Goal: Task Accomplishment & Management: Manage account settings

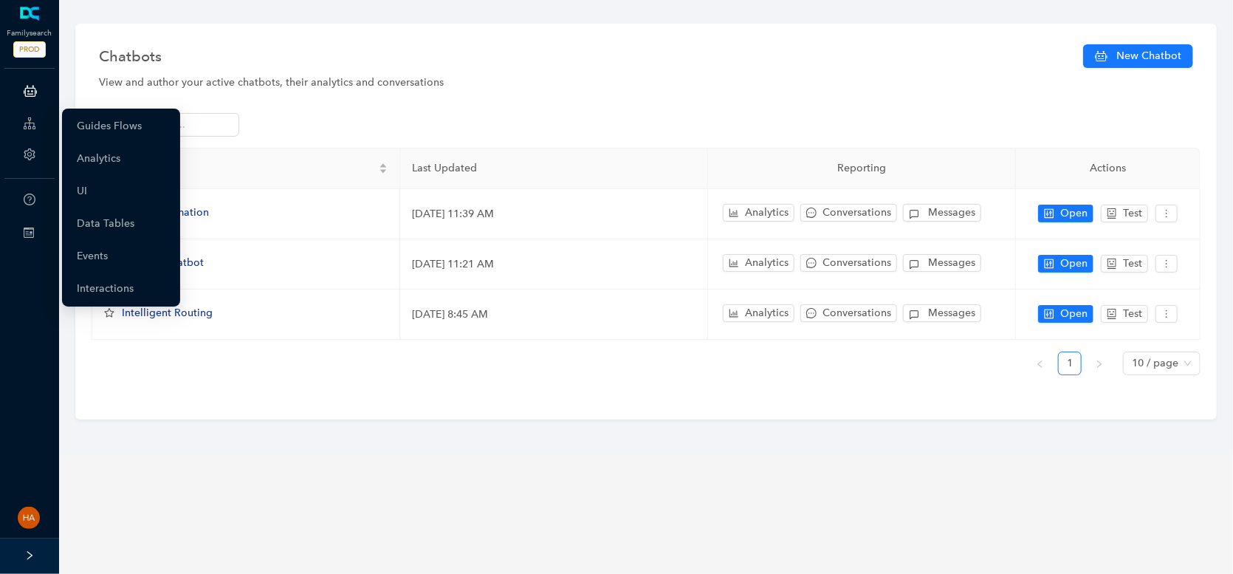
click at [28, 117] on icon at bounding box center [30, 124] width 12 height 30
click at [86, 120] on link "Guides Flows" at bounding box center [109, 126] width 65 height 30
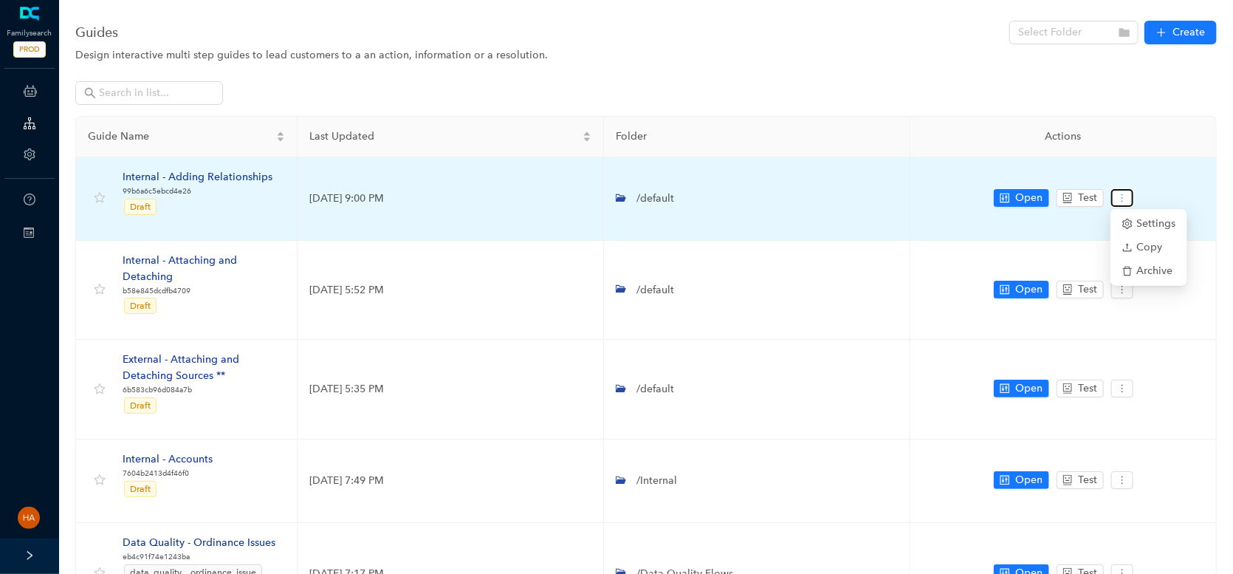
click at [1120, 202] on icon "more" at bounding box center [1122, 198] width 10 height 10
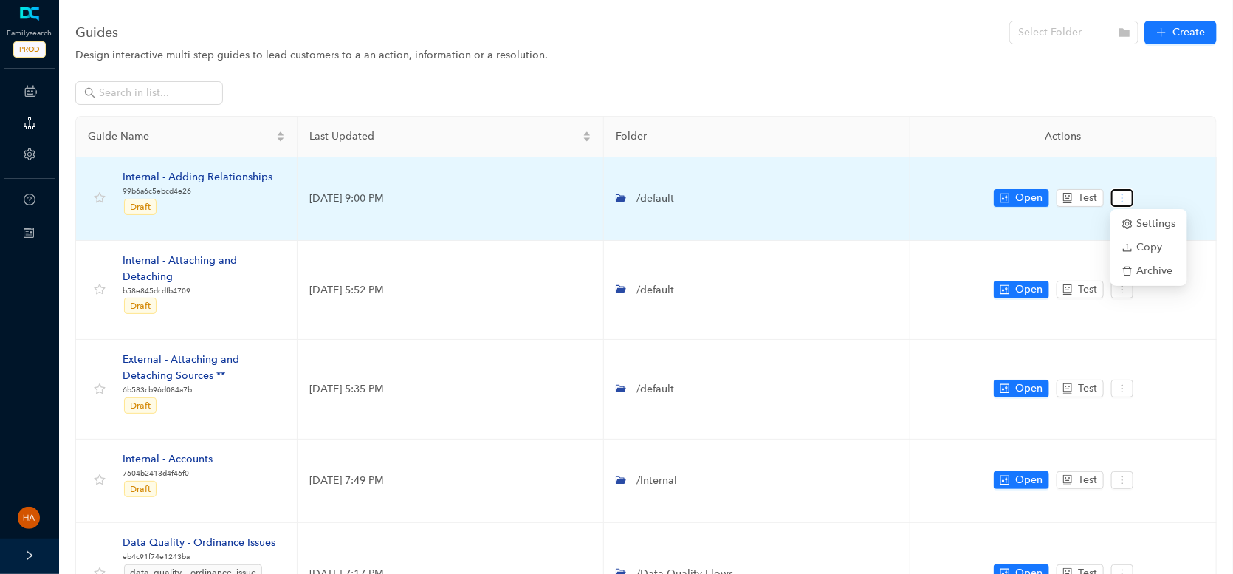
click at [1119, 193] on icon "more" at bounding box center [1122, 198] width 10 height 10
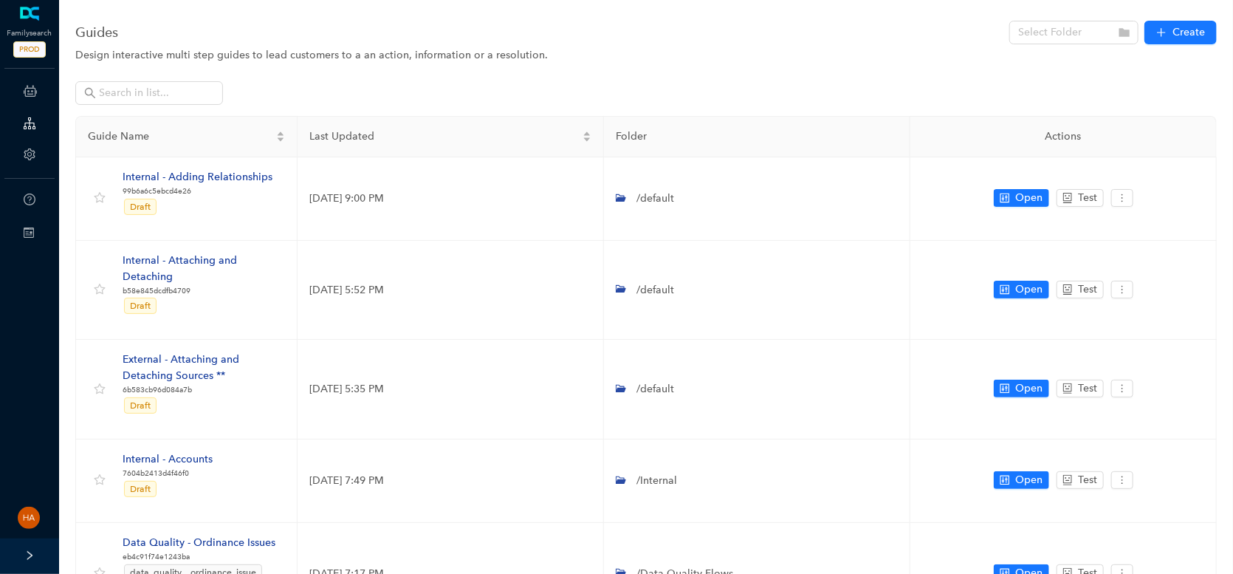
click at [861, 83] on div at bounding box center [646, 98] width 1142 height 35
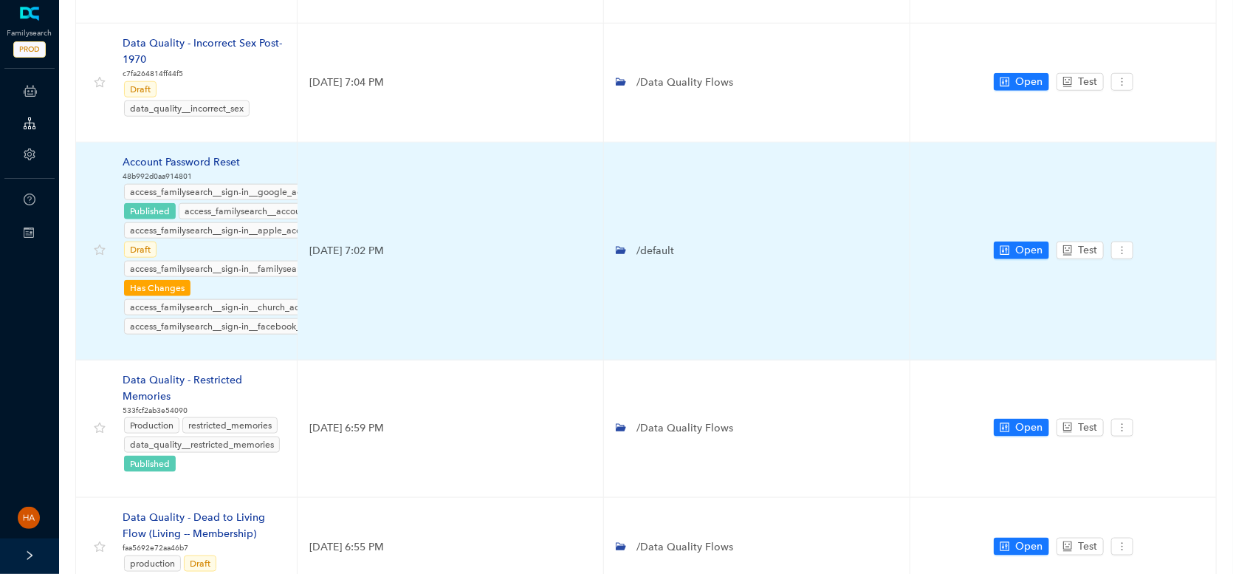
scroll to position [791, 0]
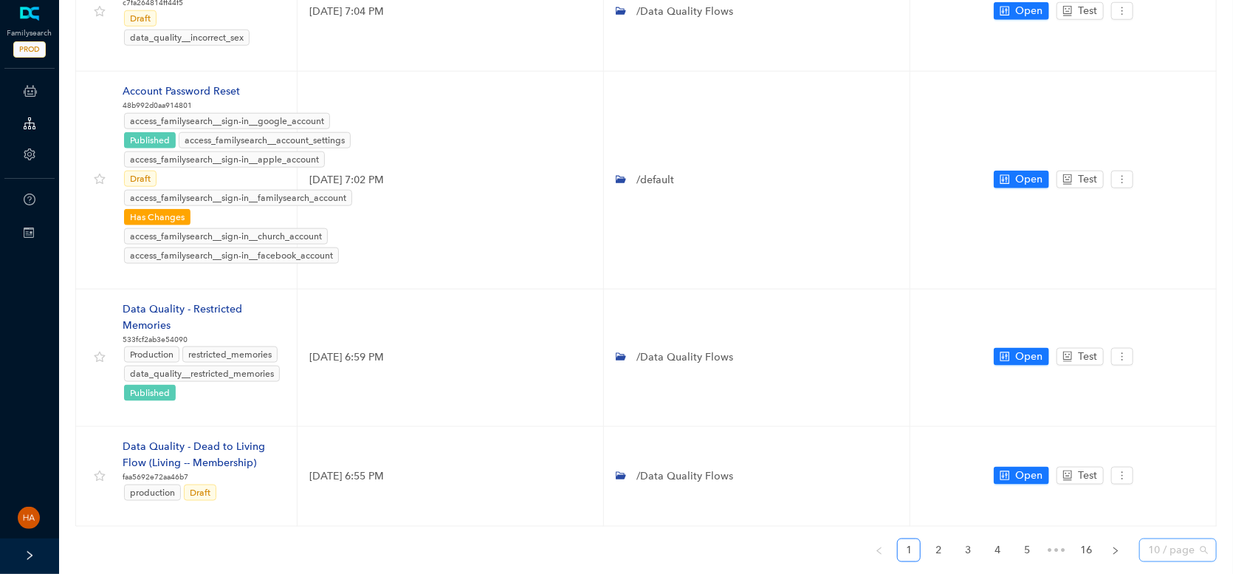
click at [1184, 539] on span "10 / page" at bounding box center [1178, 550] width 60 height 22
click at [1176, 512] on div "30 / page" at bounding box center [1177, 520] width 53 height 16
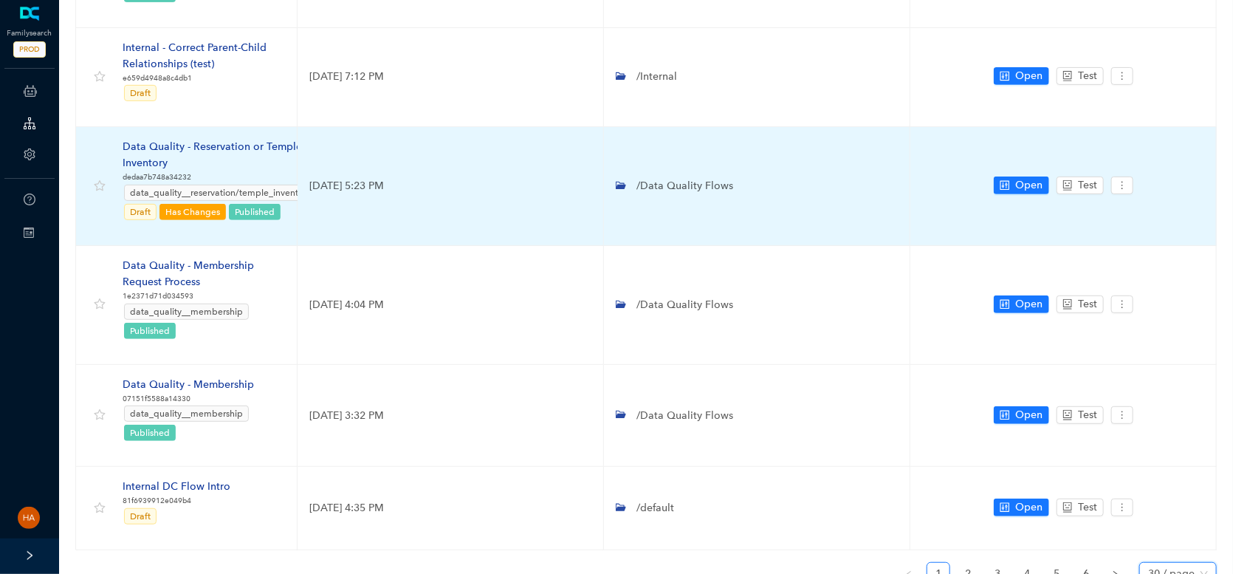
scroll to position [3123, 0]
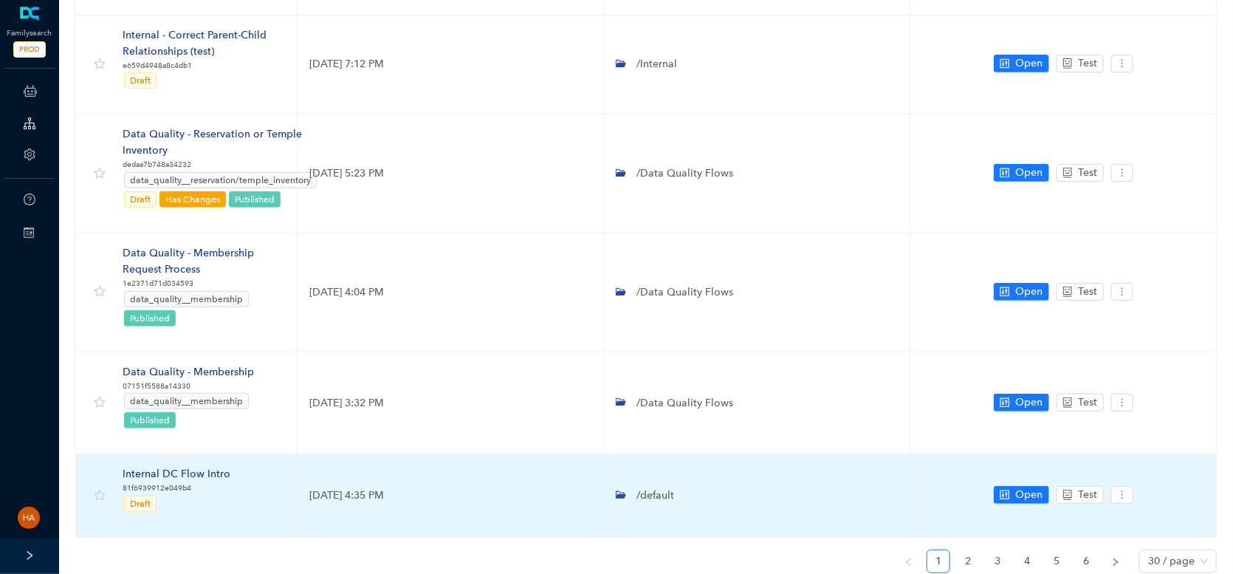
drag, startPoint x: 315, startPoint y: 445, endPoint x: 413, endPoint y: 462, distance: 99.1
click at [413, 462] on td "July 14, 2025 4:35 PM" at bounding box center [451, 495] width 306 height 83
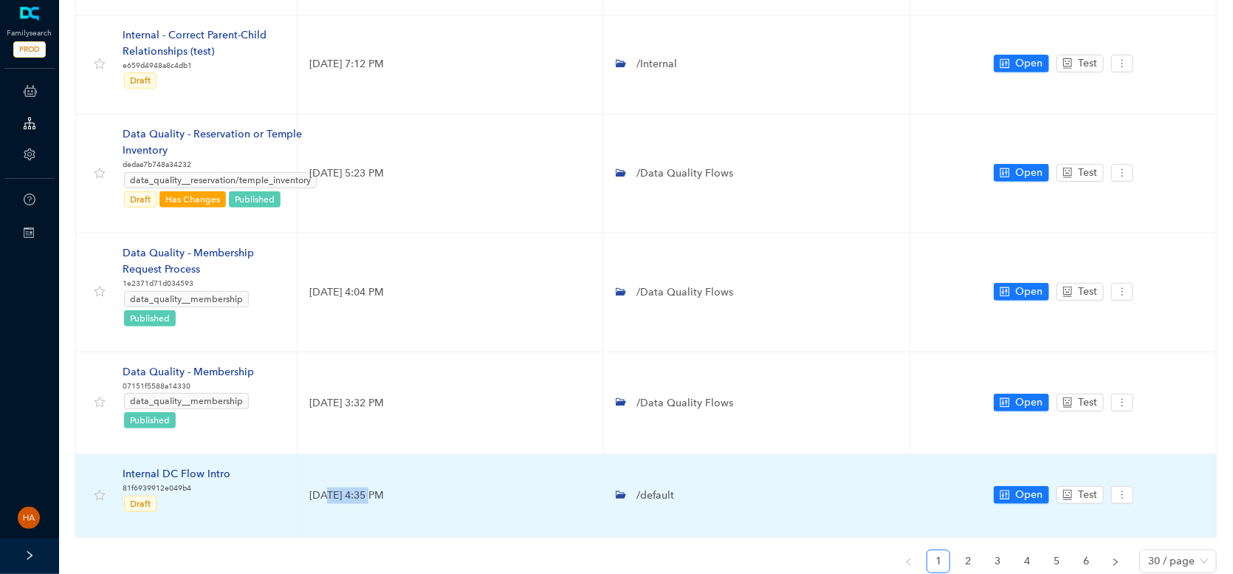
drag, startPoint x: 325, startPoint y: 443, endPoint x: 367, endPoint y: 444, distance: 42.1
click at [367, 454] on td "July 14, 2025 4:35 PM" at bounding box center [451, 495] width 306 height 83
click at [372, 454] on td "July 14, 2025 4:35 PM" at bounding box center [451, 495] width 306 height 83
click at [148, 466] on div "Internal DC Flow Intro" at bounding box center [177, 474] width 108 height 16
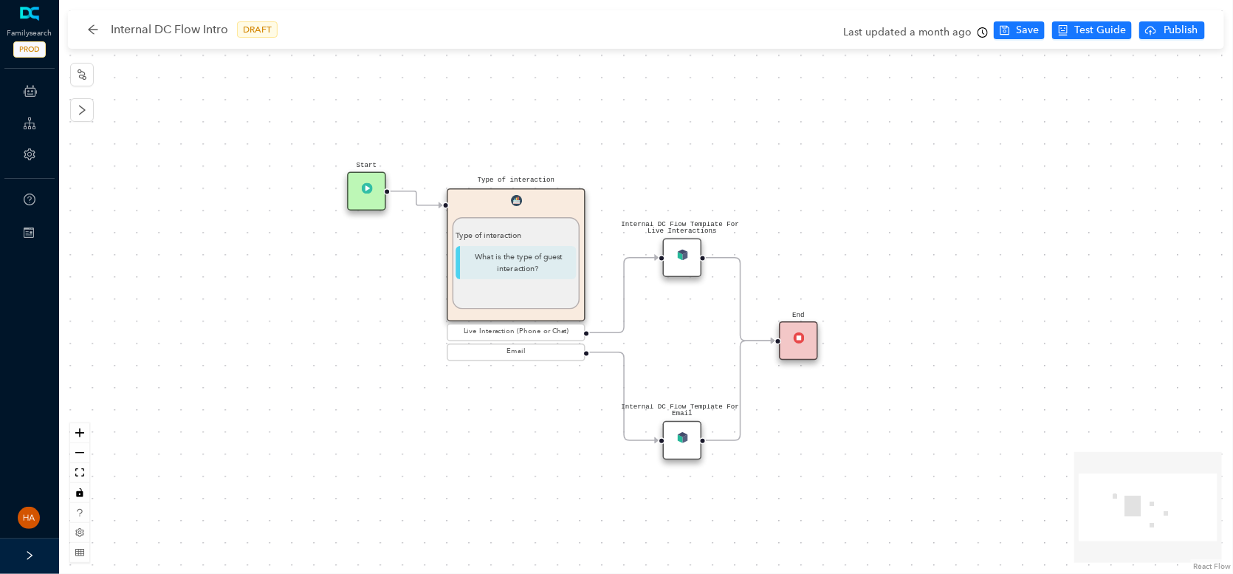
drag, startPoint x: 487, startPoint y: 380, endPoint x: 423, endPoint y: 409, distance: 69.7
click at [423, 409] on div "Internal DC Flow Template For Live Interactions Internal DC Flow Template For E…" at bounding box center [646, 287] width 1174 height 574
click at [97, 29] on icon "arrow-left" at bounding box center [93, 29] width 10 height 10
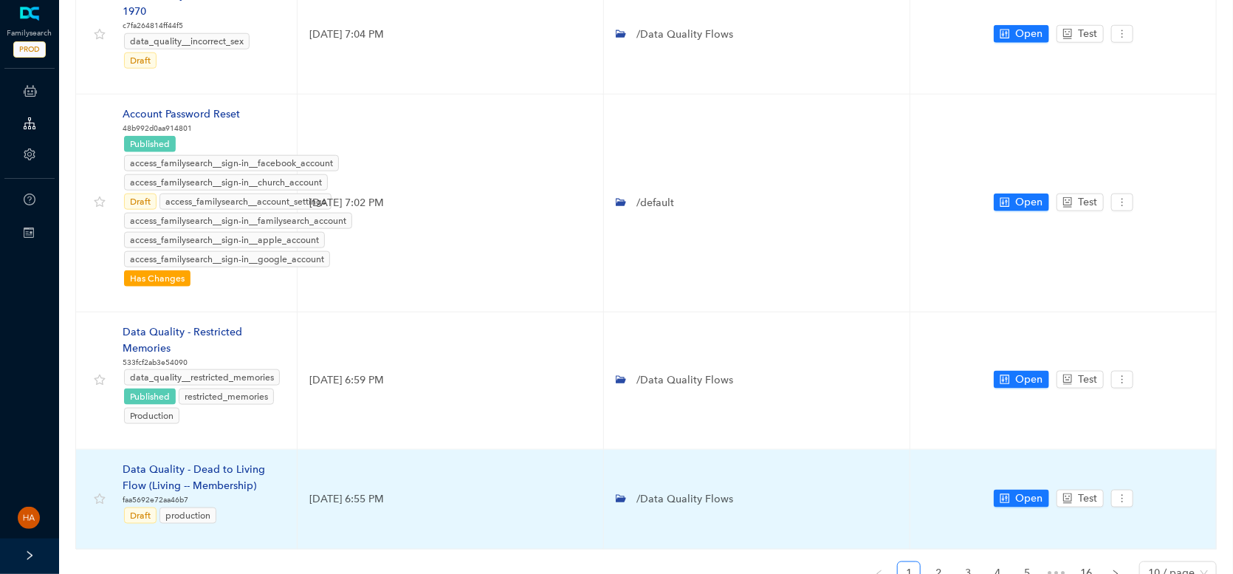
scroll to position [791, 0]
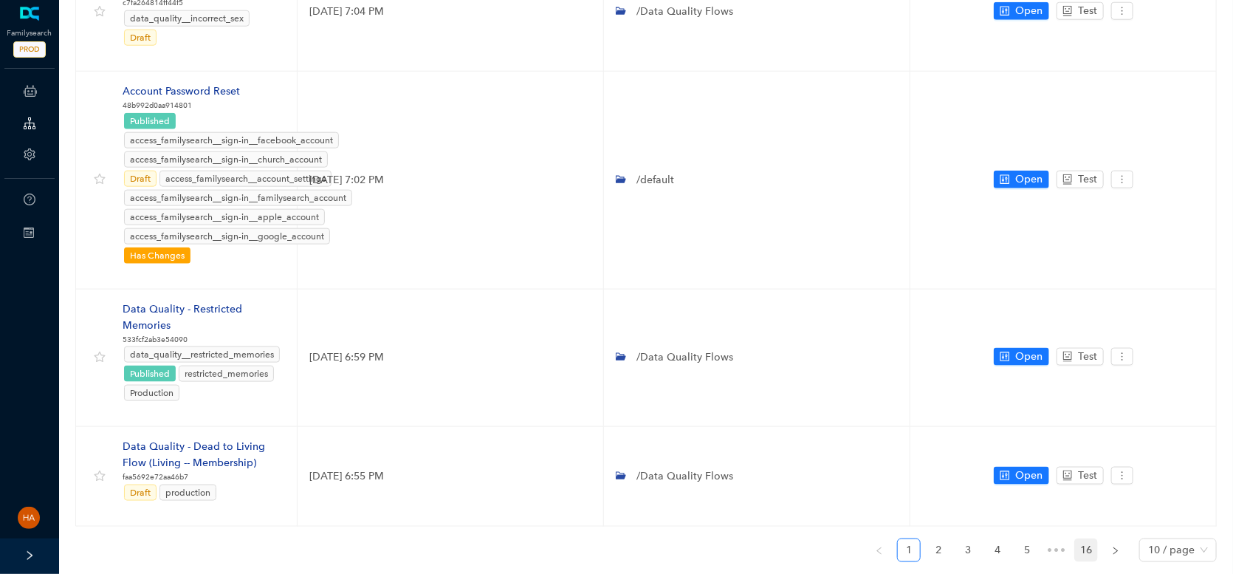
click at [1093, 539] on link "16" at bounding box center [1086, 550] width 22 height 22
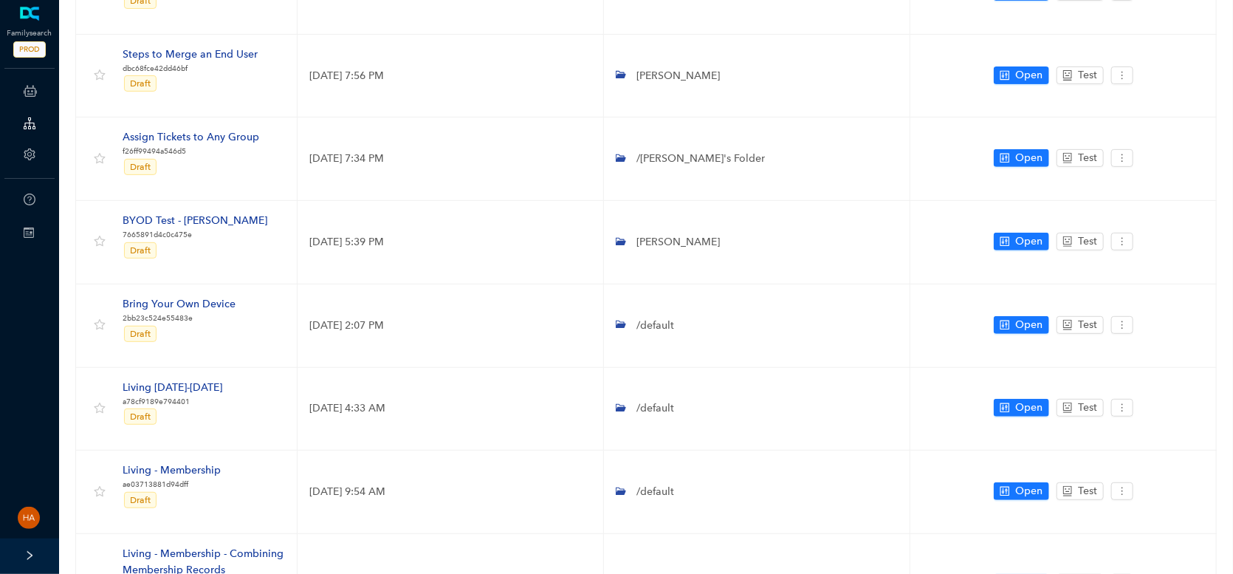
scroll to position [0, 0]
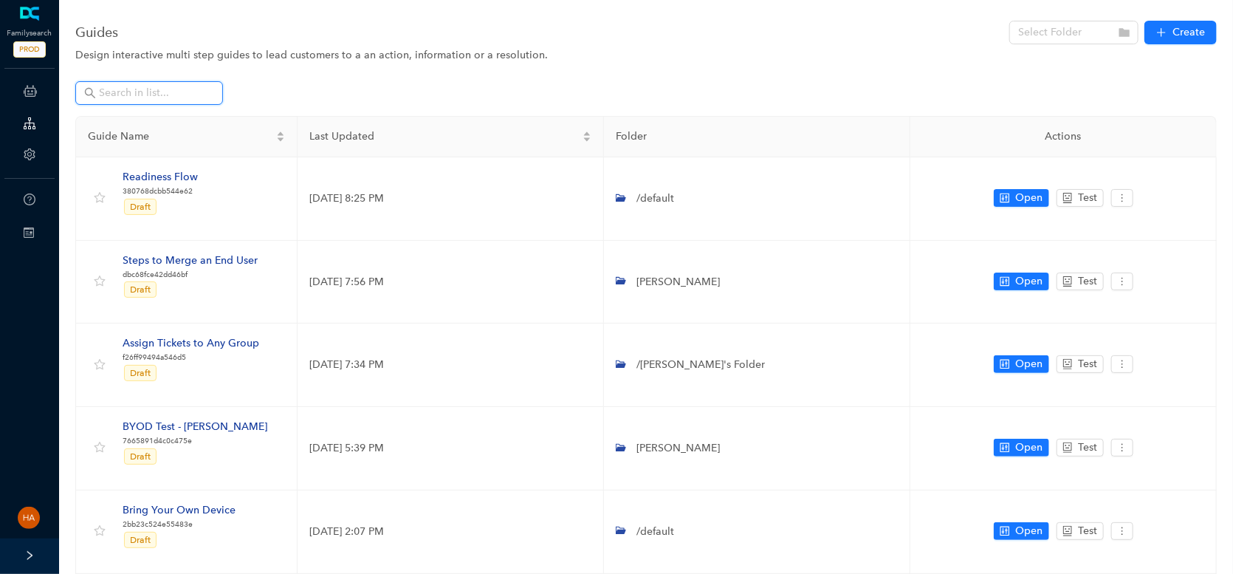
click at [123, 92] on input "text" at bounding box center [150, 93] width 103 height 16
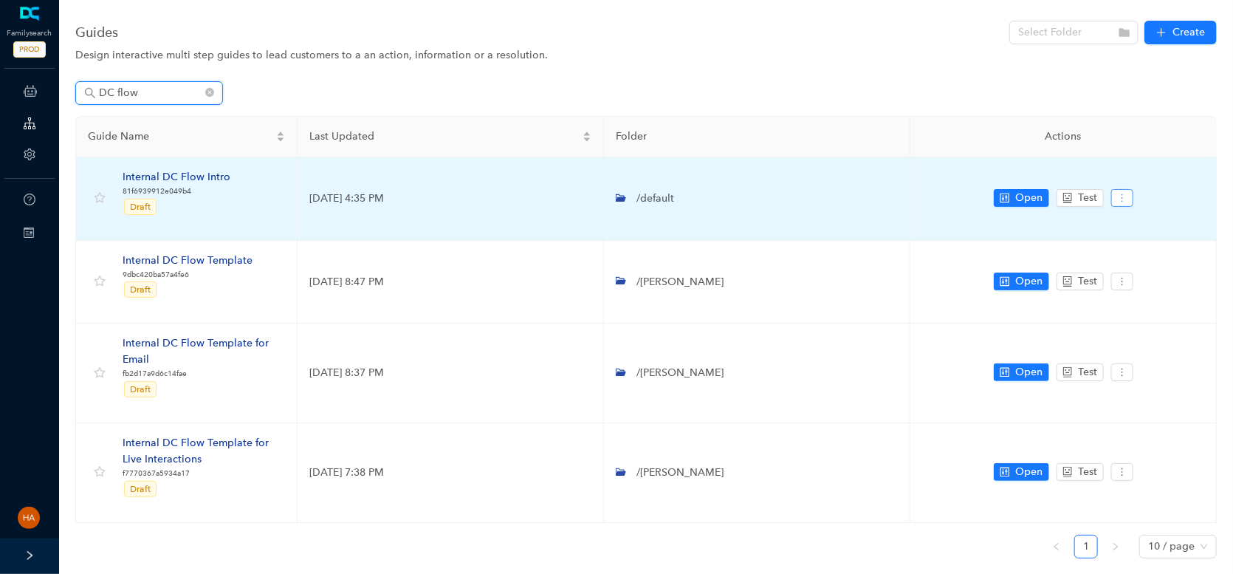
type input "DC flow"
click at [1119, 196] on icon "more" at bounding box center [1122, 198] width 10 height 10
click at [1145, 273] on span "Archive" at bounding box center [1148, 271] width 53 height 16
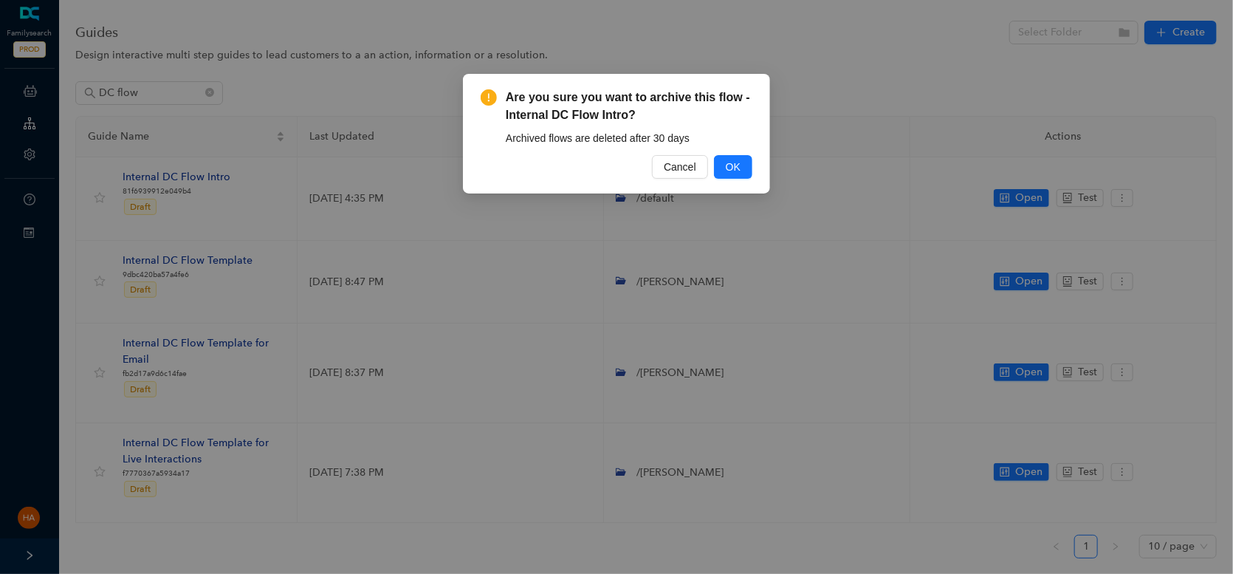
drag, startPoint x: 739, startPoint y: 169, endPoint x: 760, endPoint y: 256, distance: 89.5
click at [760, 256] on div "Are you sure you want to archive this flow - Internal DC Flow Intro? Archived f…" at bounding box center [616, 287] width 1233 height 574
click at [733, 165] on span "OK" at bounding box center [733, 167] width 15 height 16
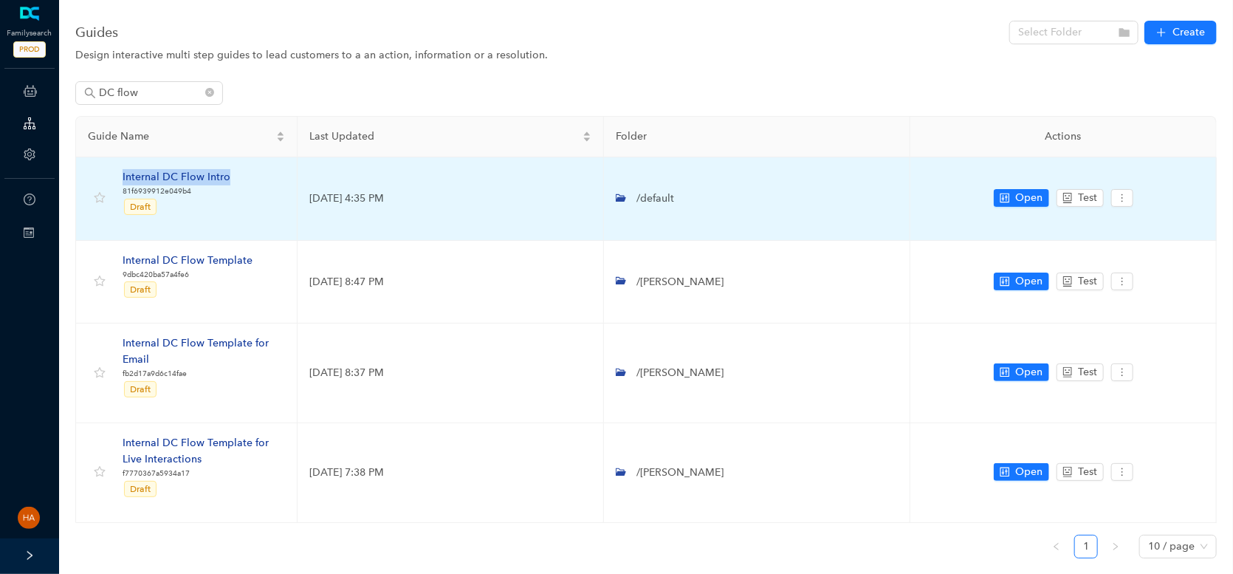
drag, startPoint x: 120, startPoint y: 174, endPoint x: 224, endPoint y: 179, distance: 104.3
click at [224, 179] on div "Internal DC Flow Intro 81f6939912e049b4 Draft" at bounding box center [159, 198] width 143 height 59
copy div "Internal DC Flow Intro"
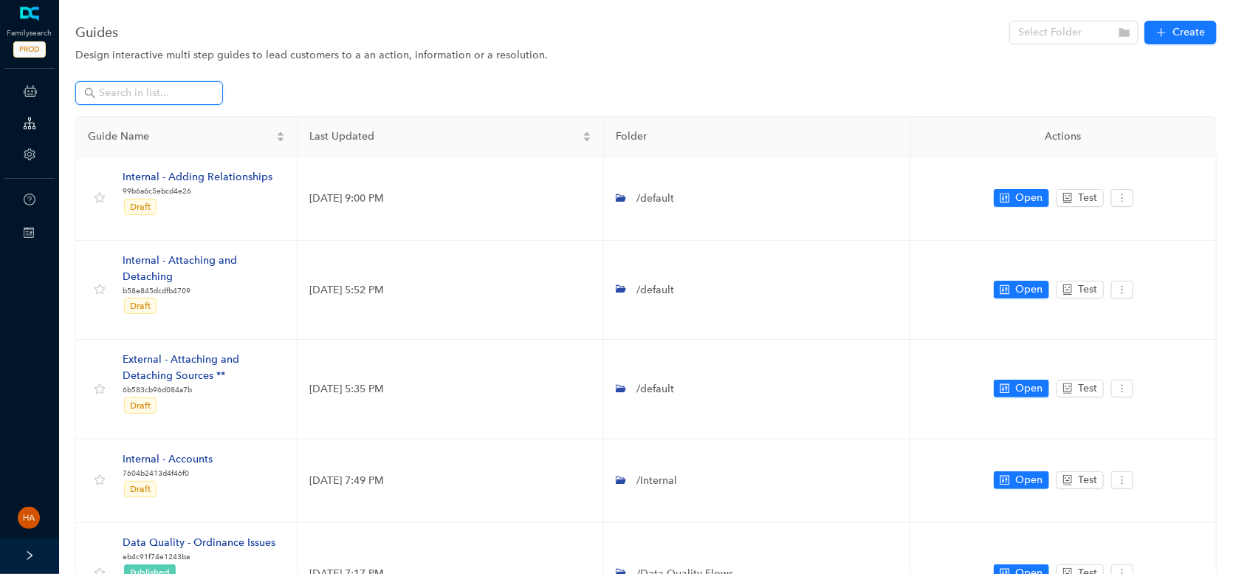
click at [109, 92] on input "text" at bounding box center [150, 93] width 103 height 16
paste input "Internal DC Flow Intro"
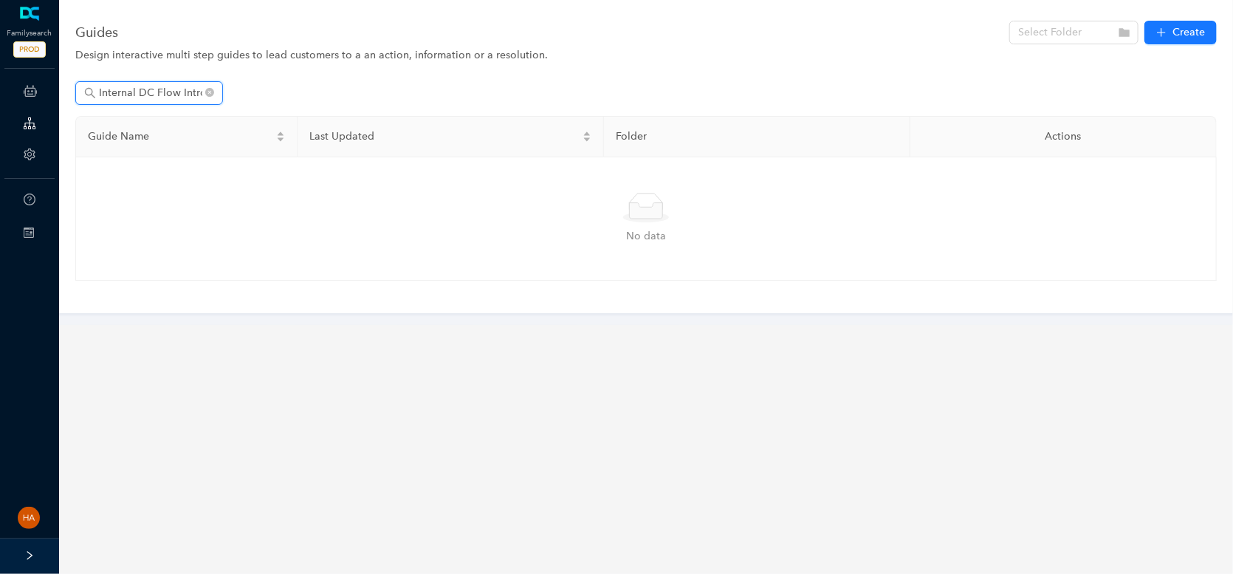
click at [187, 94] on input "Internal DC Flow Intro" at bounding box center [150, 93] width 103 height 16
click at [189, 95] on input "Internal DC Flow Intro" at bounding box center [150, 93] width 103 height 16
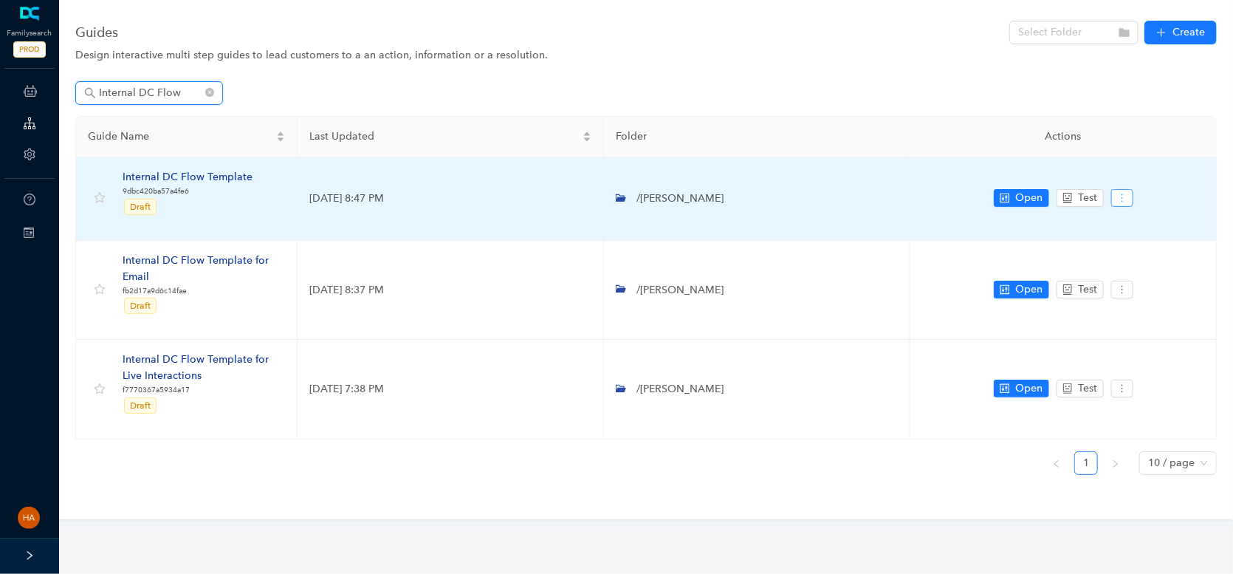
type input "Internal DC Flow"
click at [1122, 196] on icon "more" at bounding box center [1122, 198] width 10 height 10
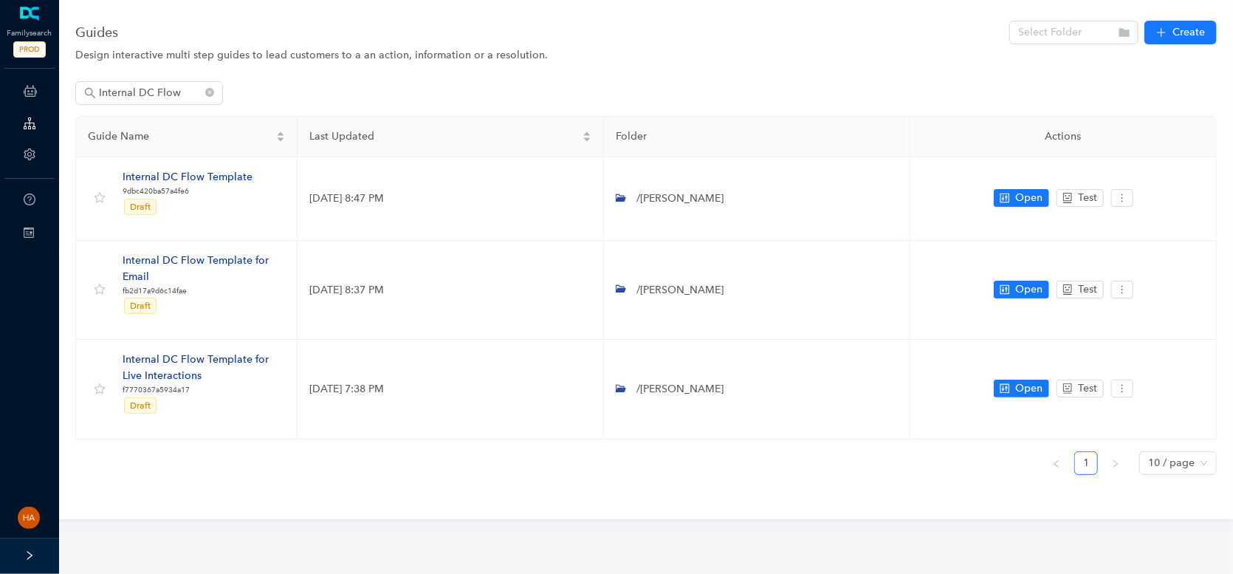
click at [1086, 87] on div "Internal DC Flow" at bounding box center [646, 98] width 1142 height 35
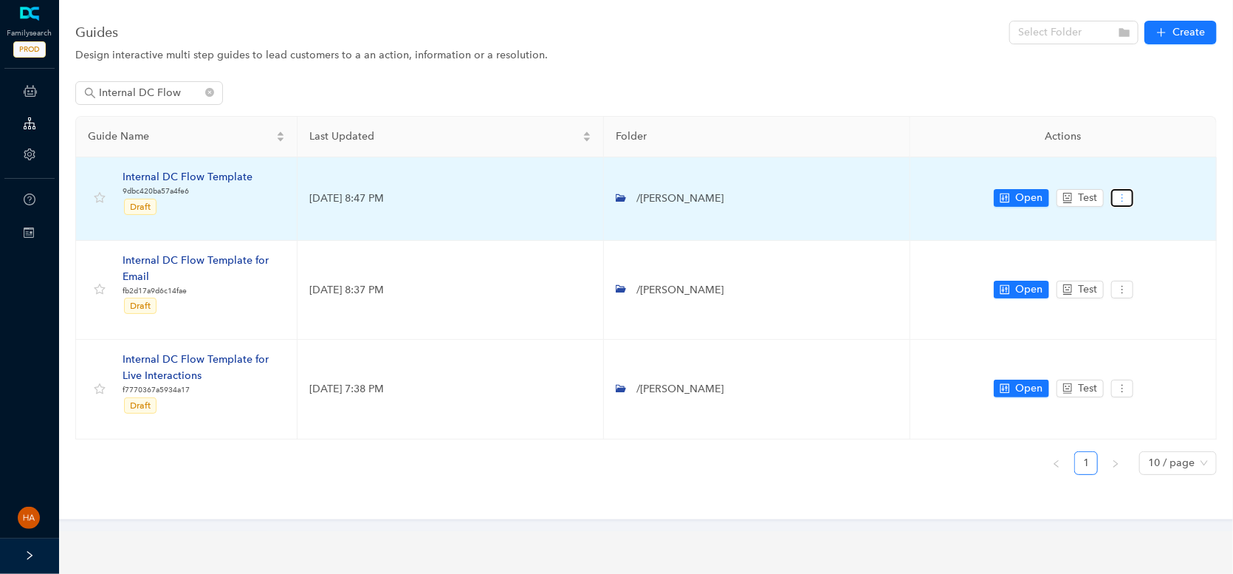
click at [1119, 198] on icon "more" at bounding box center [1122, 198] width 10 height 10
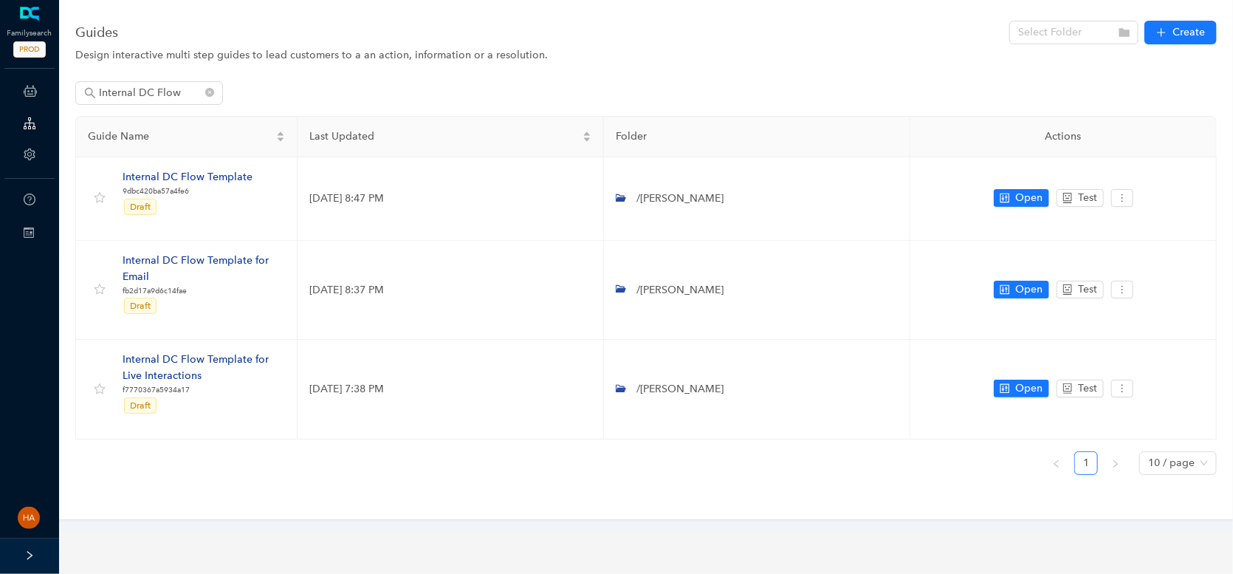
click at [1011, 57] on div "Design interactive multi step guides to lead customers to a an action, informat…" at bounding box center [646, 55] width 1142 height 16
click at [1124, 111] on link "New Folder" at bounding box center [1095, 109] width 71 height 16
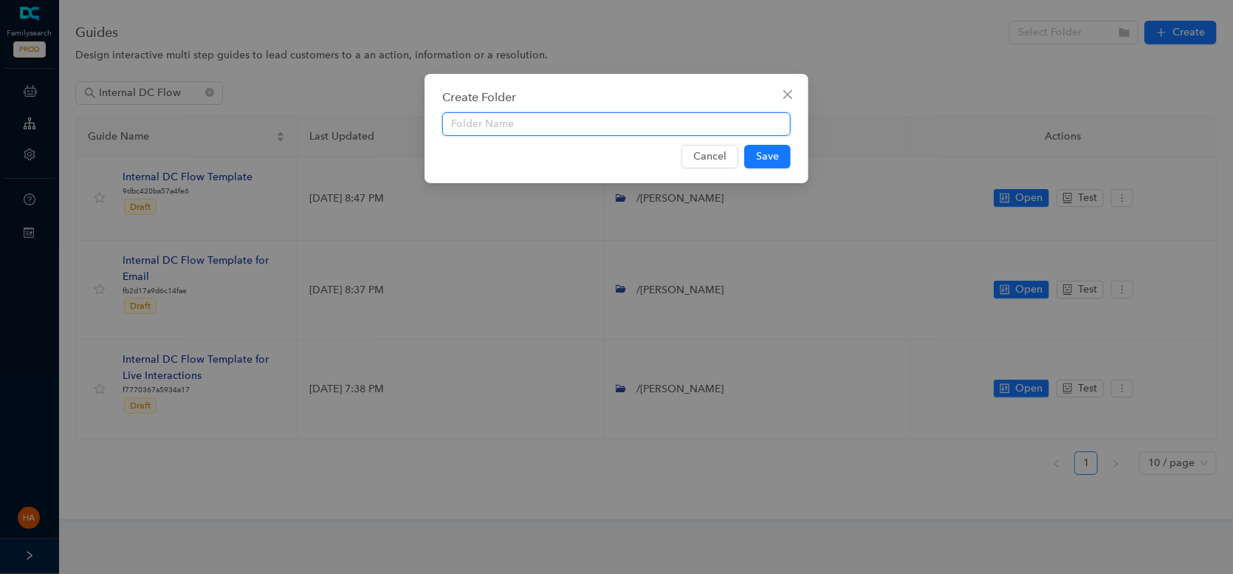
click at [592, 118] on input "text" at bounding box center [616, 124] width 349 height 24
type input "To be deleted"
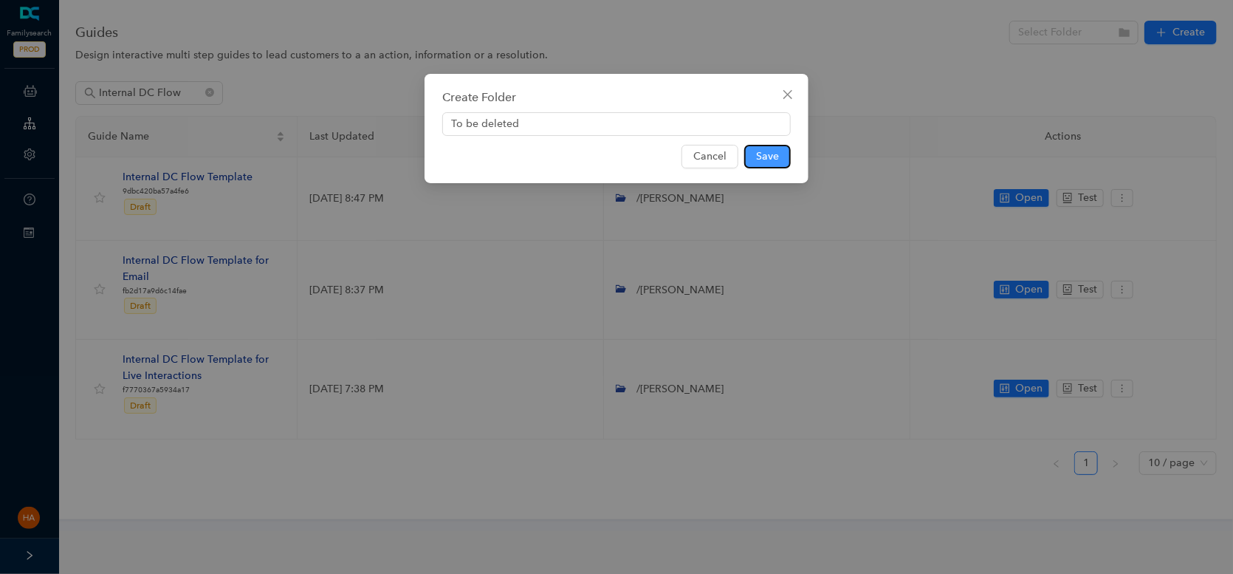
click at [767, 156] on span "Save" at bounding box center [767, 156] width 23 height 16
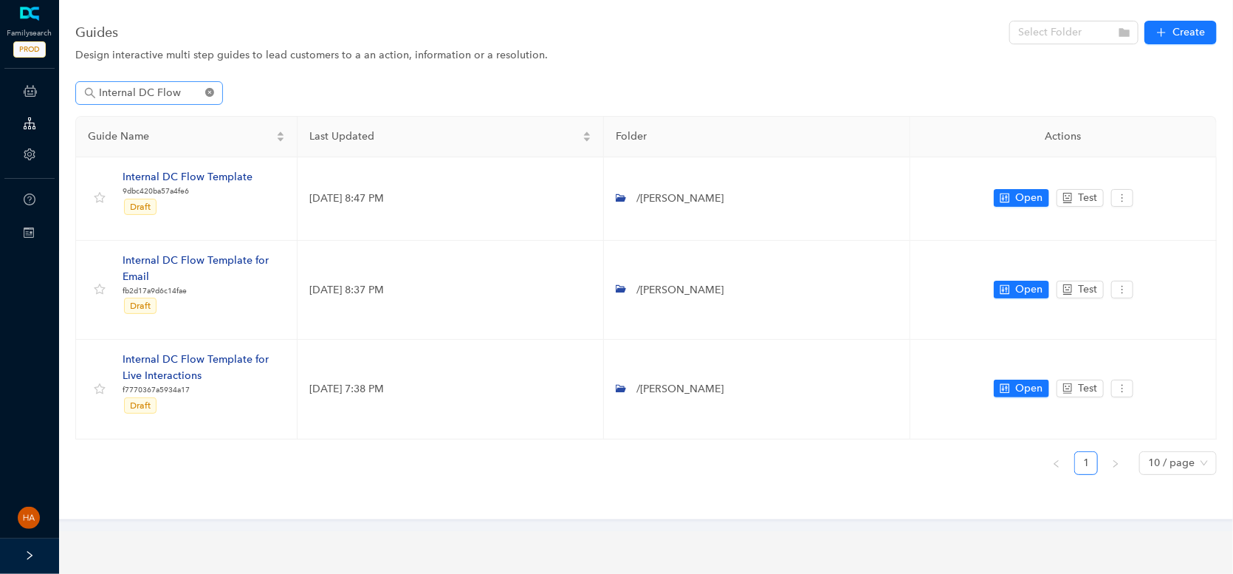
click at [209, 88] on icon "close-circle" at bounding box center [209, 92] width 9 height 9
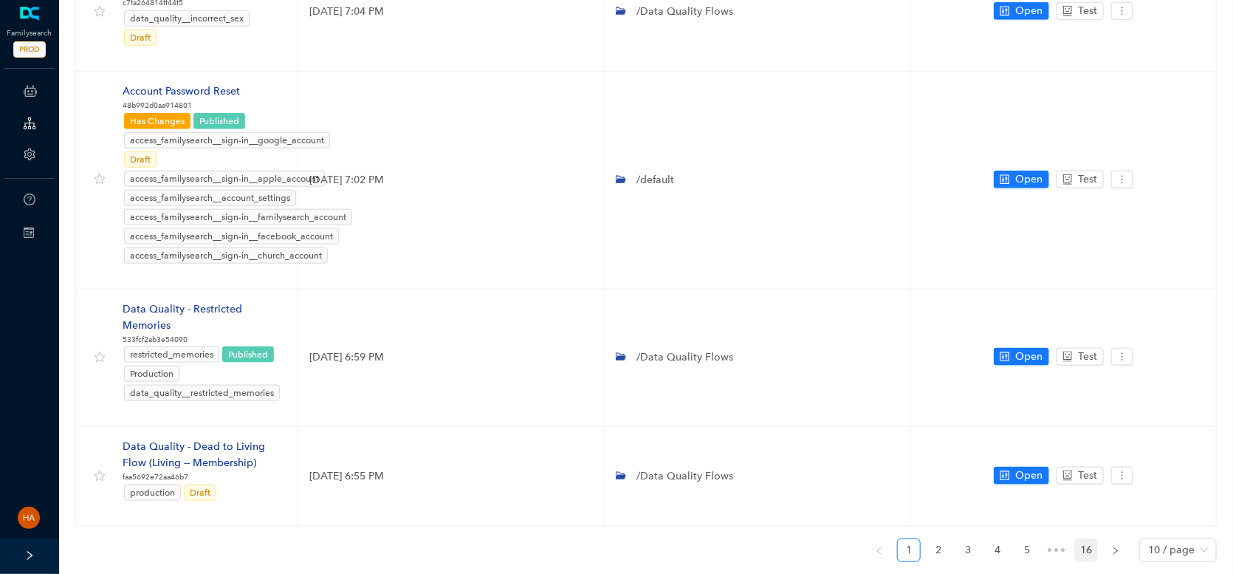
click at [1087, 539] on link "16" at bounding box center [1086, 550] width 22 height 22
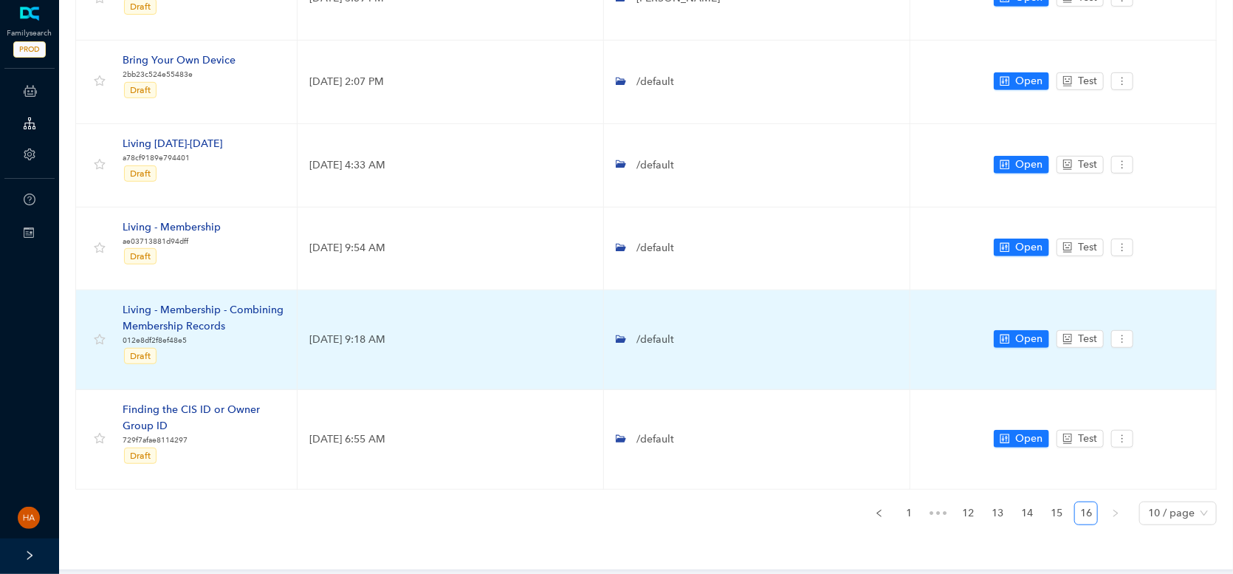
scroll to position [369, 0]
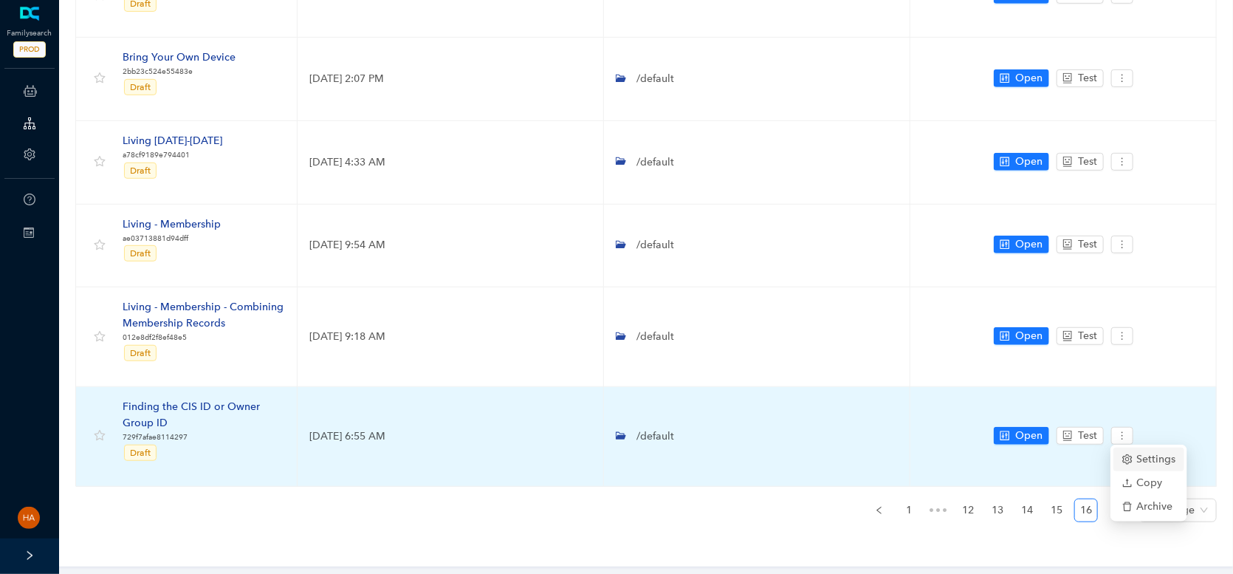
click at [1140, 459] on span "Settings" at bounding box center [1148, 459] width 53 height 16
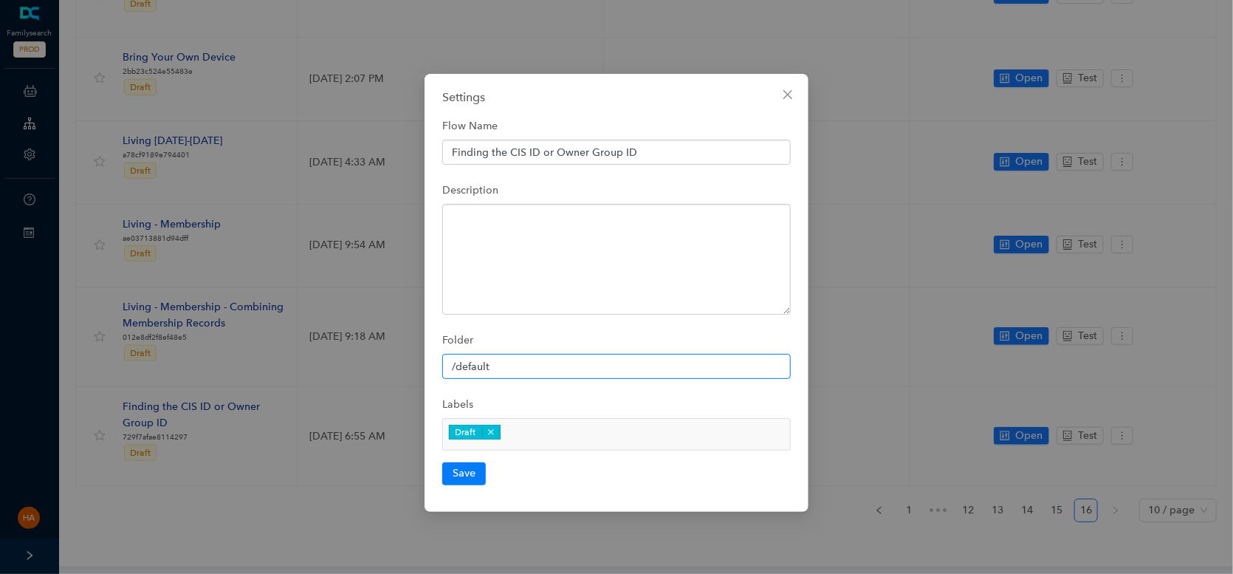
click at [488, 357] on input "/default" at bounding box center [616, 366] width 349 height 25
drag, startPoint x: 494, startPoint y: 362, endPoint x: 456, endPoint y: 370, distance: 39.2
click at [456, 370] on input "/default" at bounding box center [616, 366] width 349 height 25
click at [789, 92] on icon "close" at bounding box center [787, 94] width 9 height 9
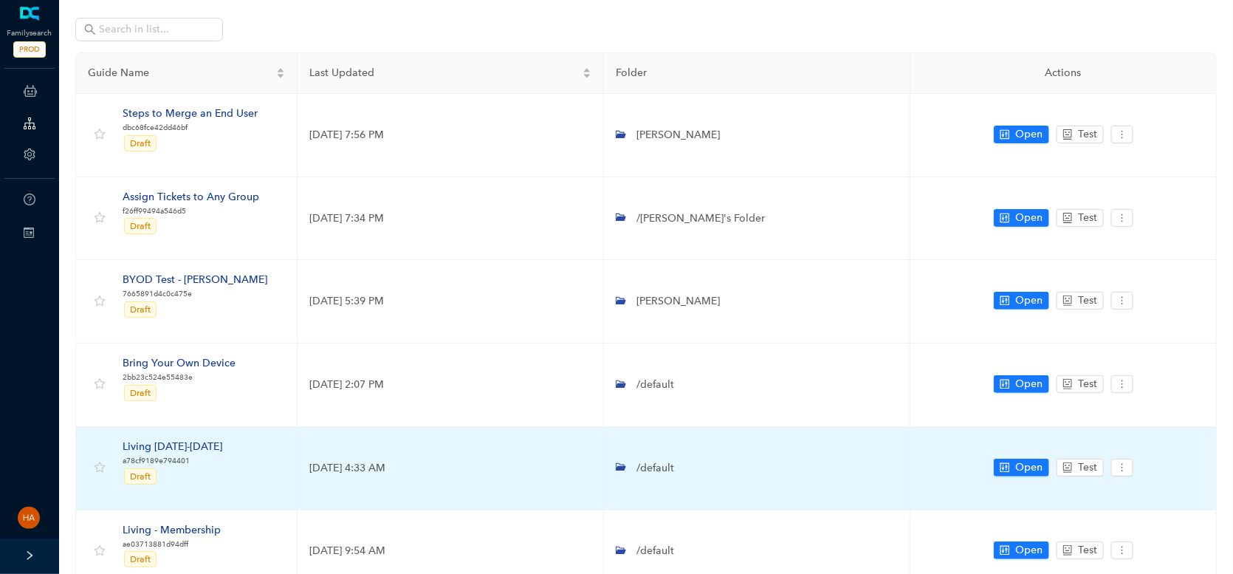
scroll to position [0, 0]
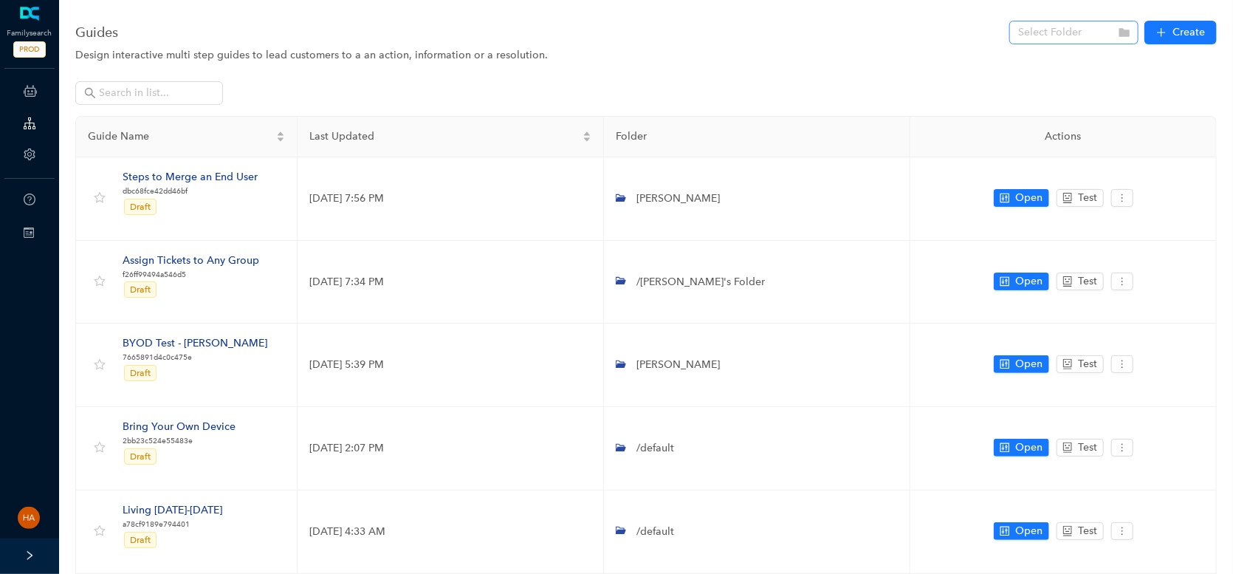
click at [1079, 29] on input "search" at bounding box center [1069, 32] width 103 height 22
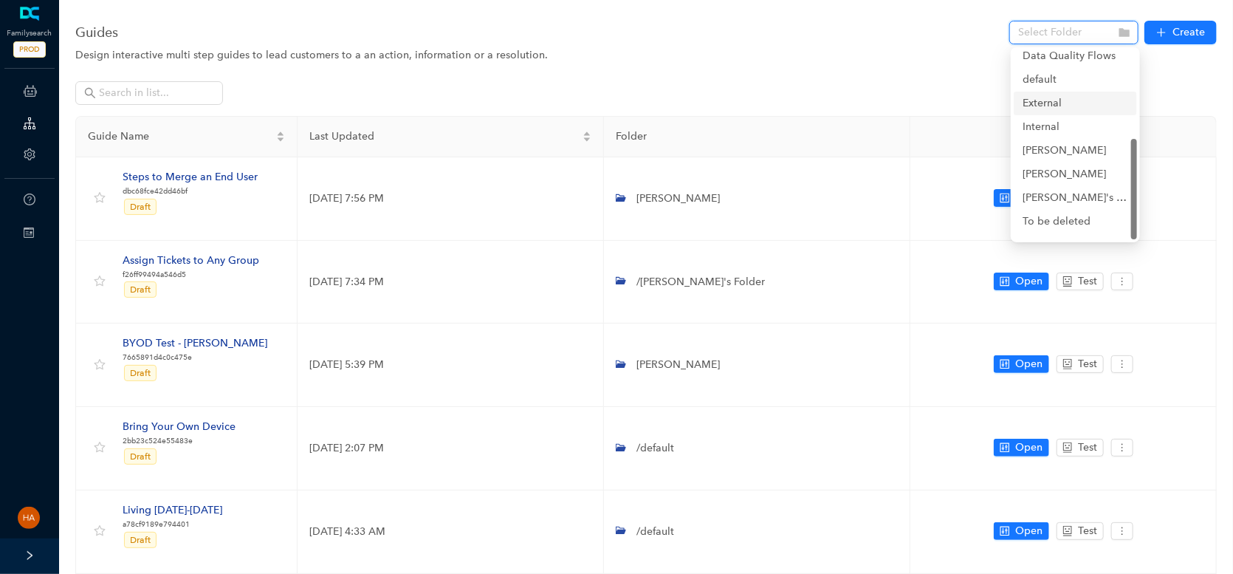
scroll to position [165, 0]
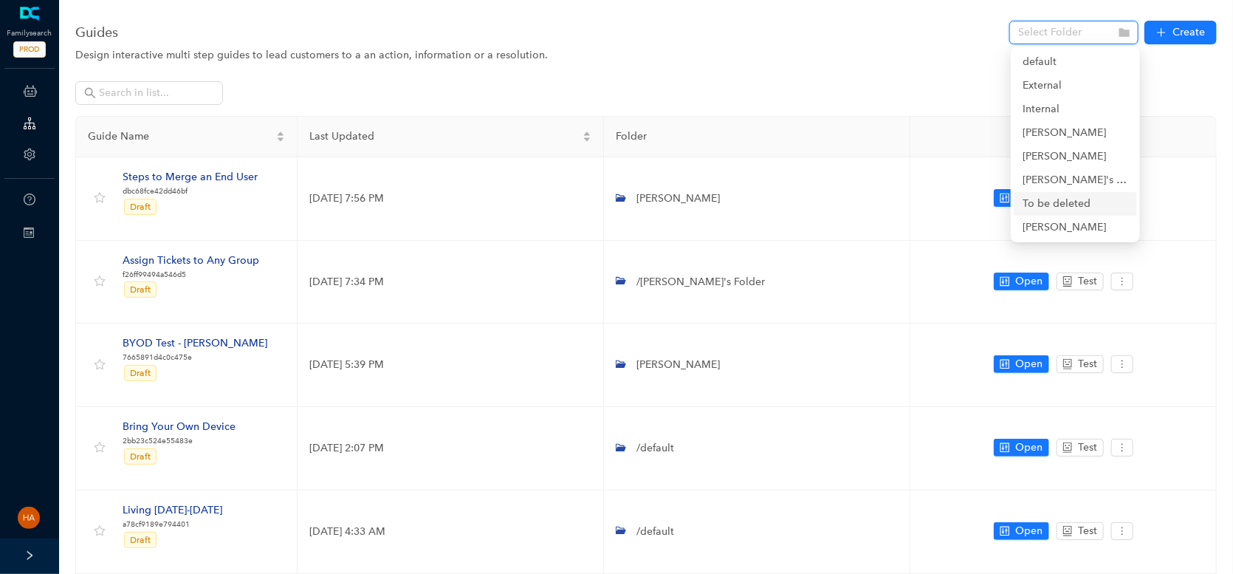
drag, startPoint x: 755, startPoint y: 24, endPoint x: 768, endPoint y: 50, distance: 29.7
click at [755, 31] on div "Guides Select Folder Create" at bounding box center [646, 33] width 1142 height 30
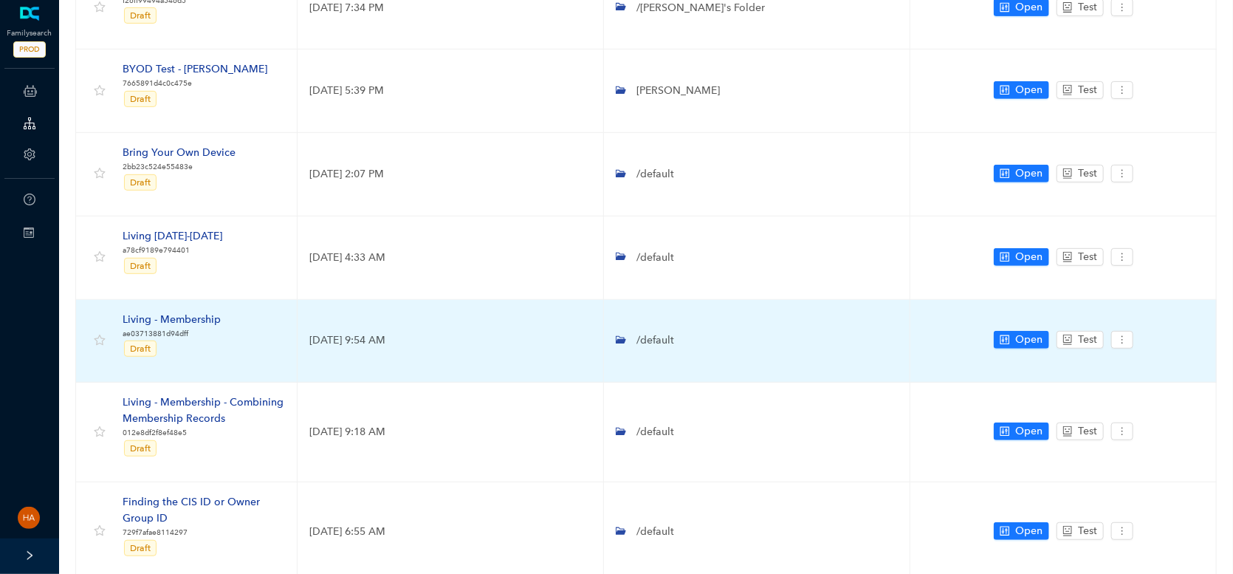
scroll to position [369, 0]
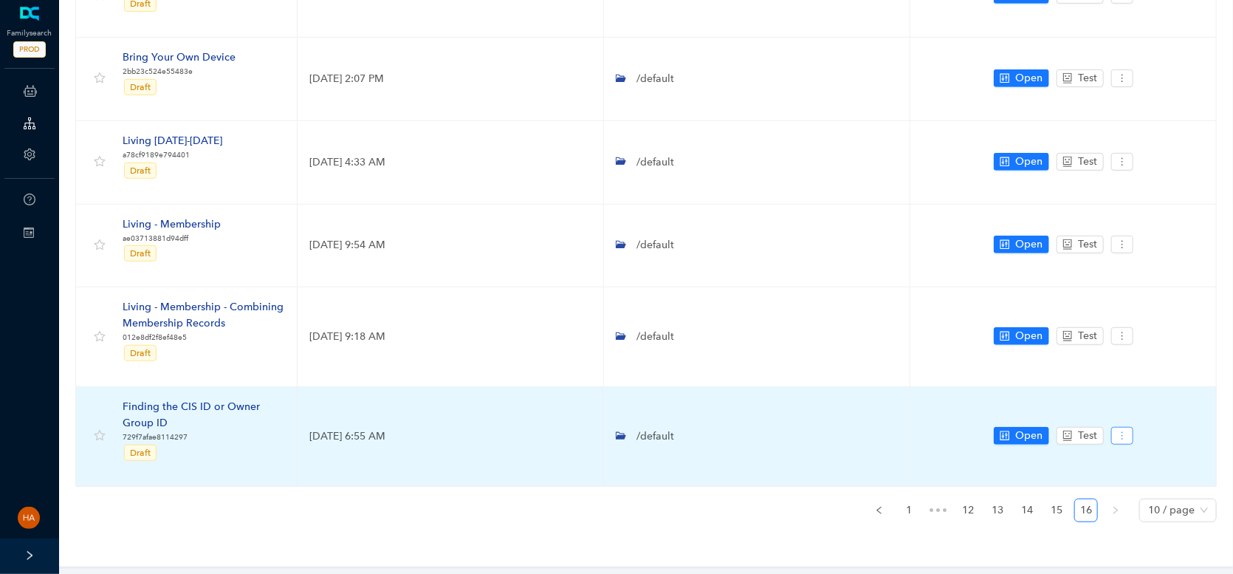
click at [1119, 424] on td "Open Test" at bounding box center [1063, 437] width 306 height 100
click at [1119, 427] on button "button" at bounding box center [1122, 436] width 22 height 18
click at [1136, 464] on span "Settings" at bounding box center [1148, 459] width 53 height 16
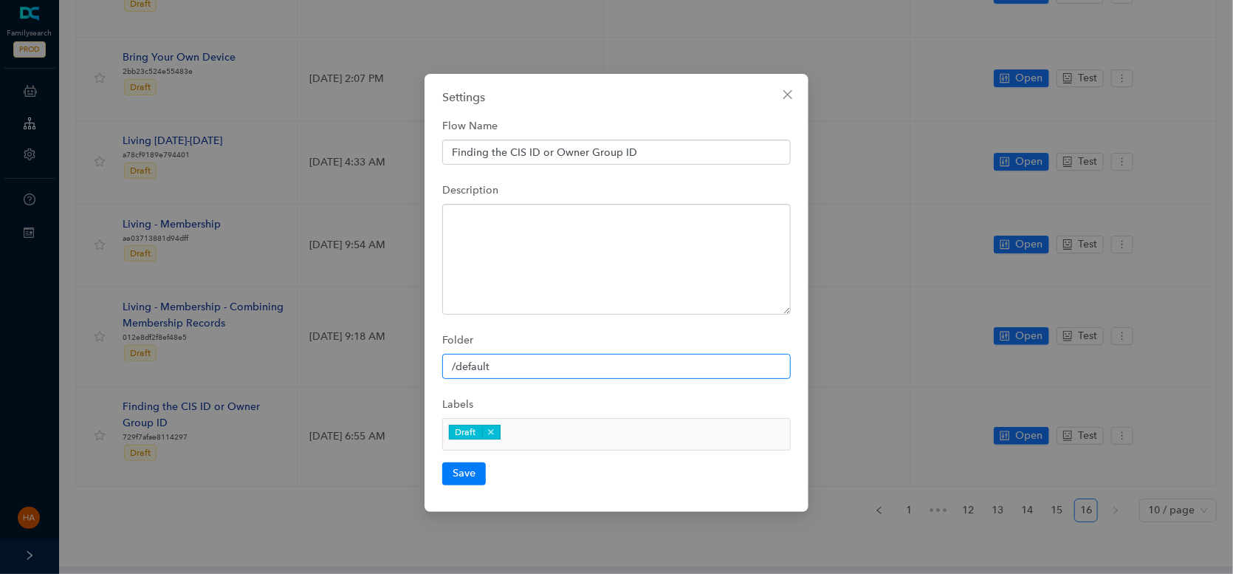
drag, startPoint x: 511, startPoint y: 363, endPoint x: 492, endPoint y: 362, distance: 19.3
click at [509, 364] on input "/default" at bounding box center [616, 366] width 349 height 25
click at [477, 365] on input "/default" at bounding box center [616, 366] width 349 height 25
type input "/to be deleted"
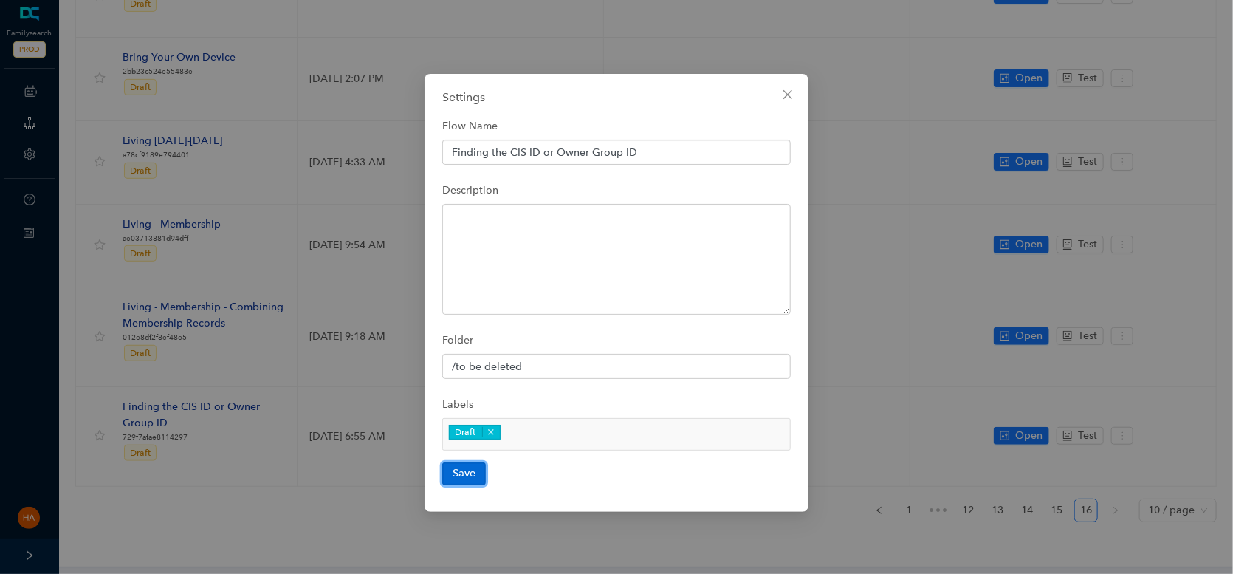
click at [465, 470] on button "Save" at bounding box center [464, 473] width 44 height 22
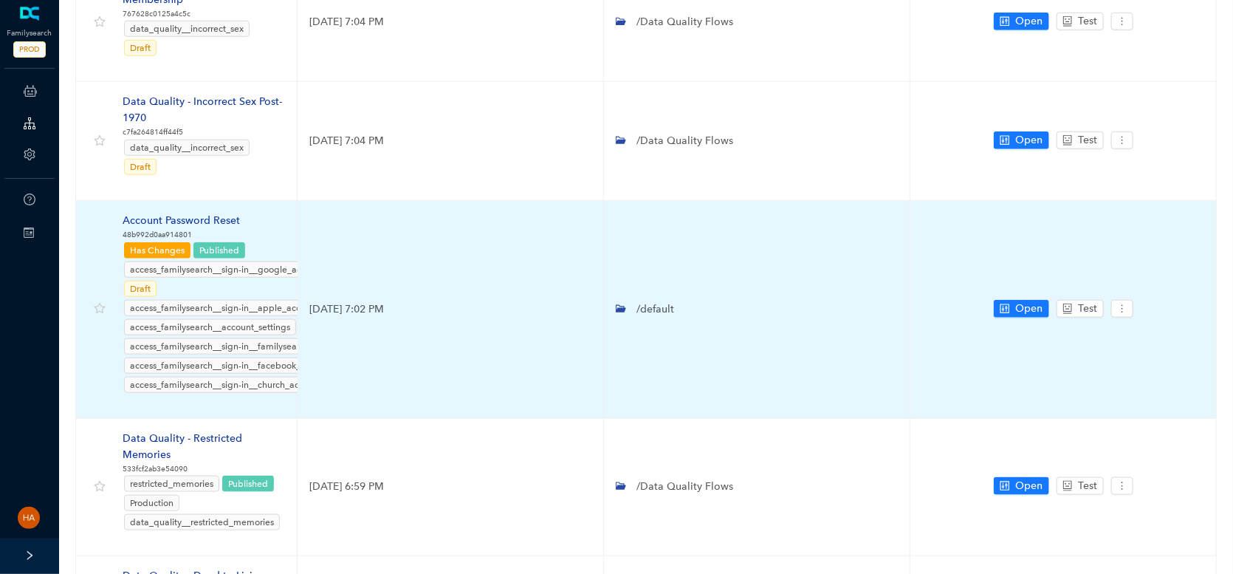
scroll to position [791, 0]
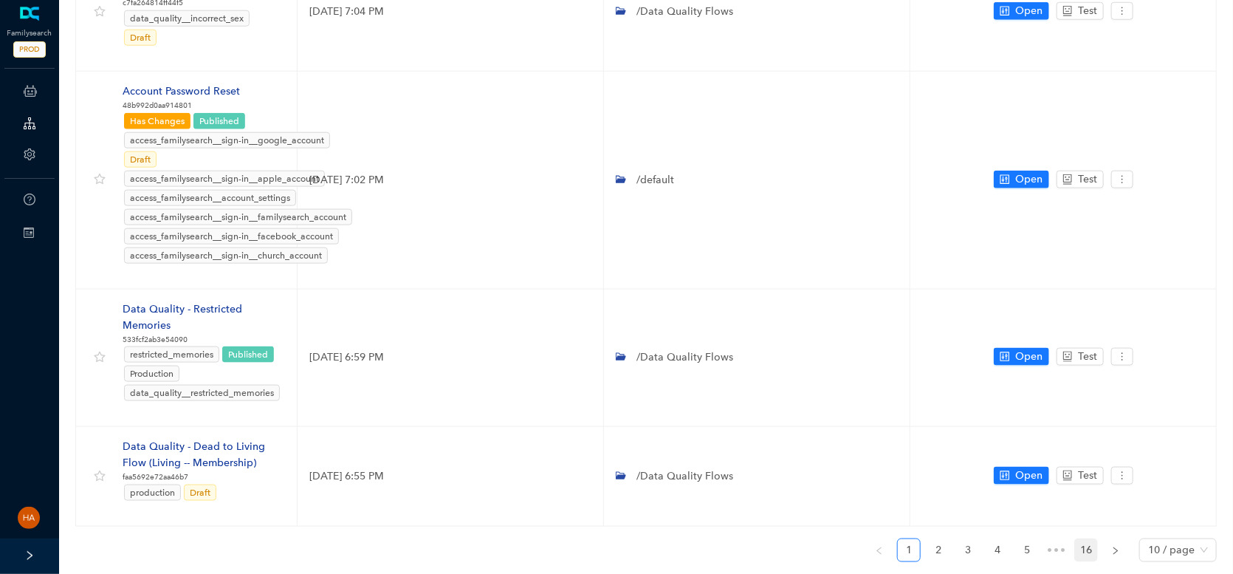
click at [1088, 539] on link "16" at bounding box center [1086, 550] width 22 height 22
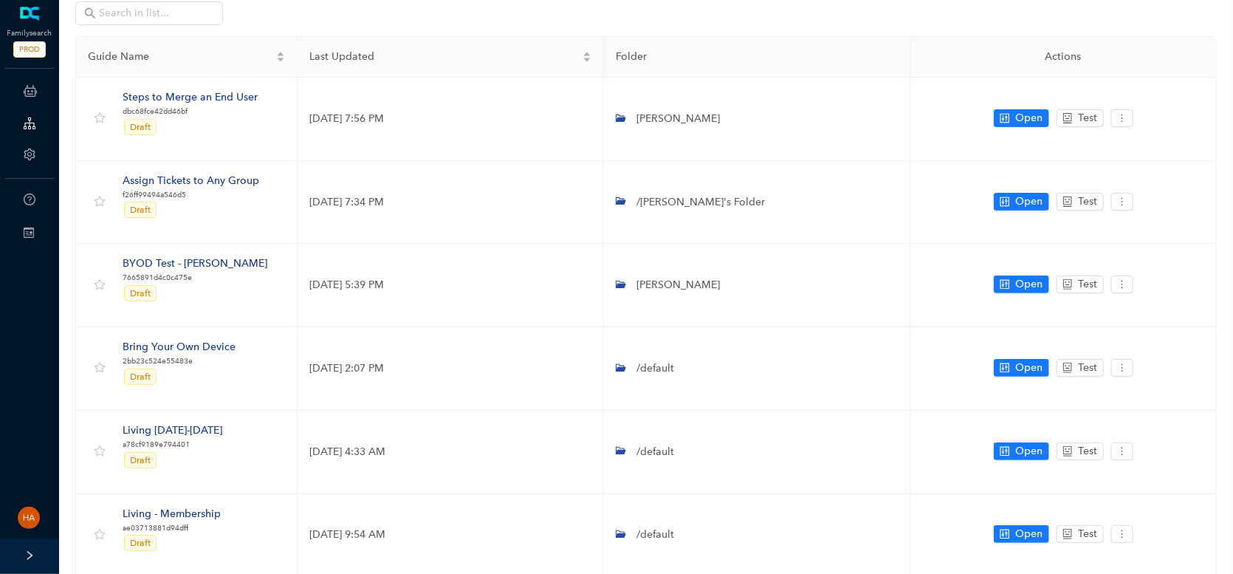
scroll to position [0, 0]
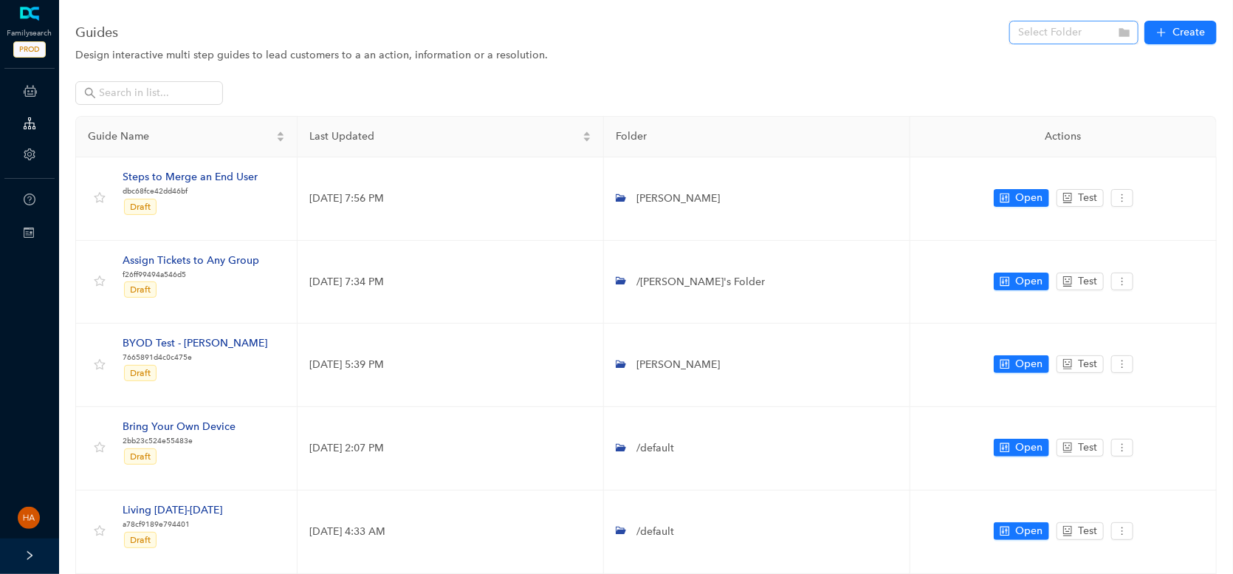
click at [1108, 31] on input "search" at bounding box center [1069, 32] width 103 height 22
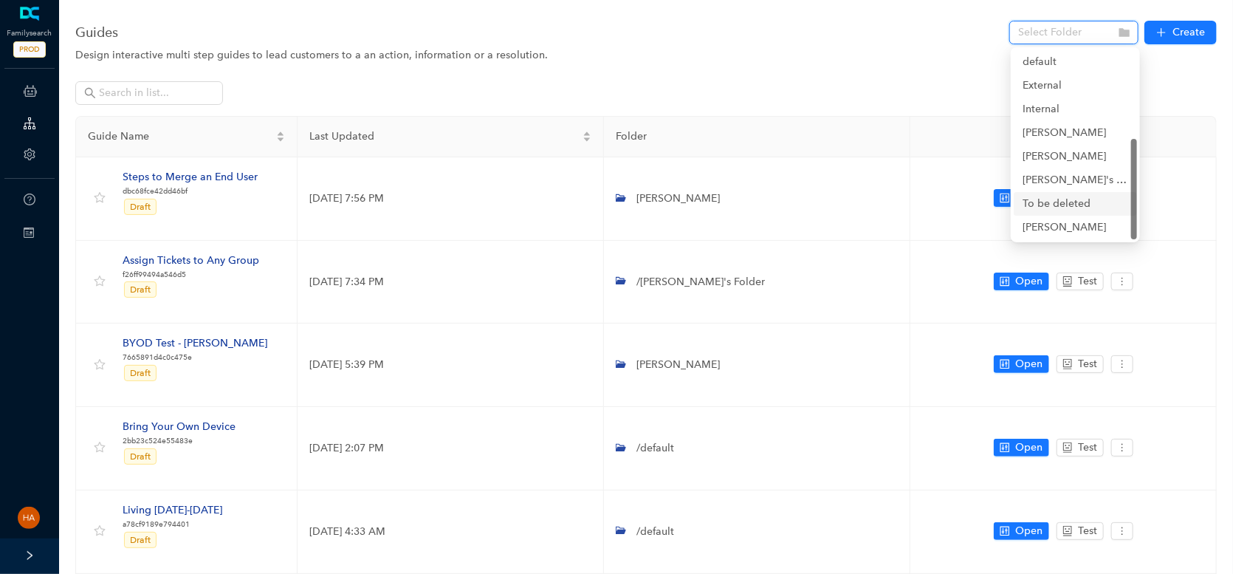
scroll to position [74, 0]
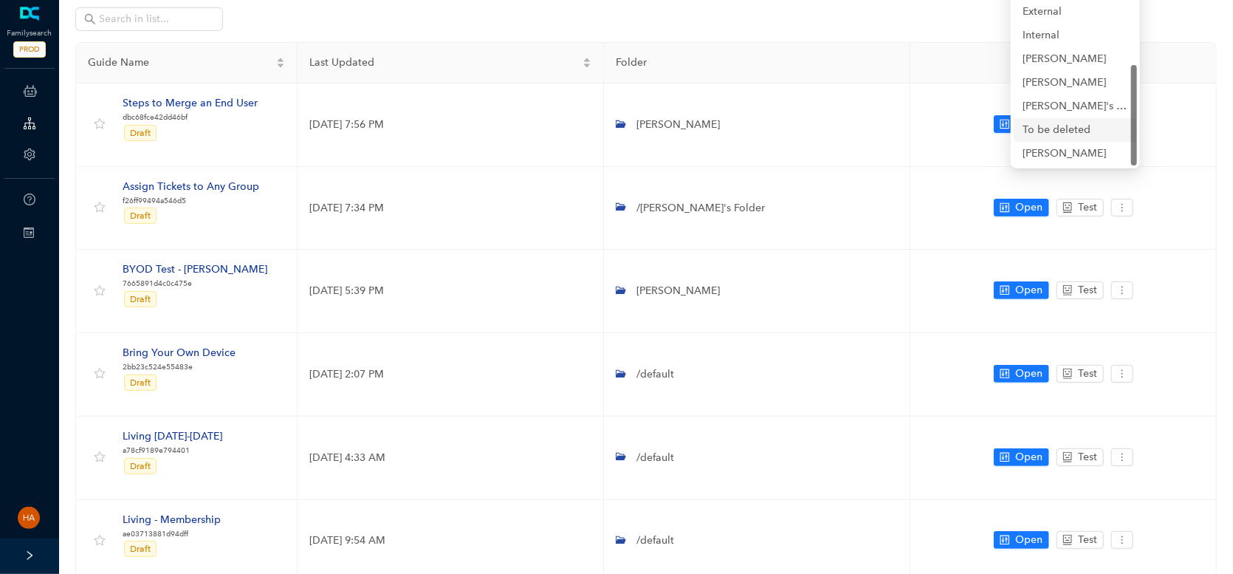
click at [1067, 132] on div "To be deleted" at bounding box center [1076, 130] width 106 height 16
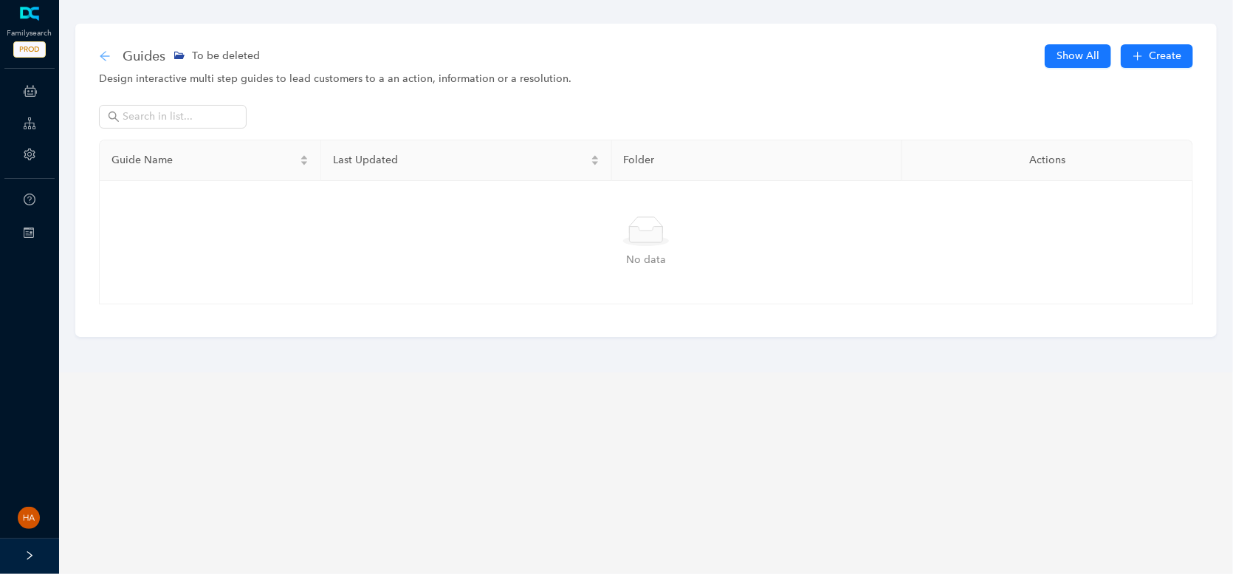
click at [103, 58] on icon "arrow-left" at bounding box center [105, 56] width 10 height 10
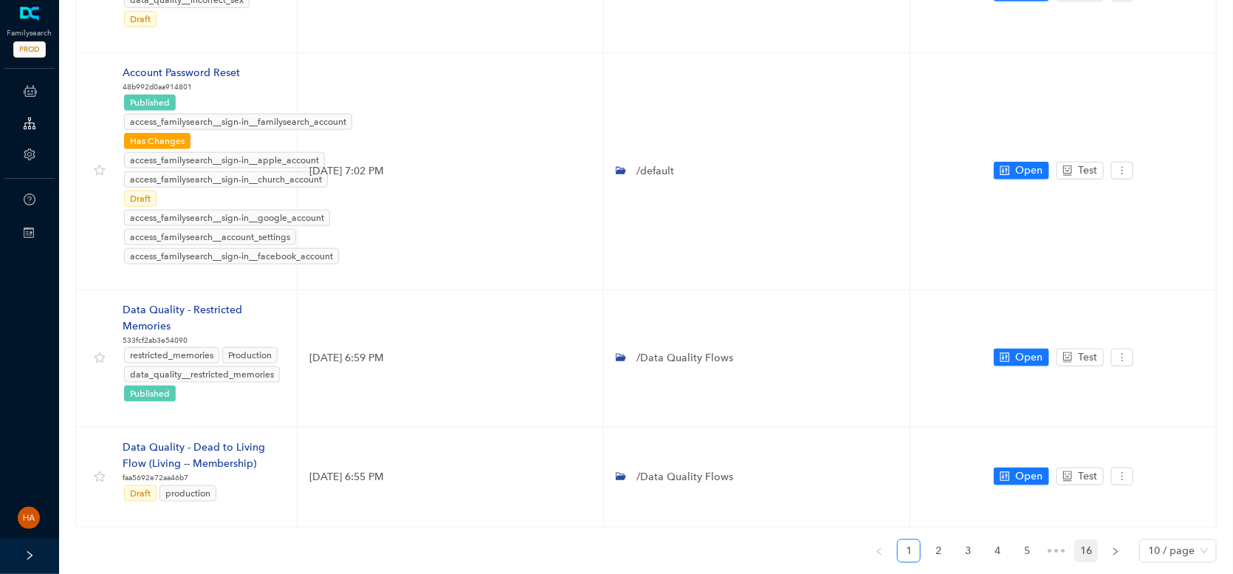
click at [1092, 540] on link "16" at bounding box center [1086, 551] width 22 height 22
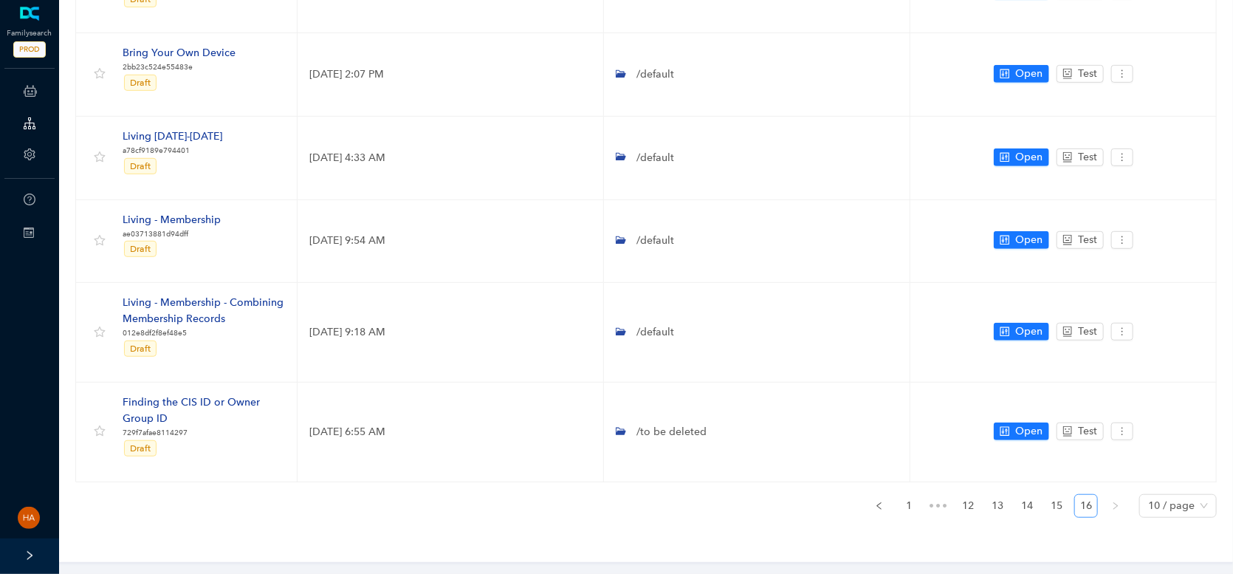
scroll to position [369, 0]
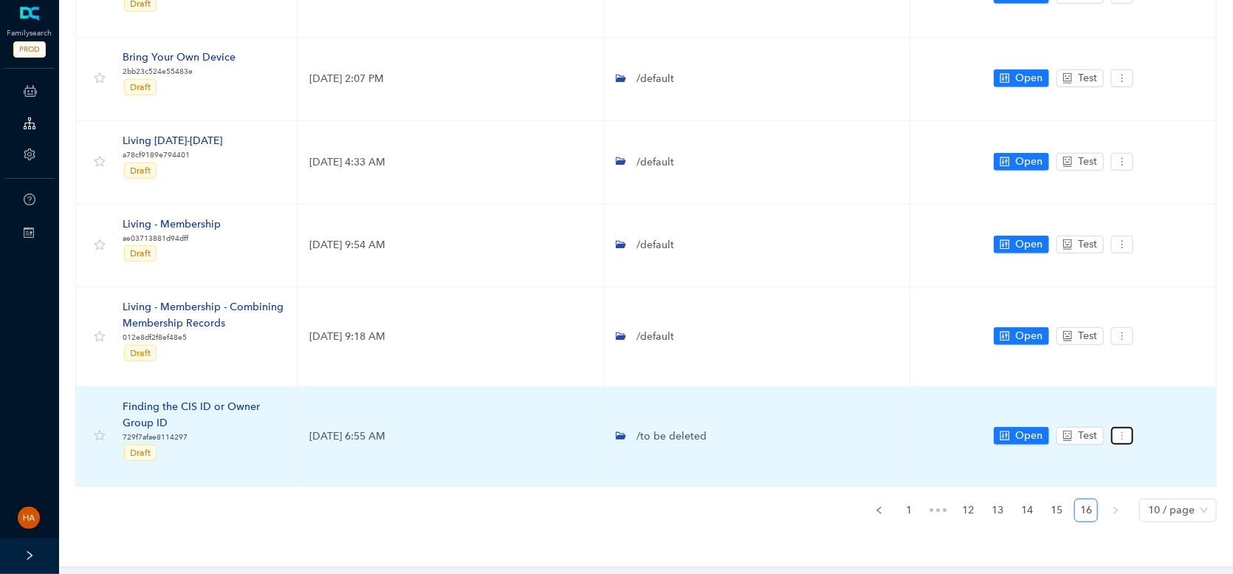
click at [1127, 430] on button "button" at bounding box center [1122, 436] width 22 height 18
click at [1133, 457] on span "Settings" at bounding box center [1148, 459] width 53 height 16
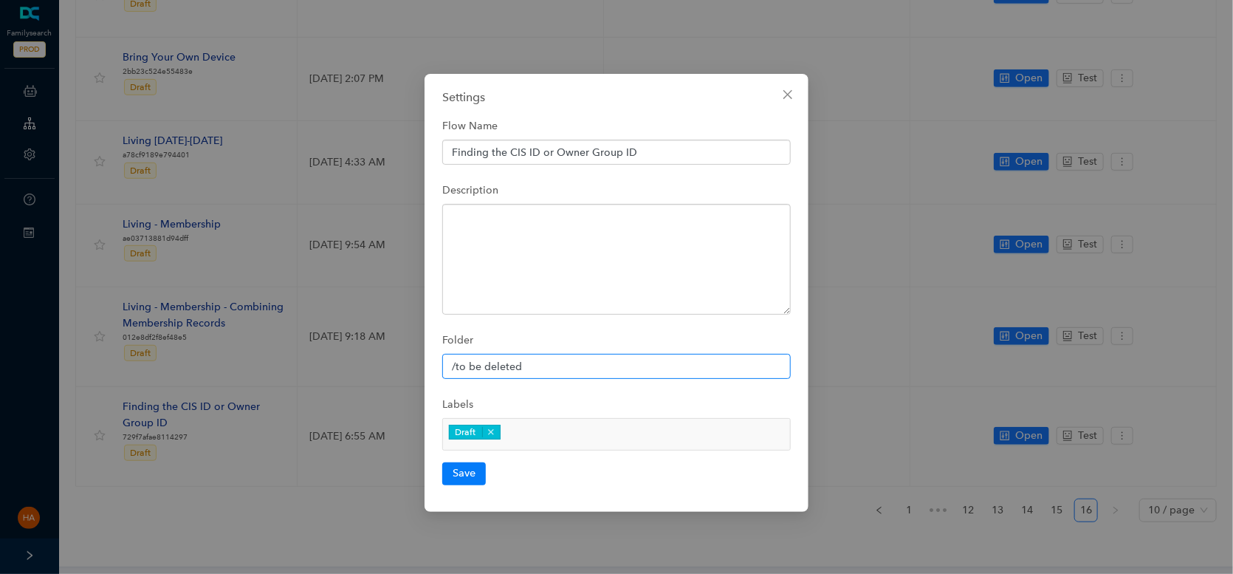
drag, startPoint x: 455, startPoint y: 363, endPoint x: 525, endPoint y: 371, distance: 70.6
click at [525, 371] on input "/to be deleted" at bounding box center [616, 366] width 349 height 25
type input "/default"
click at [468, 468] on button "Save" at bounding box center [464, 473] width 44 height 22
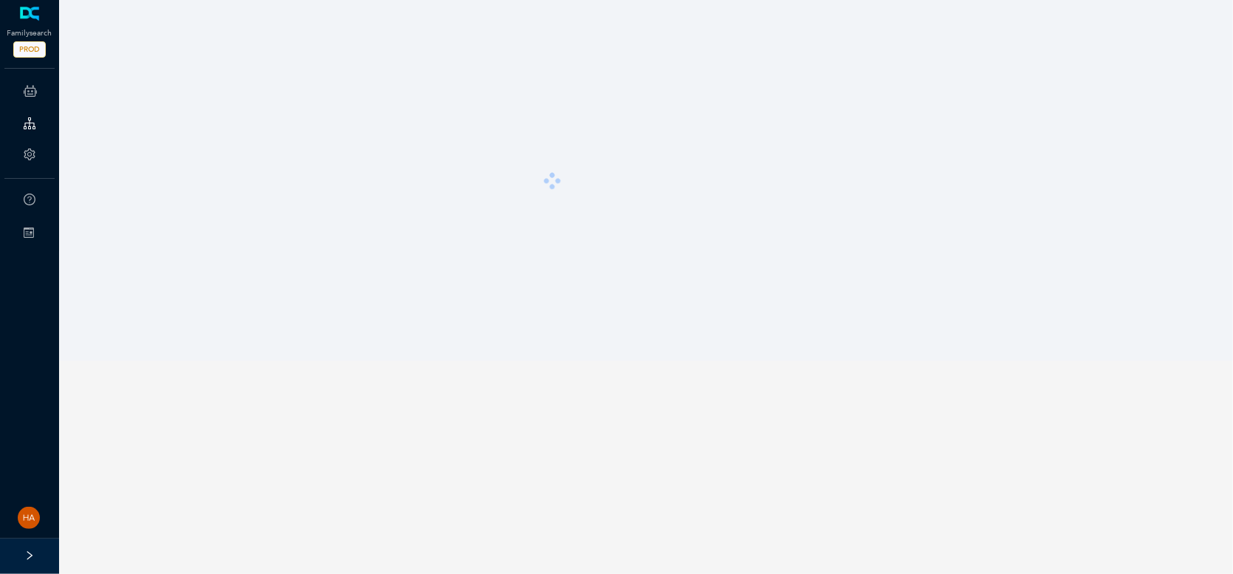
scroll to position [0, 0]
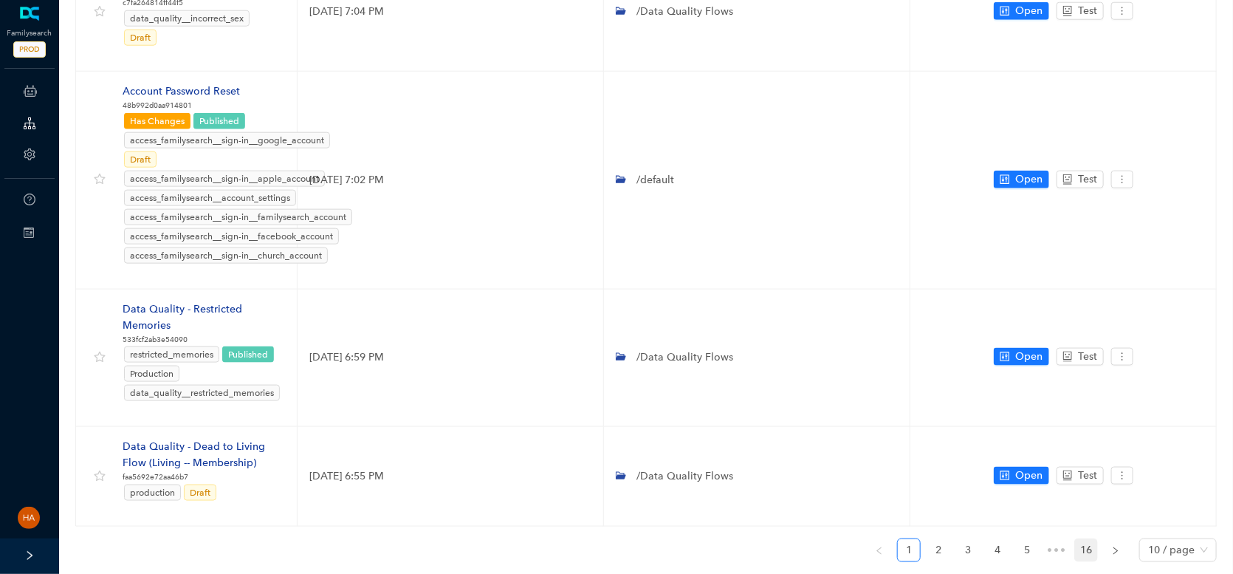
click at [1097, 539] on link "16" at bounding box center [1086, 550] width 22 height 22
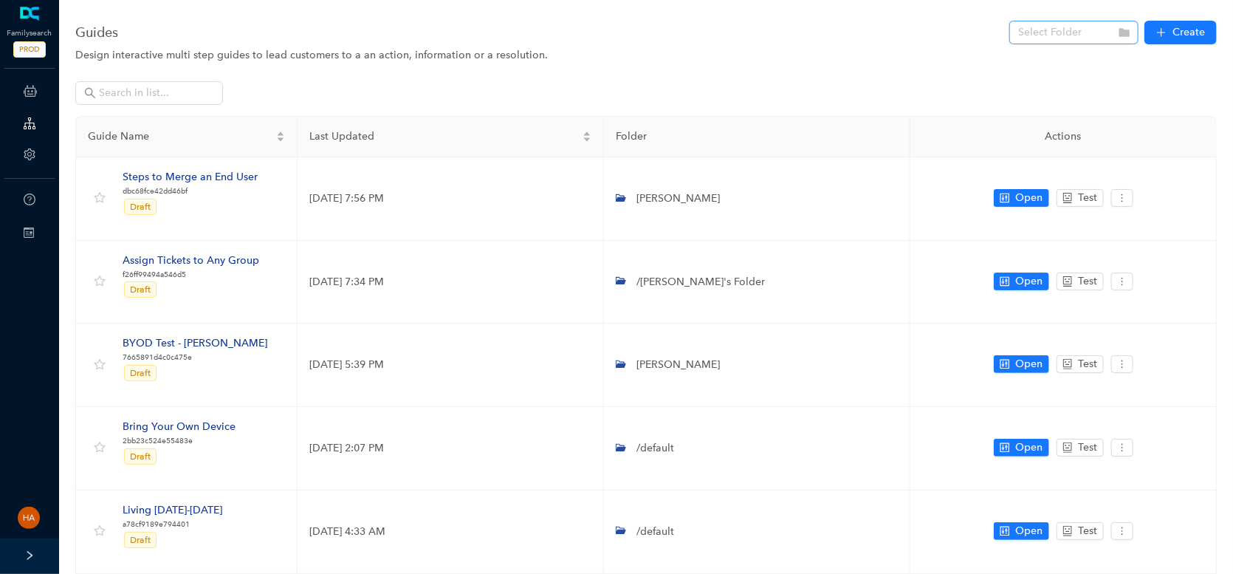
click at [1124, 31] on icon "folder" at bounding box center [1124, 32] width 10 height 9
click at [1106, 35] on input "search" at bounding box center [1069, 32] width 103 height 22
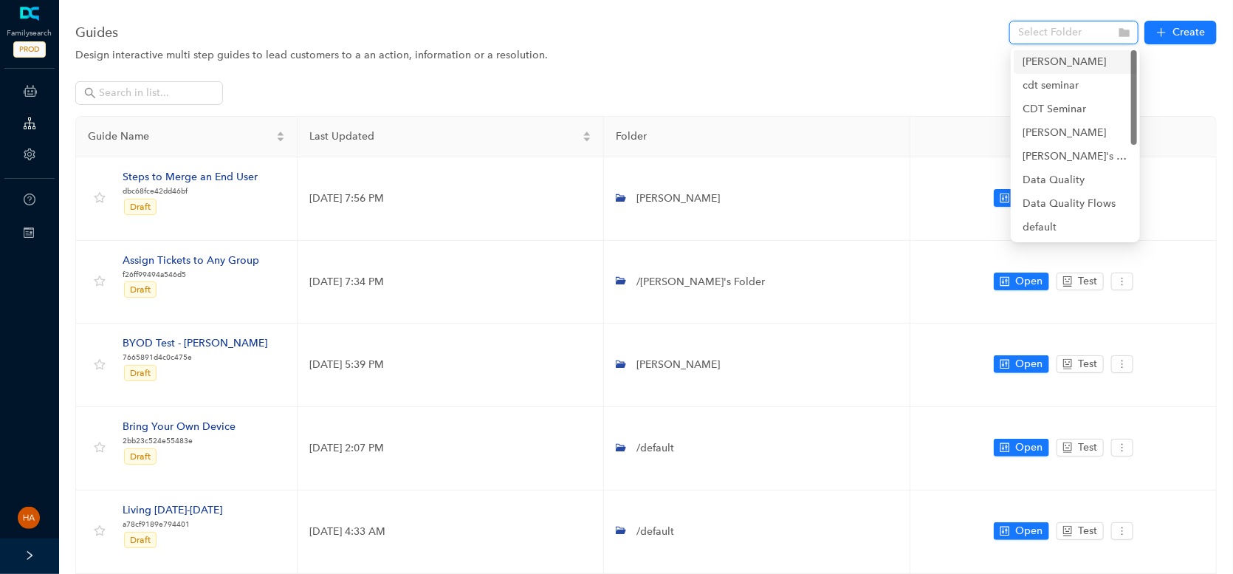
click at [1049, 63] on div "[PERSON_NAME]" at bounding box center [1076, 62] width 106 height 16
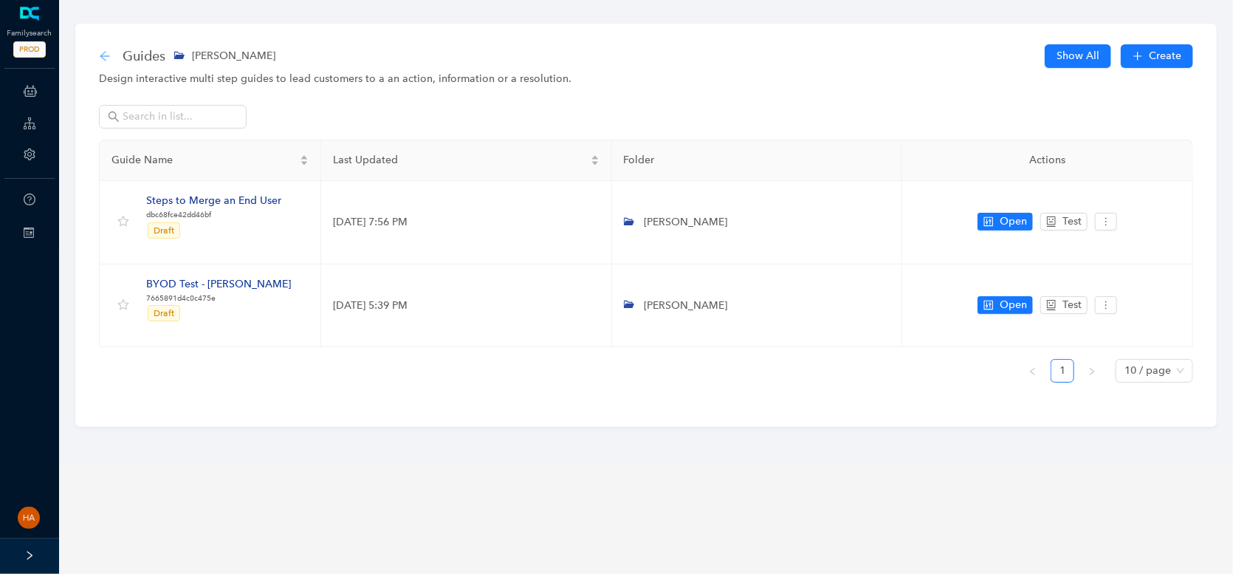
click at [103, 58] on icon "arrow-left" at bounding box center [105, 56] width 10 height 10
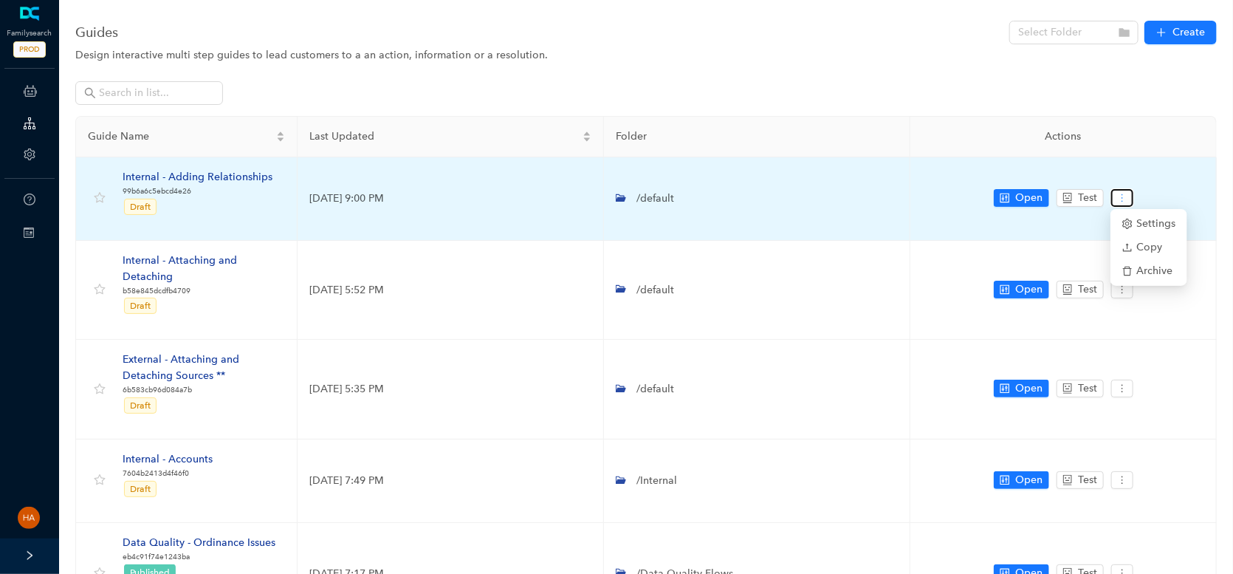
click at [1125, 196] on icon "more" at bounding box center [1122, 198] width 10 height 10
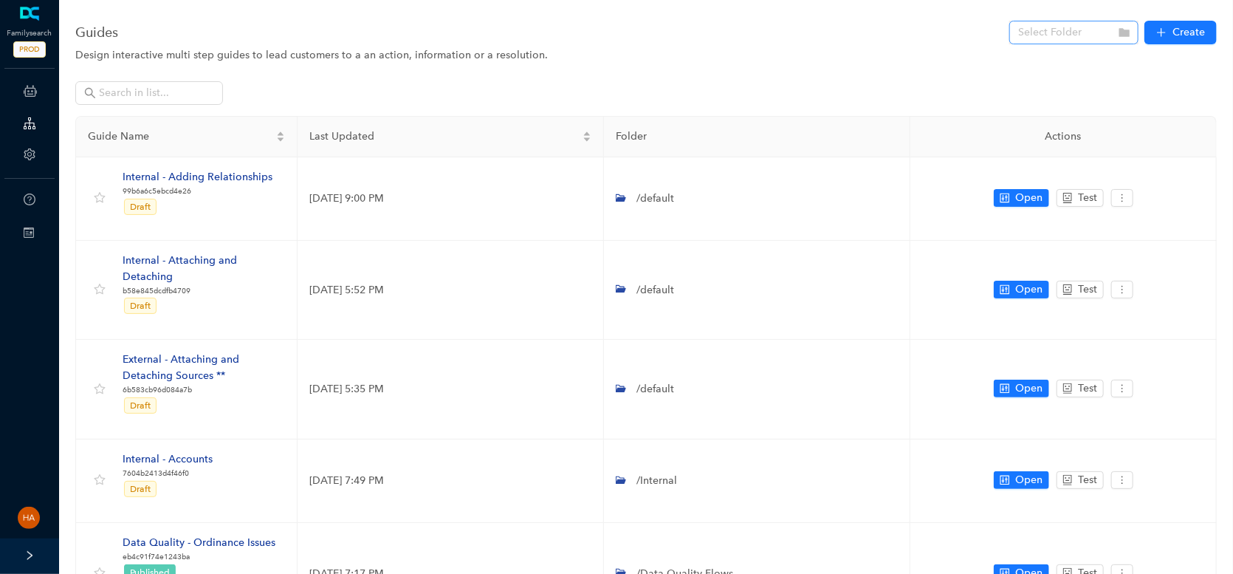
click at [1116, 32] on input "search" at bounding box center [1069, 32] width 103 height 22
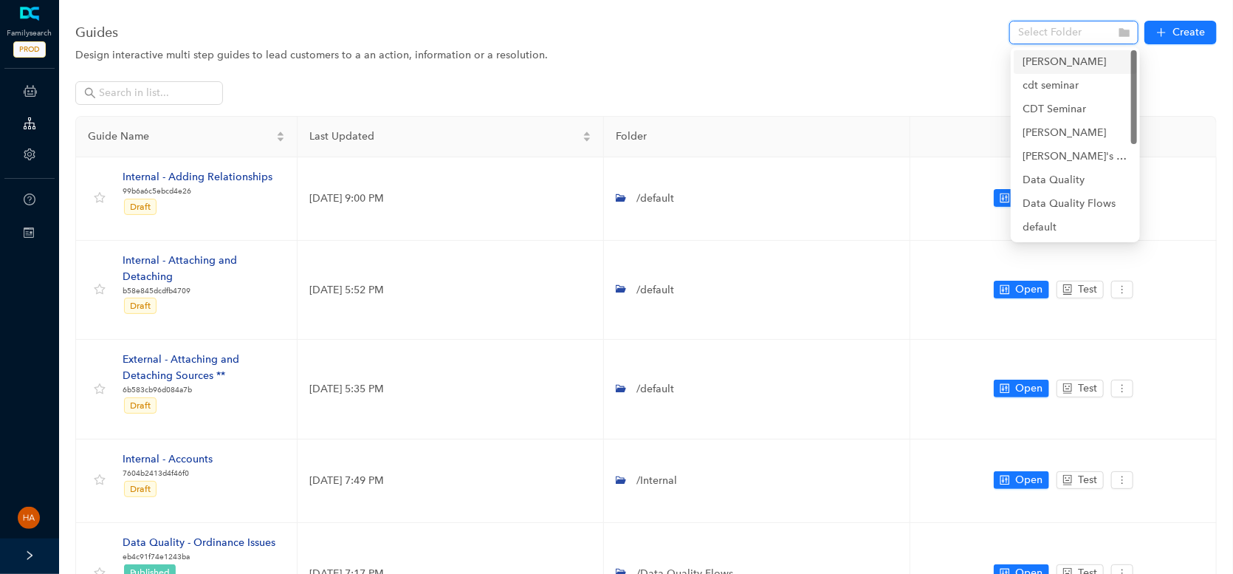
click at [1053, 67] on div "[PERSON_NAME]" at bounding box center [1076, 62] width 106 height 16
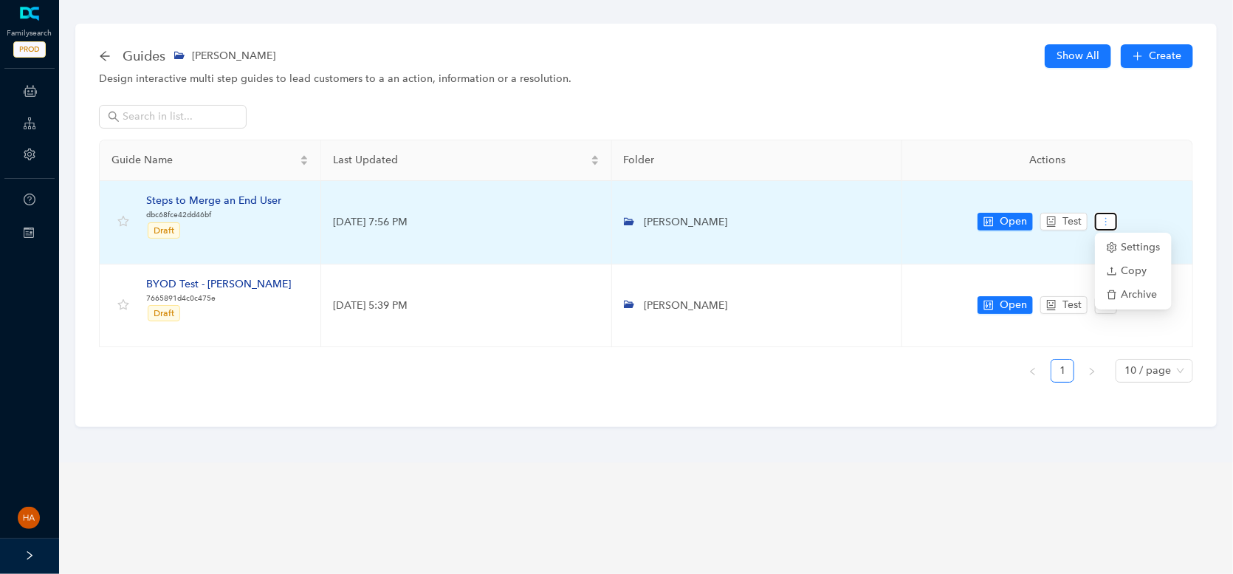
click at [1107, 225] on icon "more" at bounding box center [1106, 221] width 10 height 10
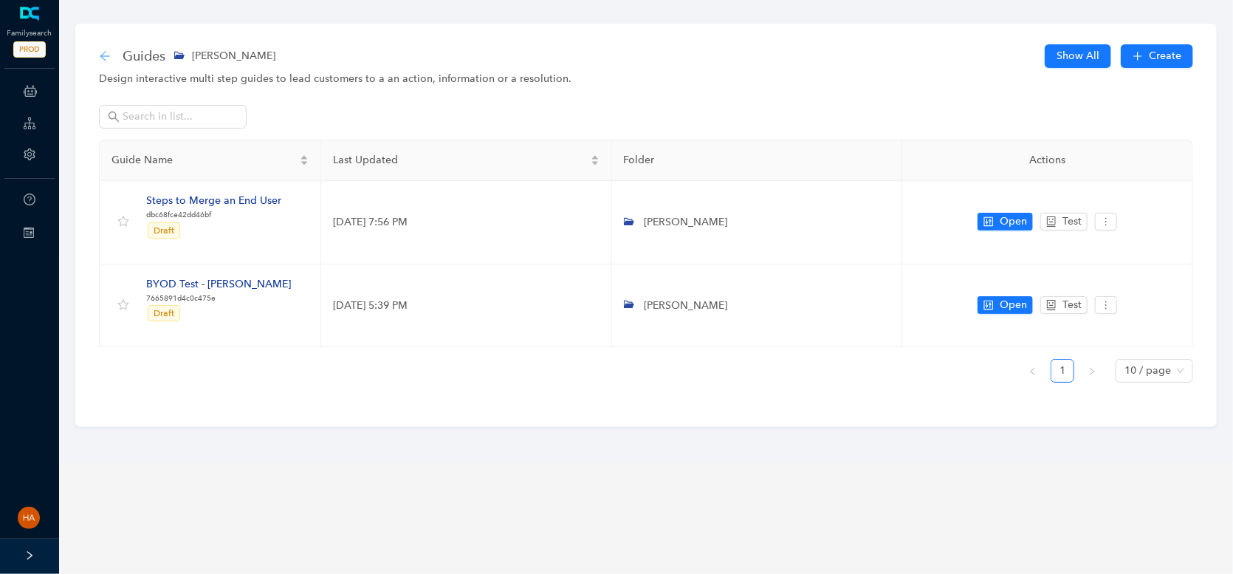
click at [102, 53] on icon "arrow-left" at bounding box center [105, 56] width 10 height 10
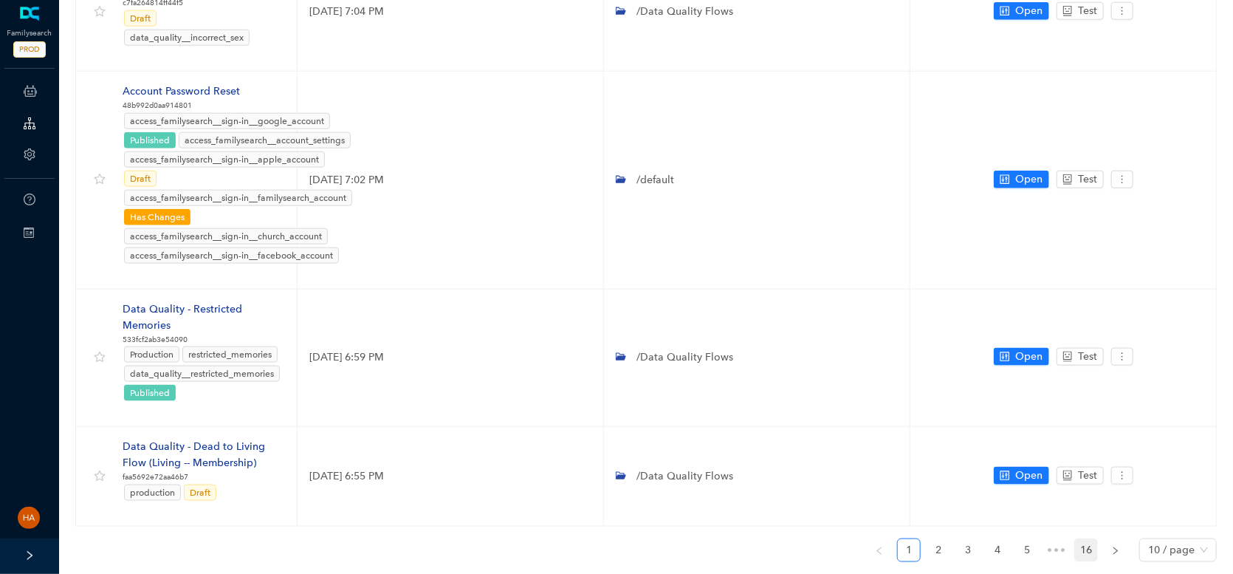
click at [1085, 539] on link "16" at bounding box center [1086, 550] width 22 height 22
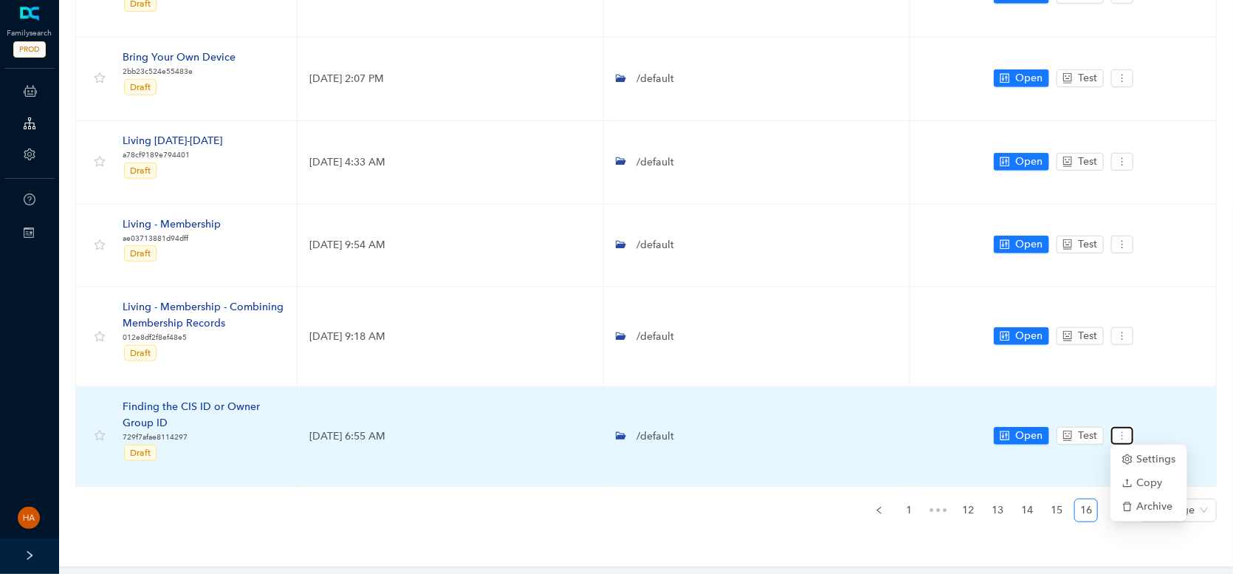
click at [1122, 434] on icon "more" at bounding box center [1122, 435] width 10 height 10
click at [1156, 461] on span "Settings" at bounding box center [1148, 459] width 53 height 16
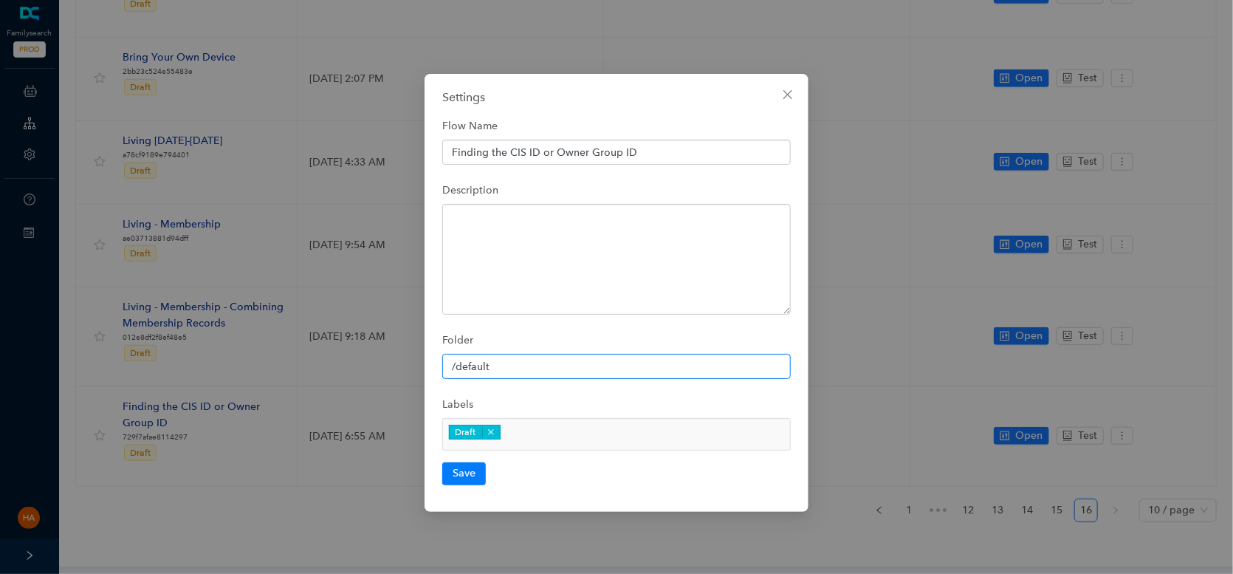
click at [517, 368] on input "/default" at bounding box center [616, 366] width 349 height 25
drag, startPoint x: 457, startPoint y: 371, endPoint x: 504, endPoint y: 368, distance: 46.6
click at [504, 368] on input "/default" at bounding box center [616, 366] width 349 height 25
click at [783, 96] on icon "close" at bounding box center [788, 95] width 12 height 12
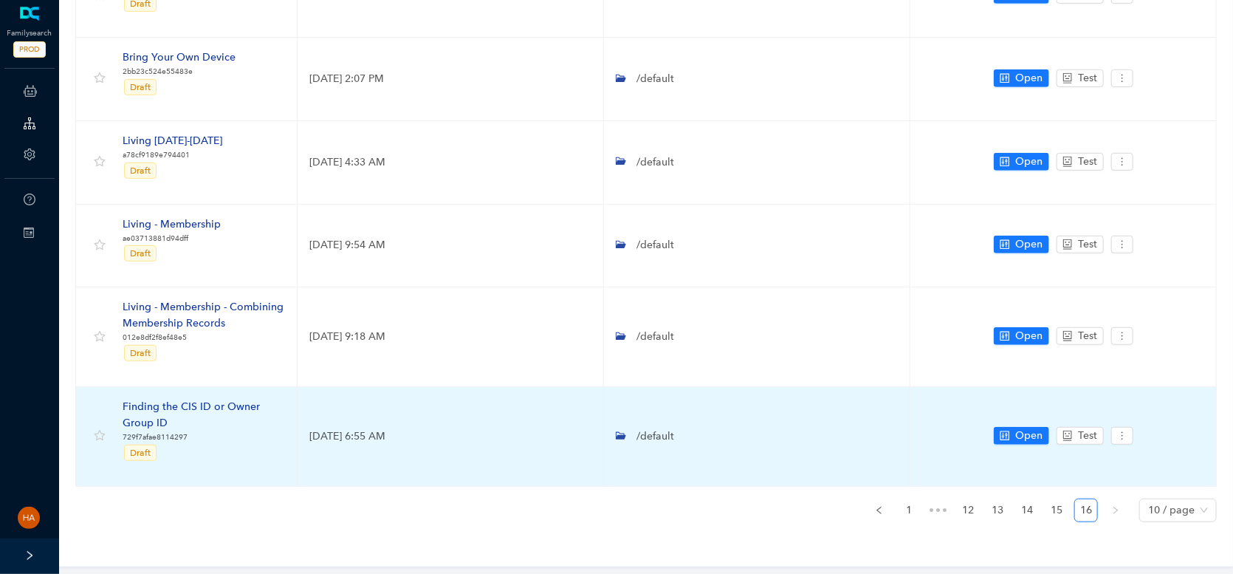
click at [157, 407] on div "Finding the CIS ID or Owner Group ID" at bounding box center [204, 415] width 162 height 32
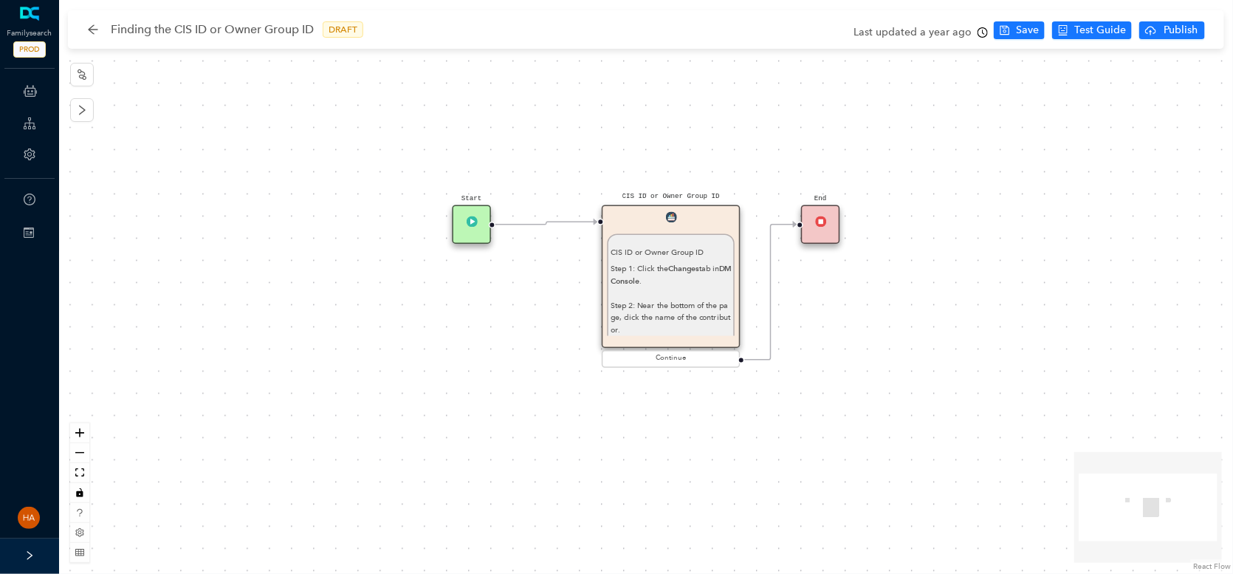
click at [962, 164] on div "Start CIS ID or Owner Group ID CIS ID or Owner Group ID Step 1: Click the Chang…" at bounding box center [646, 287] width 1174 height 574
click at [97, 33] on icon "arrow-left" at bounding box center [93, 30] width 12 height 12
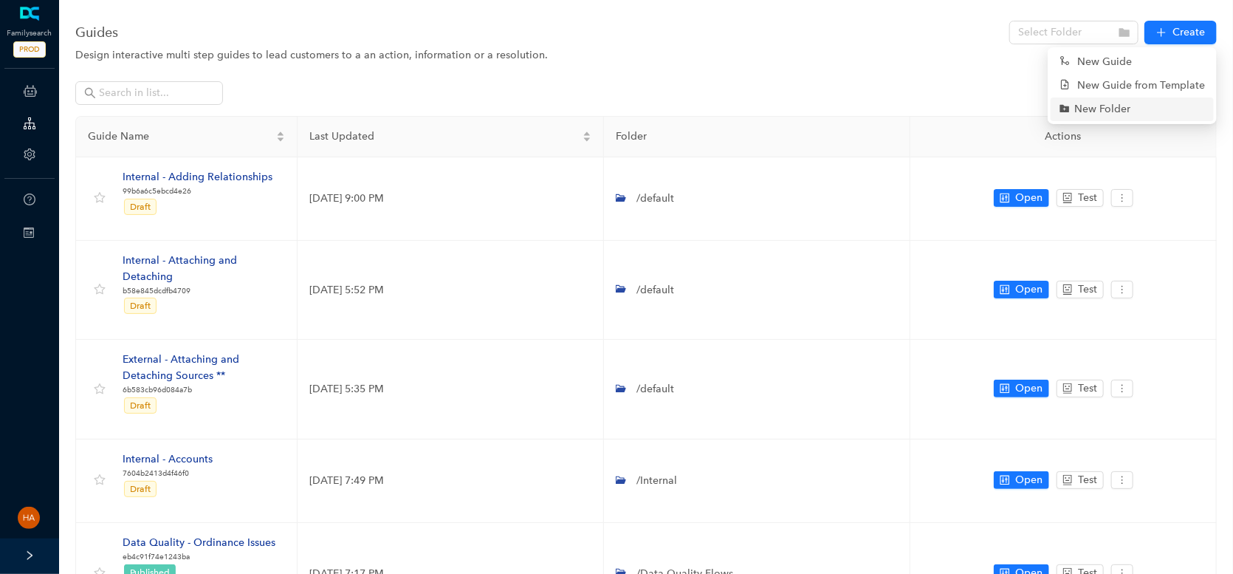
click at [1127, 109] on link "New Folder" at bounding box center [1095, 109] width 71 height 16
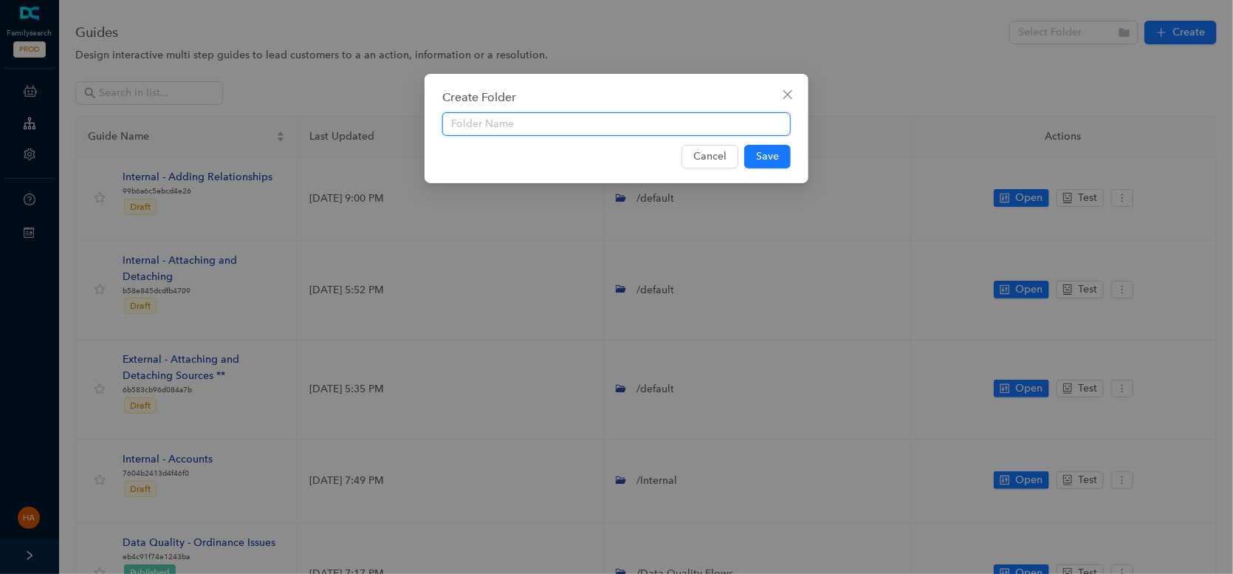
click at [566, 124] on input "text" at bounding box center [616, 124] width 349 height 24
click at [786, 93] on icon "close" at bounding box center [787, 94] width 9 height 9
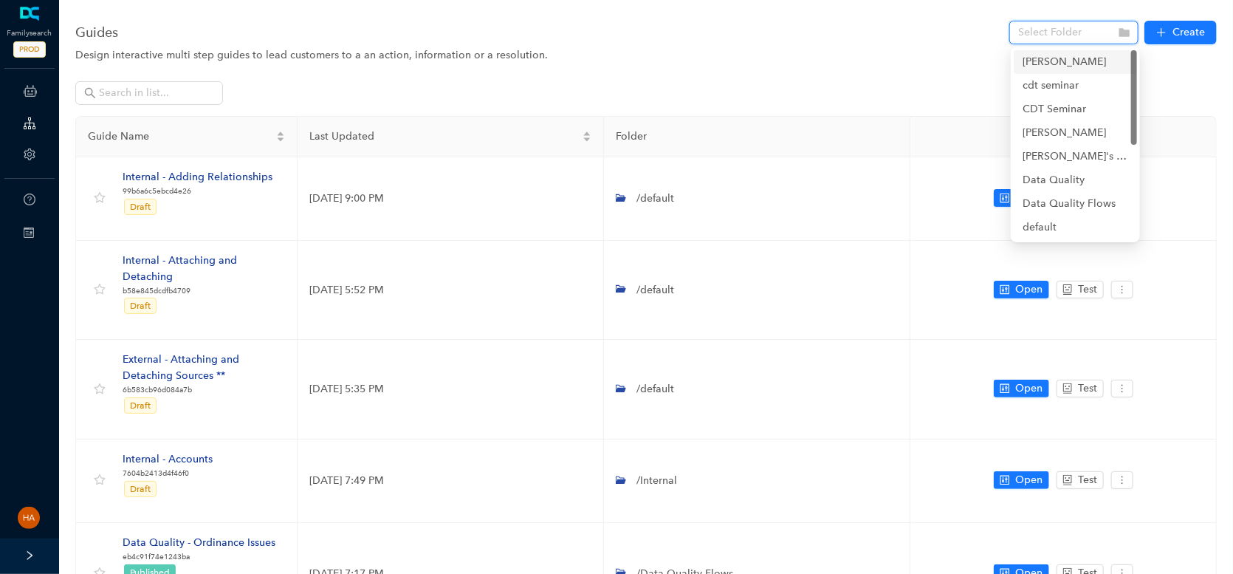
click at [1102, 30] on input "search" at bounding box center [1069, 32] width 103 height 22
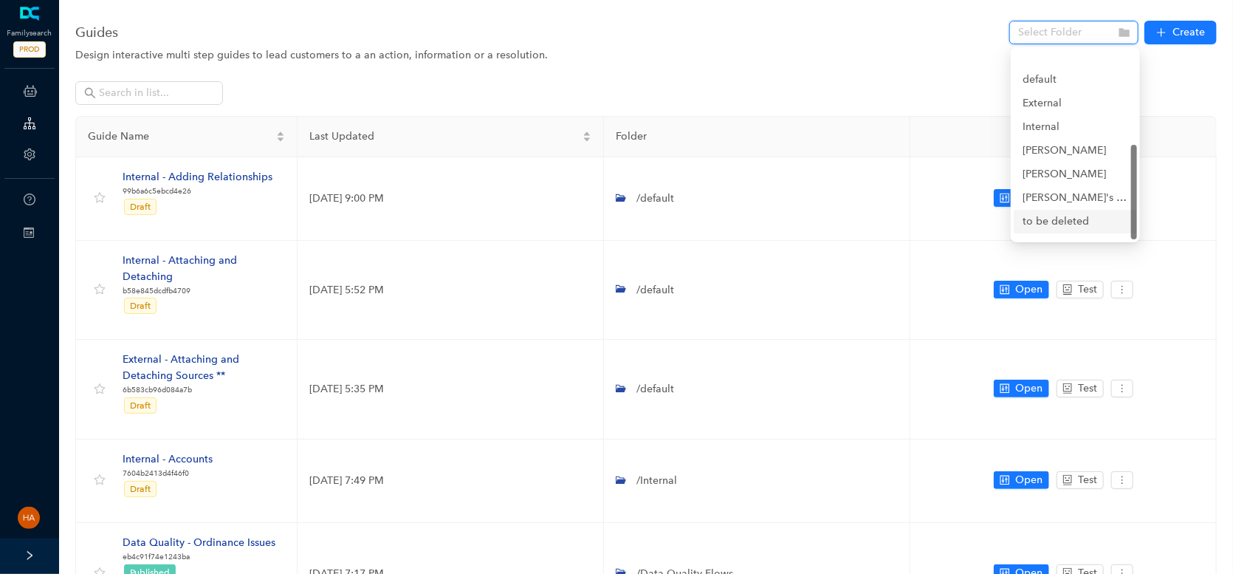
scroll to position [188, 0]
click at [1050, 203] on div "To be deleted" at bounding box center [1076, 204] width 106 height 16
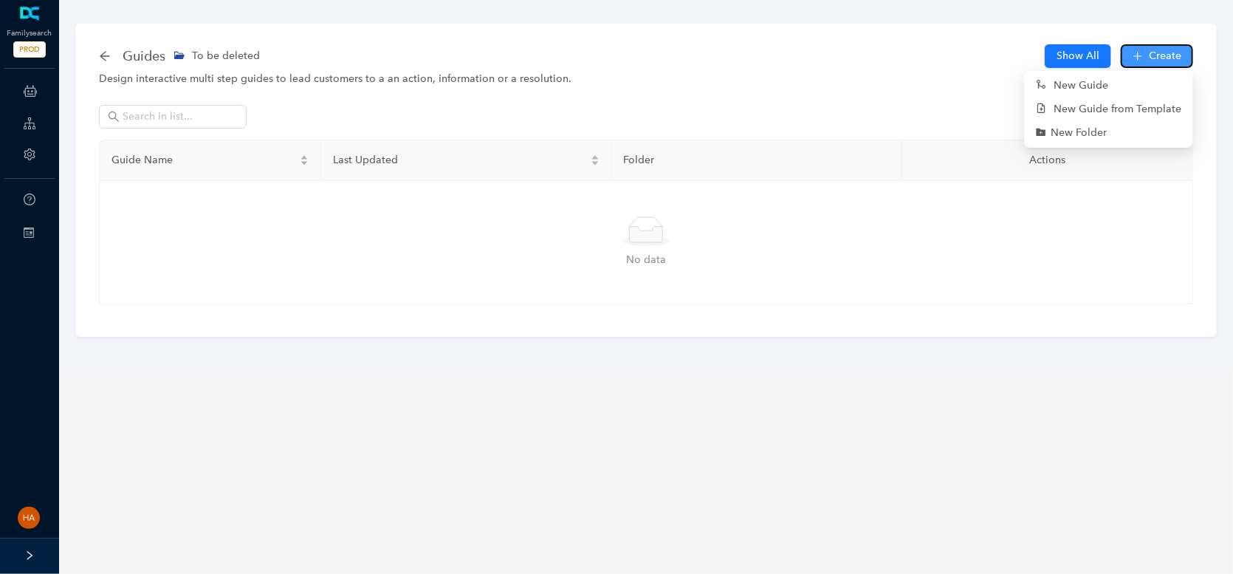
click at [1148, 59] on button "Create" at bounding box center [1157, 56] width 72 height 24
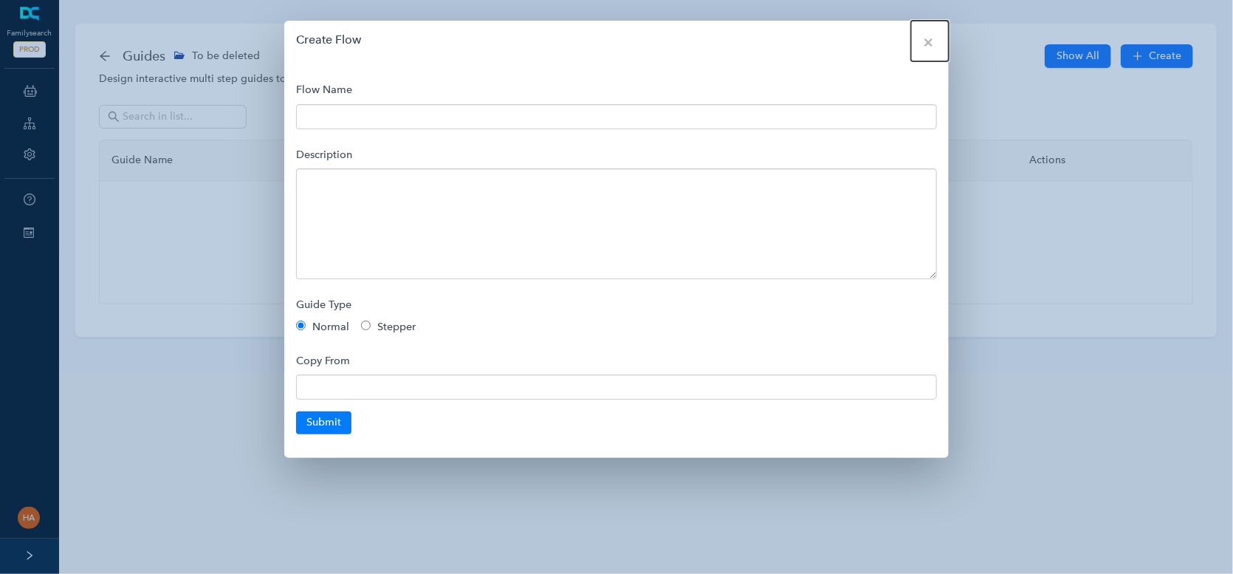
click at [923, 39] on span "×" at bounding box center [928, 42] width 10 height 16
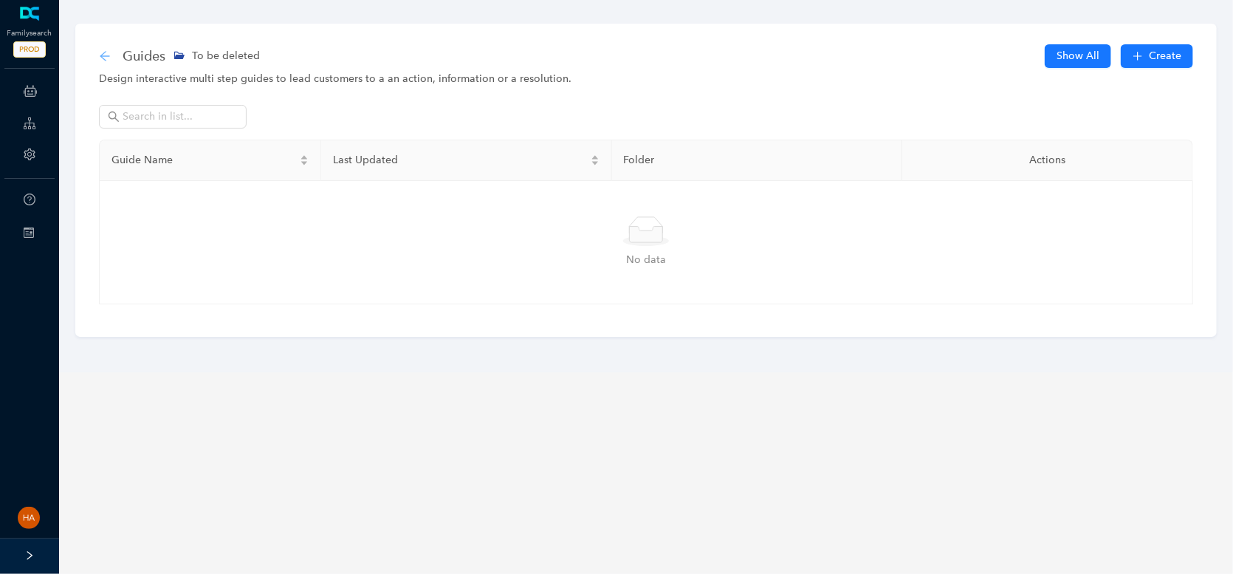
click at [102, 51] on icon "arrow-left" at bounding box center [105, 56] width 12 height 12
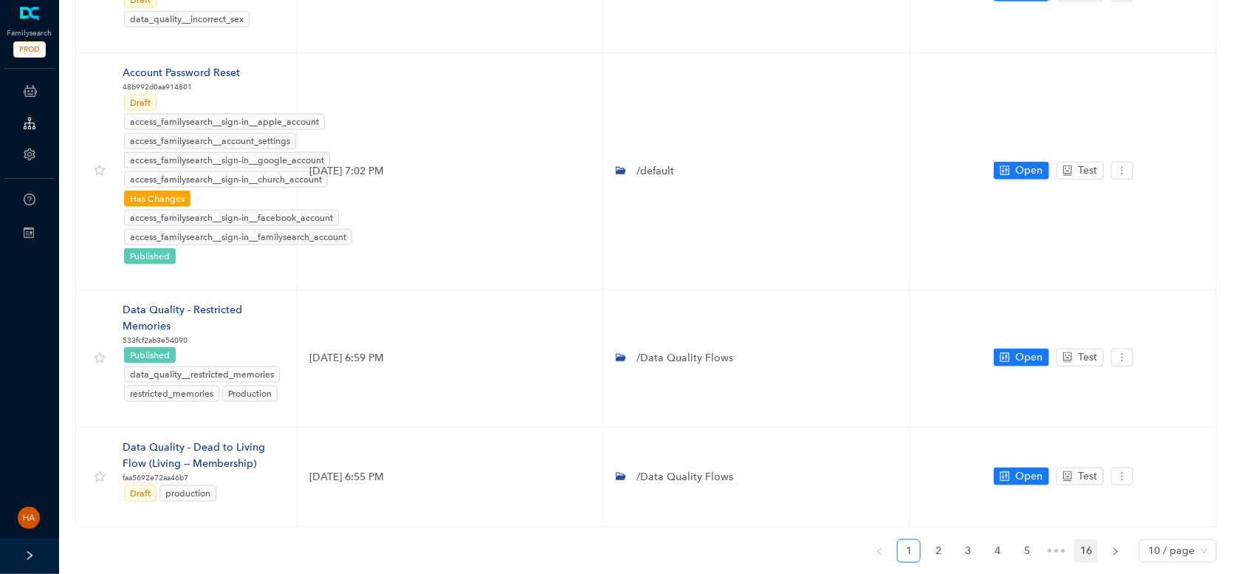
click at [1085, 540] on link "16" at bounding box center [1086, 551] width 22 height 22
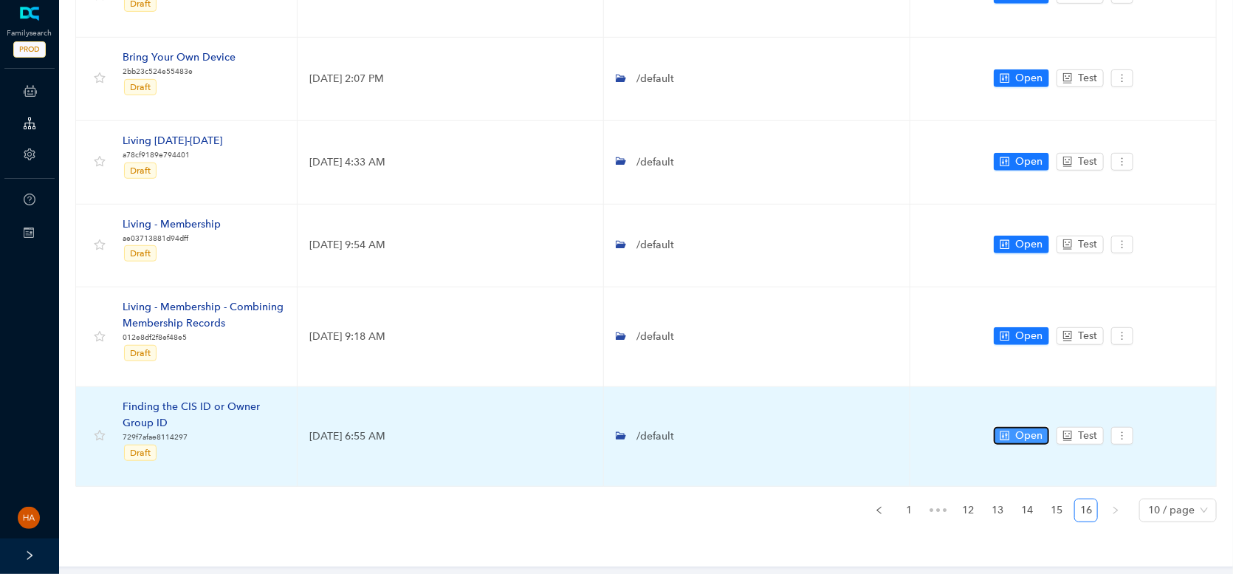
click at [1017, 434] on span "Open" at bounding box center [1029, 436] width 27 height 16
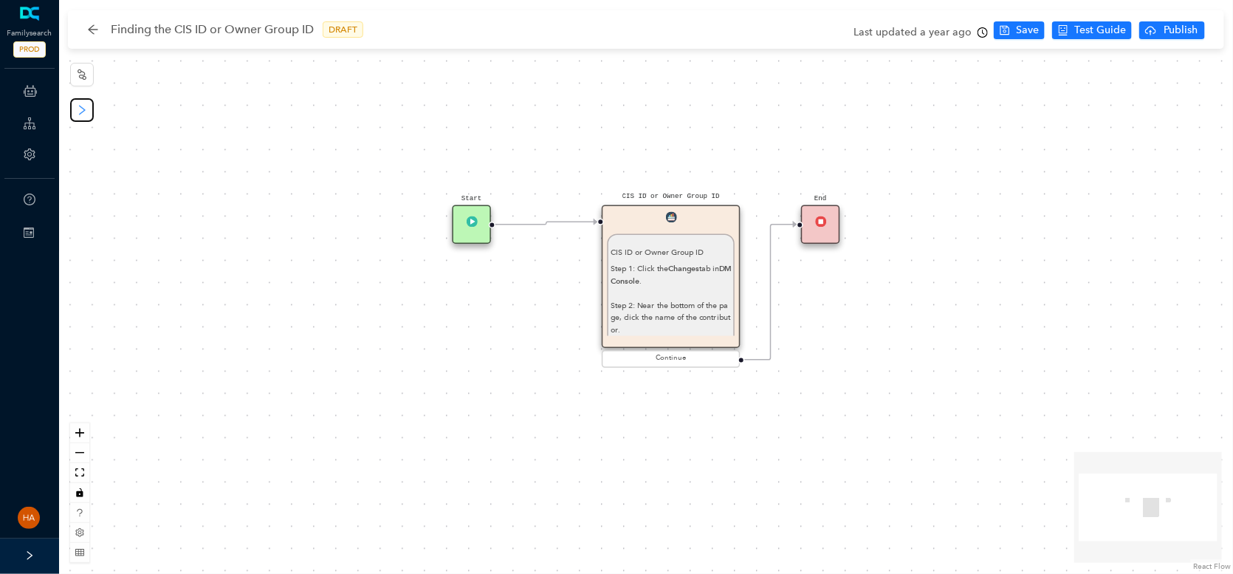
click at [82, 112] on icon "right" at bounding box center [82, 110] width 12 height 12
click at [301, 121] on div "Start CIS ID or Owner Group ID CIS ID or Owner Group ID Step 1: Click the Chang…" at bounding box center [646, 287] width 1174 height 574
click at [89, 30] on icon "arrow-left" at bounding box center [93, 30] width 12 height 12
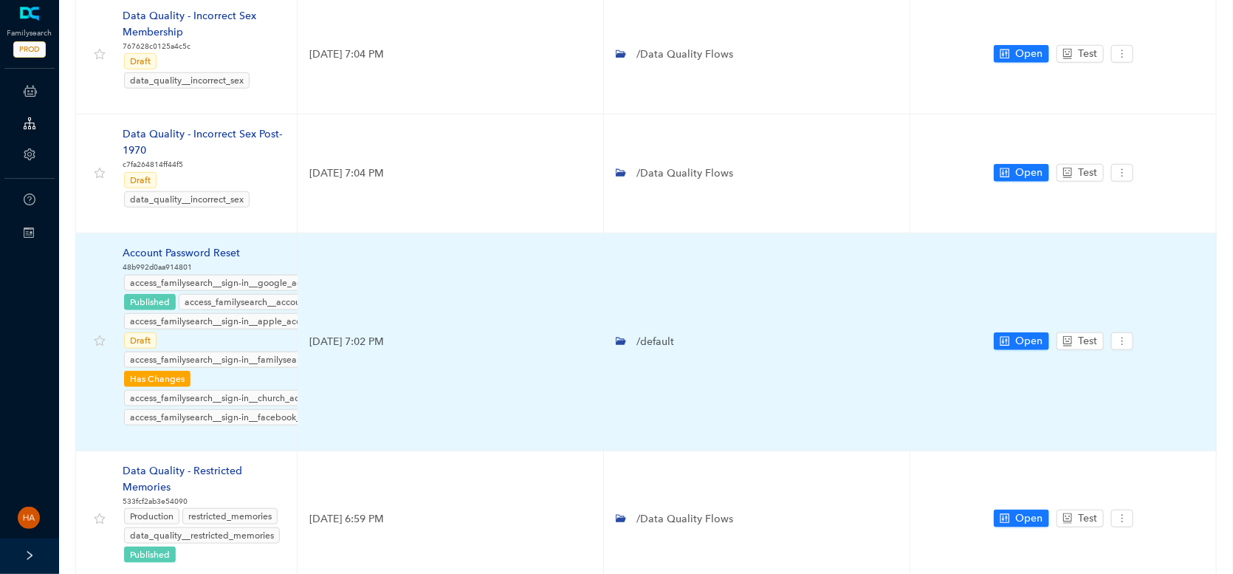
scroll to position [665, 0]
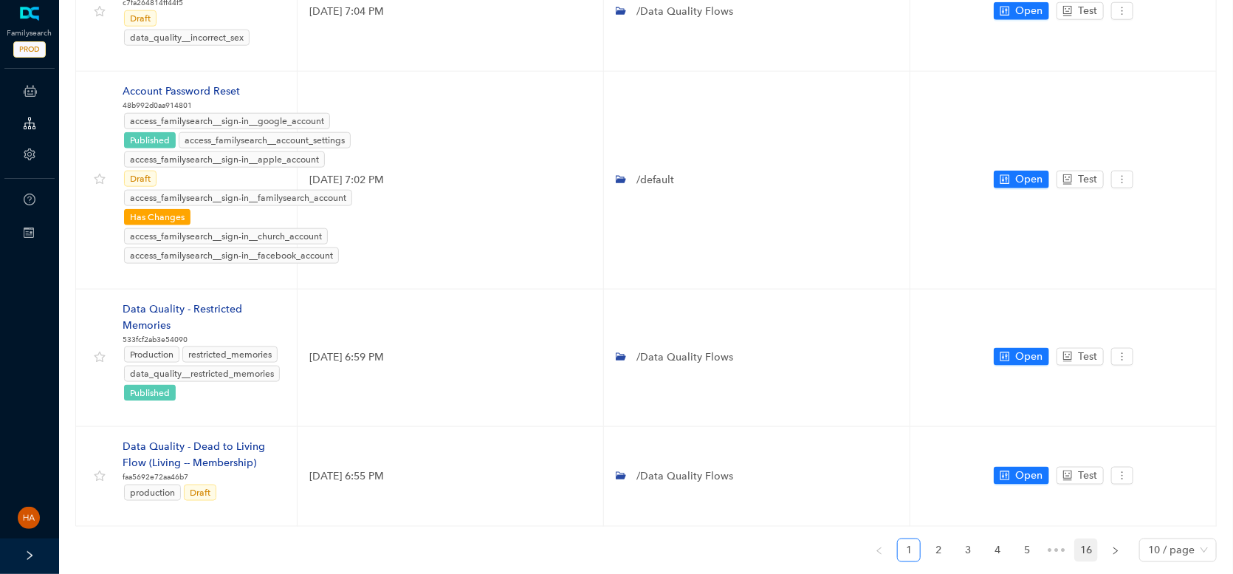
click at [1092, 539] on link "16" at bounding box center [1086, 550] width 22 height 22
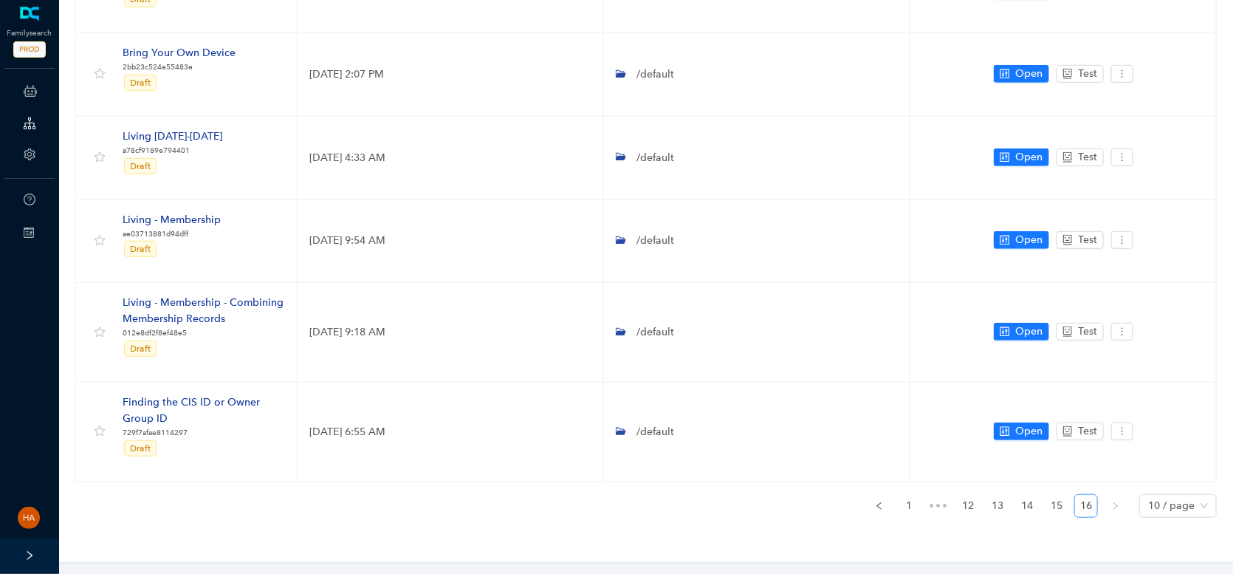
scroll to position [369, 0]
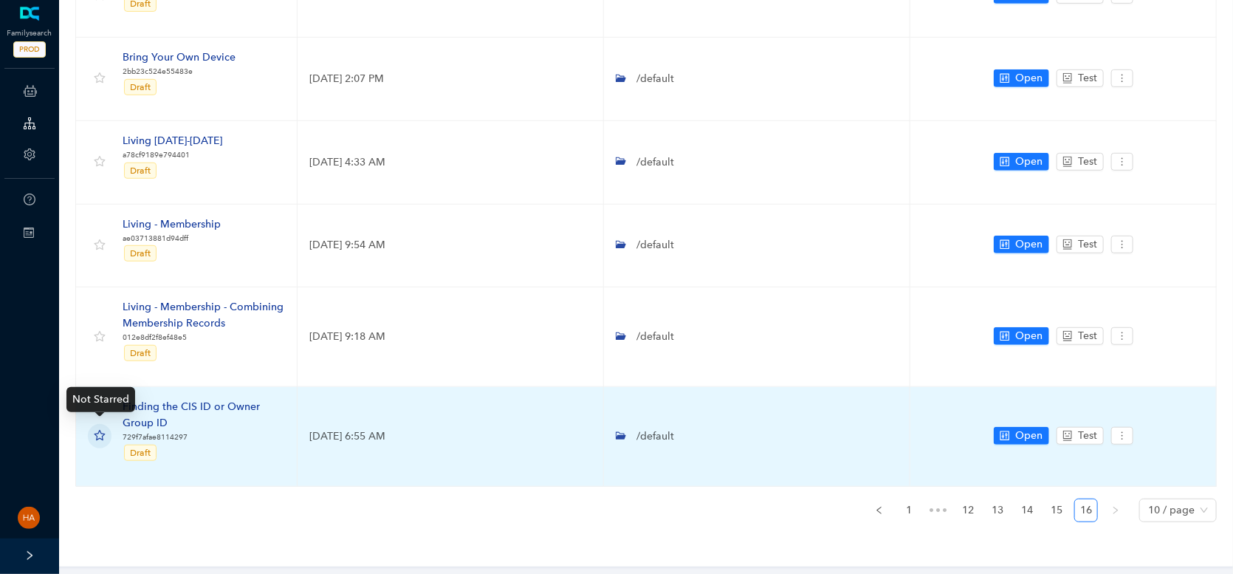
click at [98, 430] on icon "star" at bounding box center [99, 435] width 11 height 10
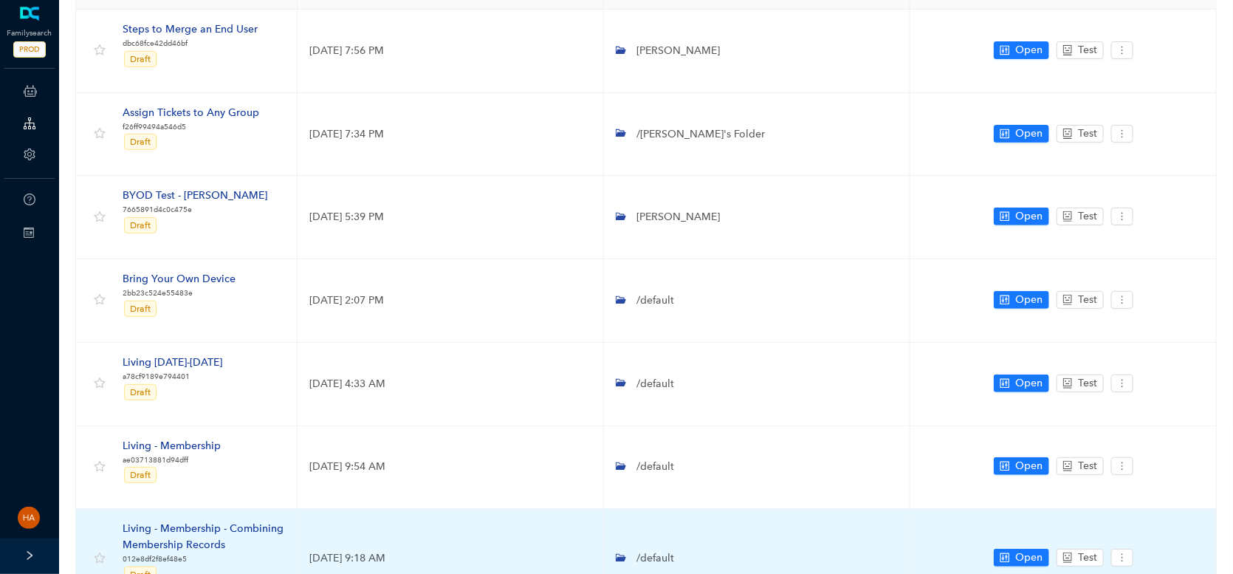
scroll to position [0, 0]
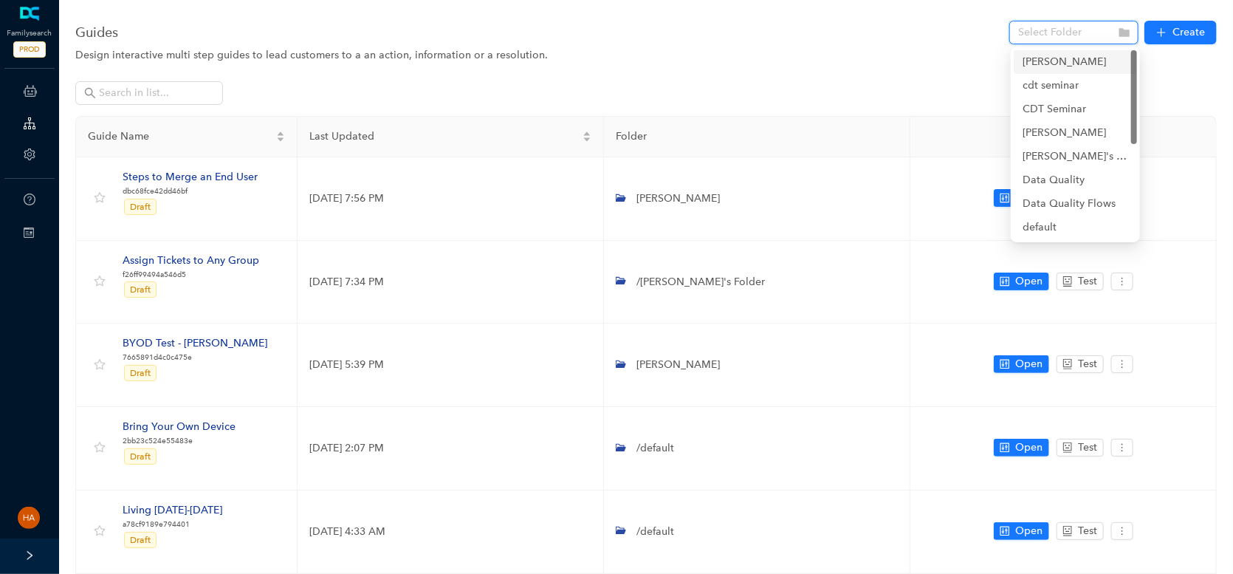
click at [1078, 36] on input "search" at bounding box center [1069, 32] width 103 height 22
click at [1060, 202] on div "To be deleted" at bounding box center [1076, 204] width 106 height 16
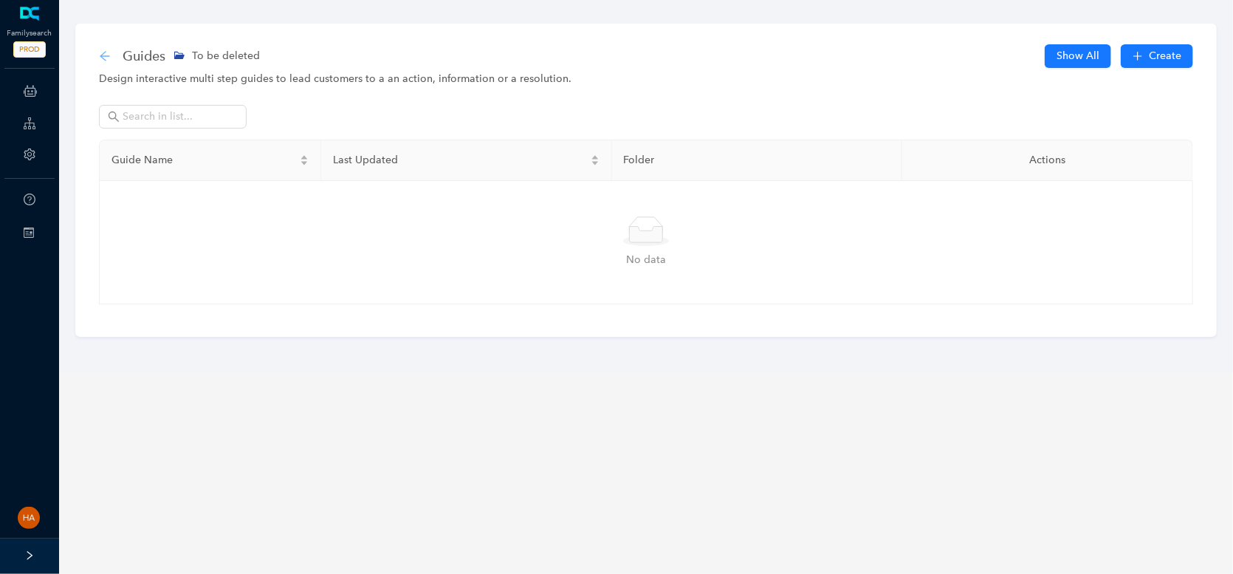
click at [104, 53] on icon "arrow-left" at bounding box center [105, 56] width 12 height 12
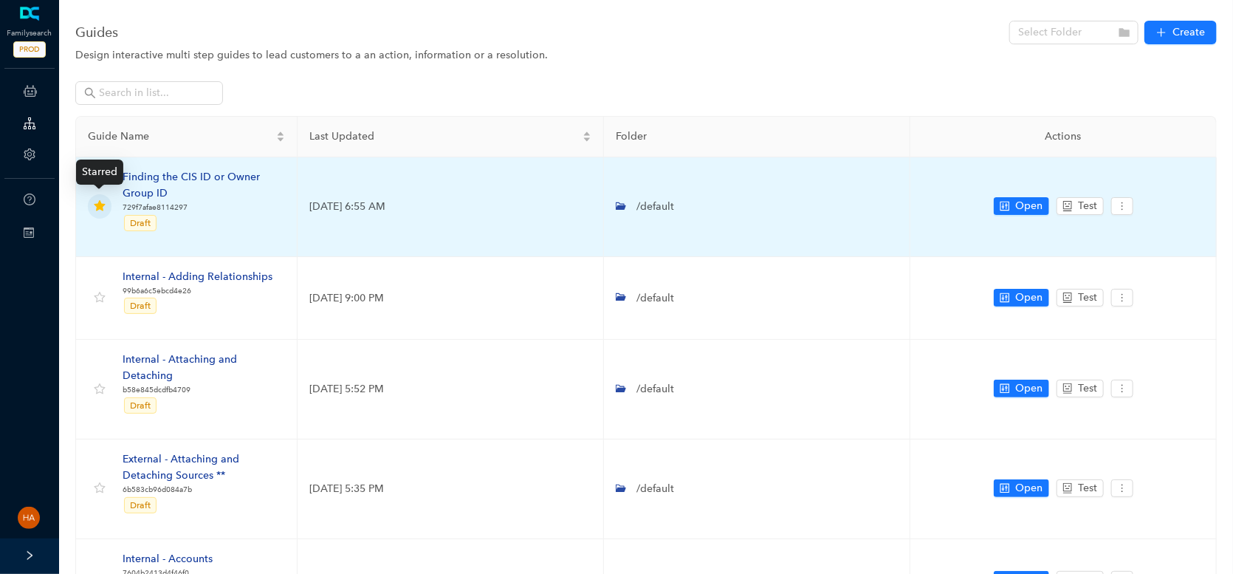
click at [98, 205] on icon "star" at bounding box center [99, 205] width 11 height 10
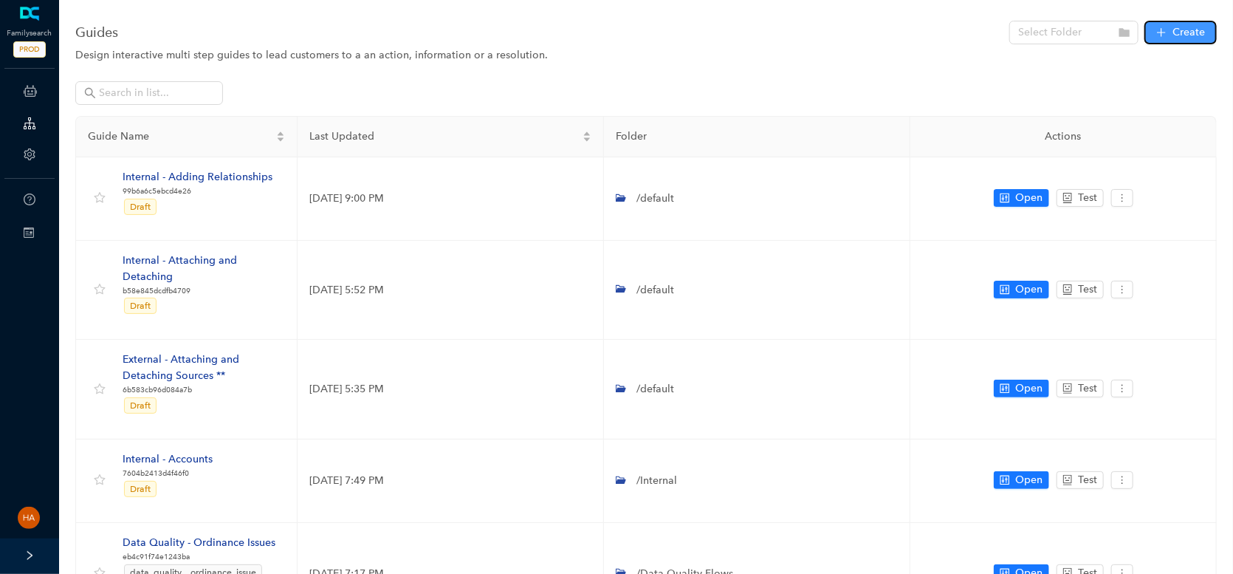
click at [1172, 33] on button "Create" at bounding box center [1180, 33] width 72 height 24
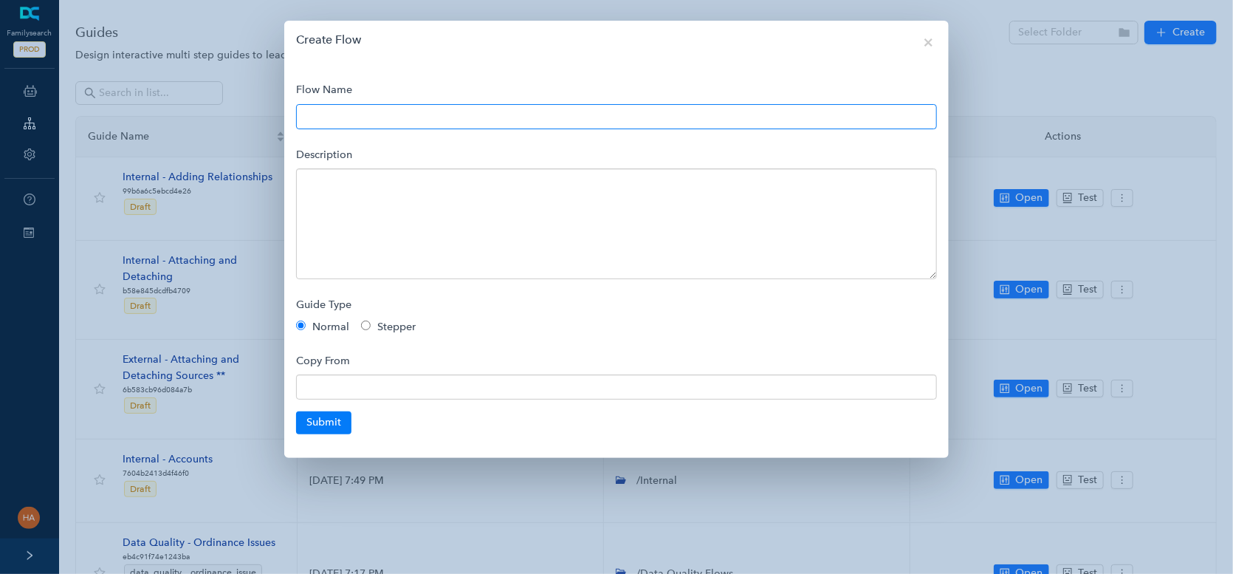
click at [879, 112] on input "text" at bounding box center [616, 116] width 641 height 25
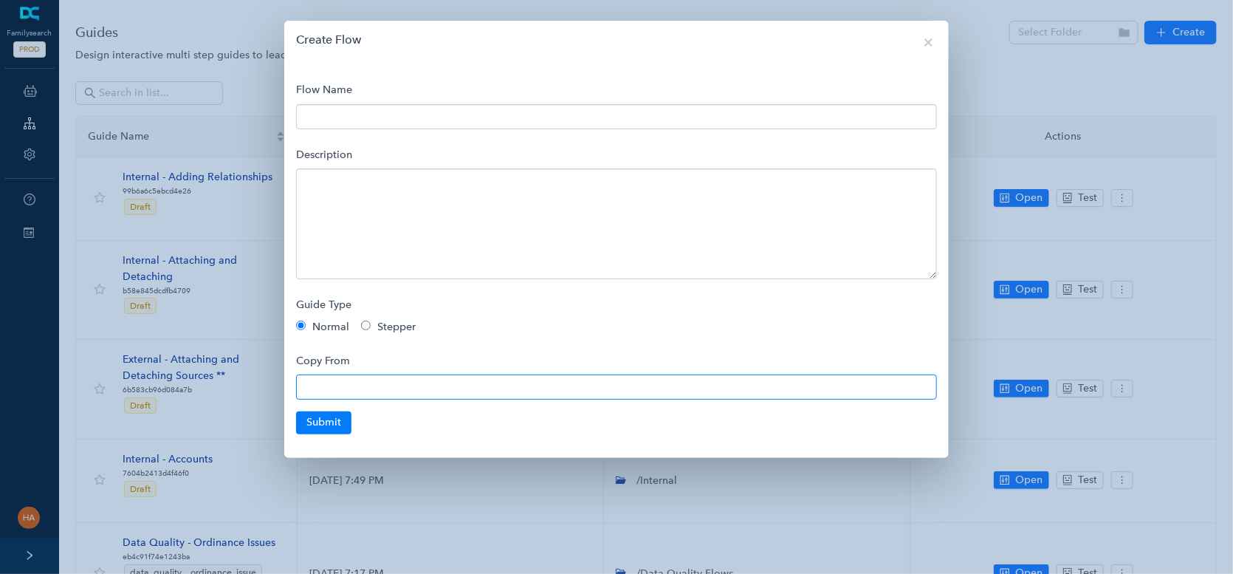
click at [428, 389] on input "text" at bounding box center [616, 386] width 641 height 25
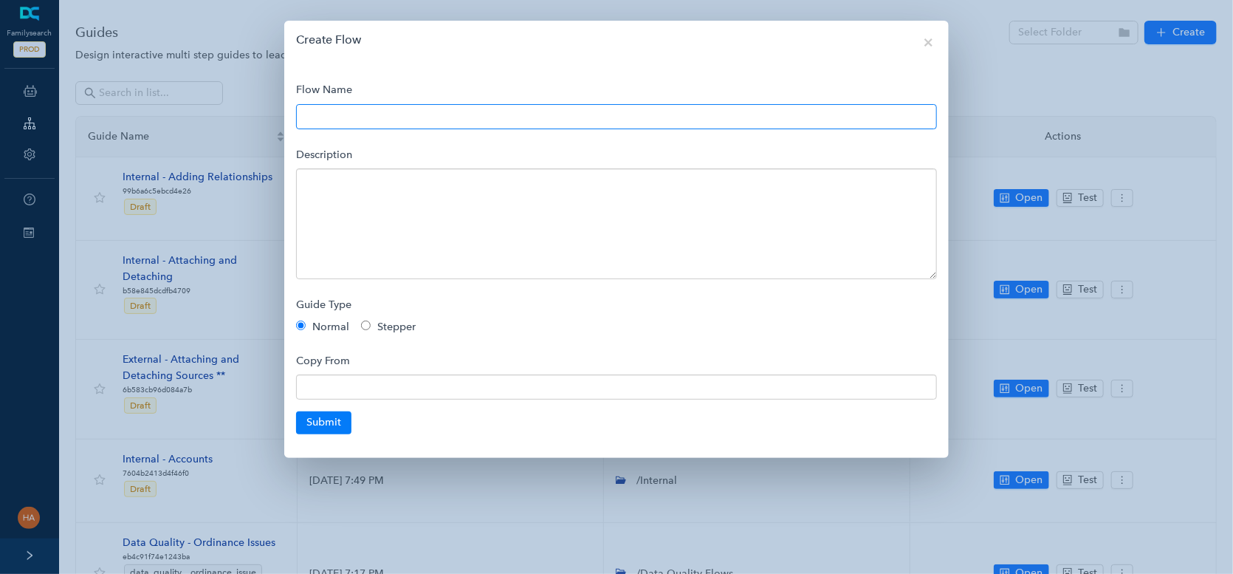
click at [360, 120] on input "text" at bounding box center [616, 116] width 641 height 25
click at [929, 44] on span "×" at bounding box center [928, 42] width 10 height 16
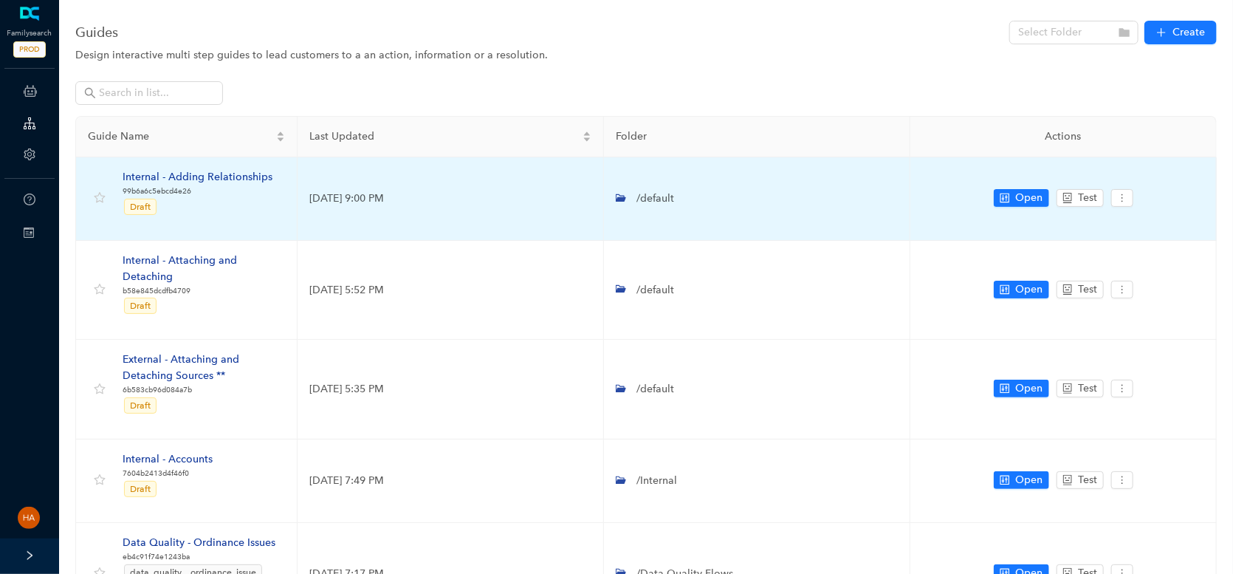
click at [658, 196] on span "/default" at bounding box center [654, 198] width 41 height 13
click at [636, 197] on span "/default" at bounding box center [654, 198] width 41 height 13
click at [635, 197] on span "/default" at bounding box center [654, 198] width 41 height 13
click at [612, 194] on td "/default" at bounding box center [757, 198] width 306 height 83
click at [617, 196] on icon "folder-open" at bounding box center [621, 198] width 10 height 10
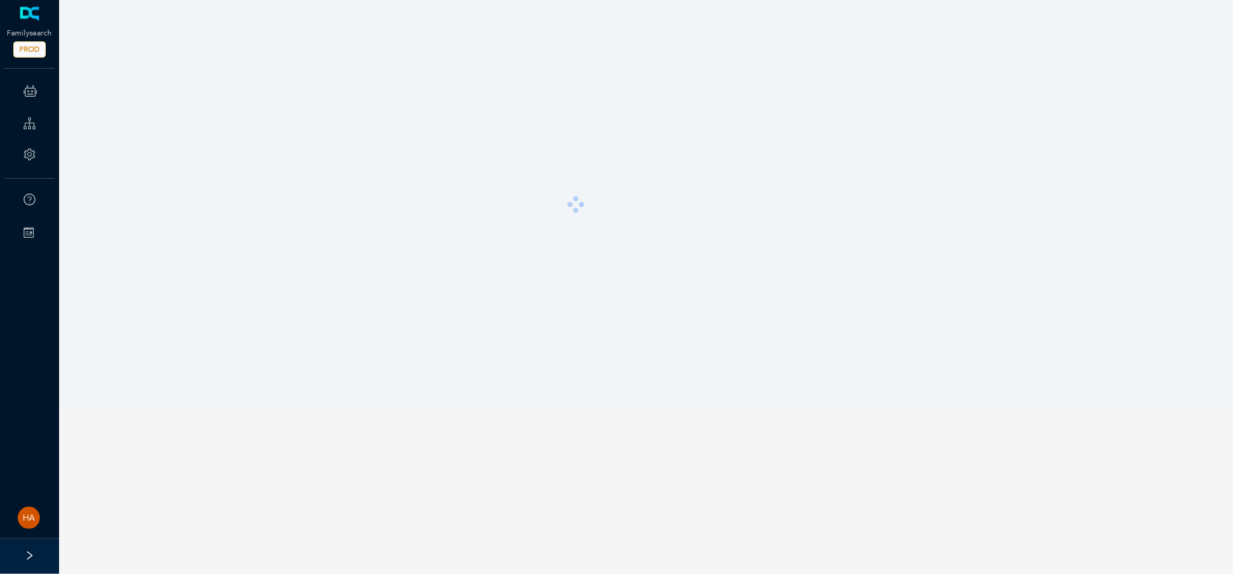
click at [617, 196] on div at bounding box center [646, 204] width 155 height 16
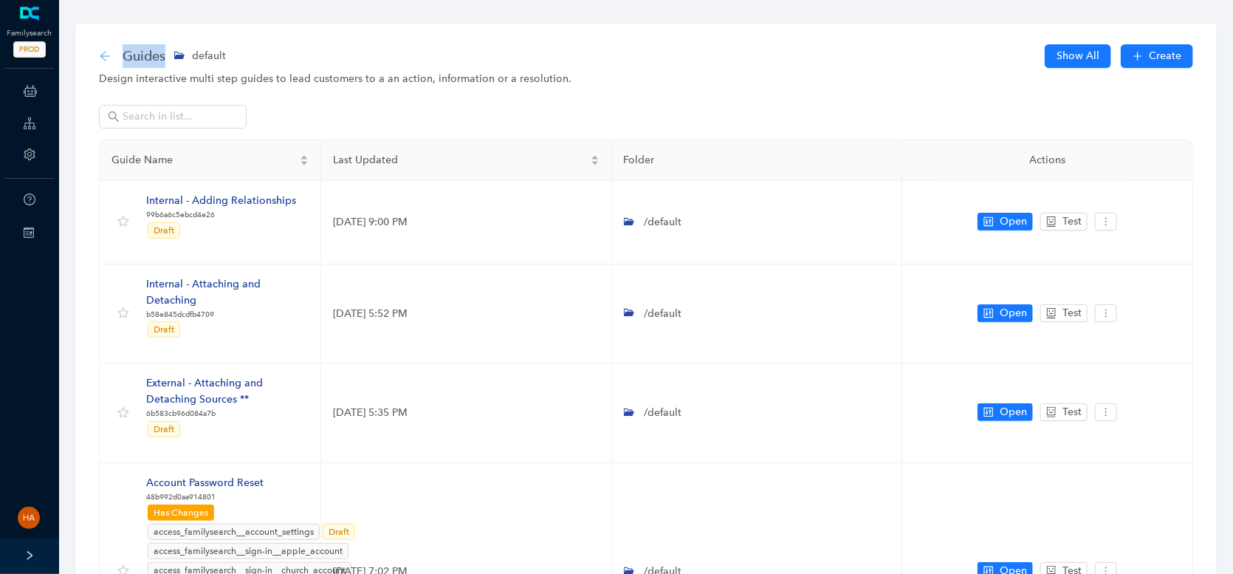
click at [105, 55] on icon "arrow-left" at bounding box center [105, 56] width 10 height 10
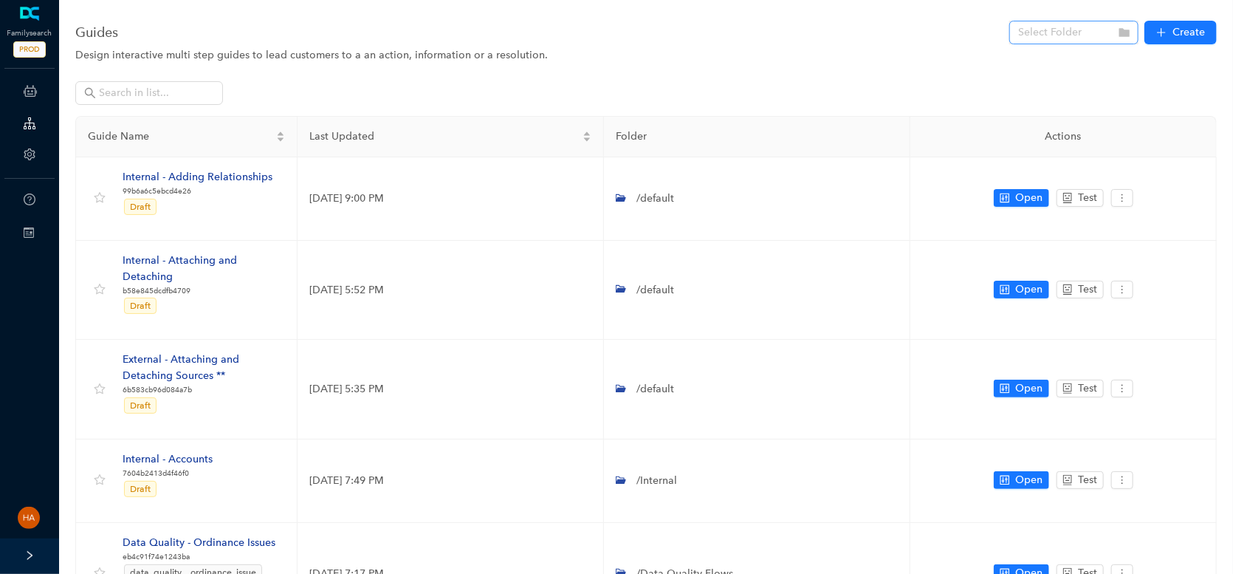
click at [1060, 31] on input "search" at bounding box center [1069, 32] width 103 height 22
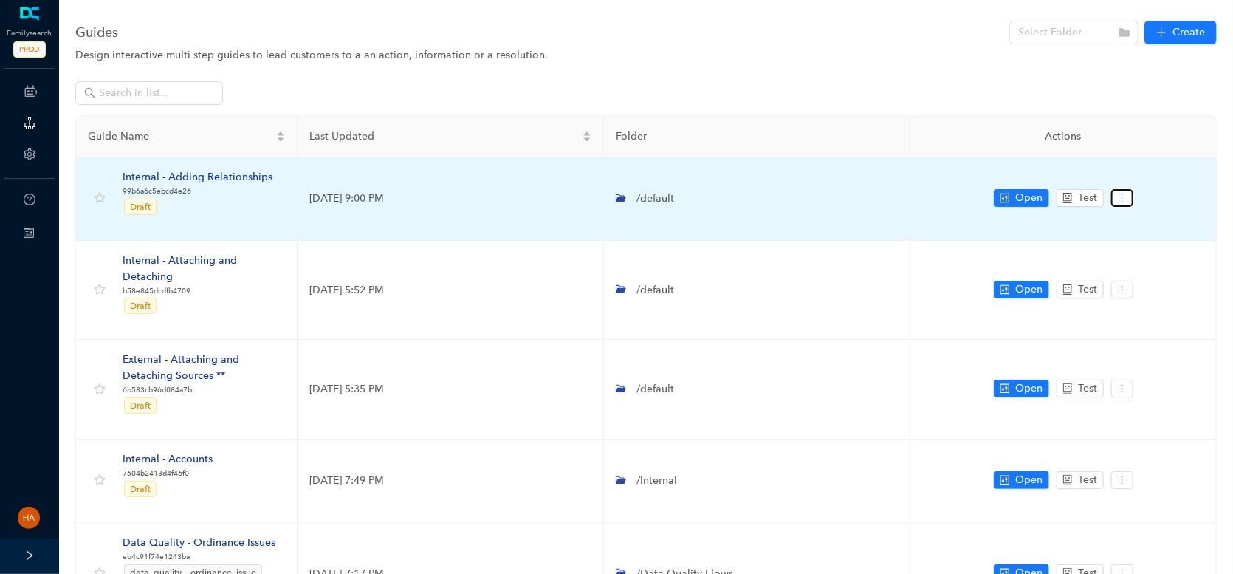
click at [1125, 199] on icon "more" at bounding box center [1122, 198] width 10 height 10
click at [1130, 224] on icon "setting" at bounding box center [1127, 224] width 10 height 10
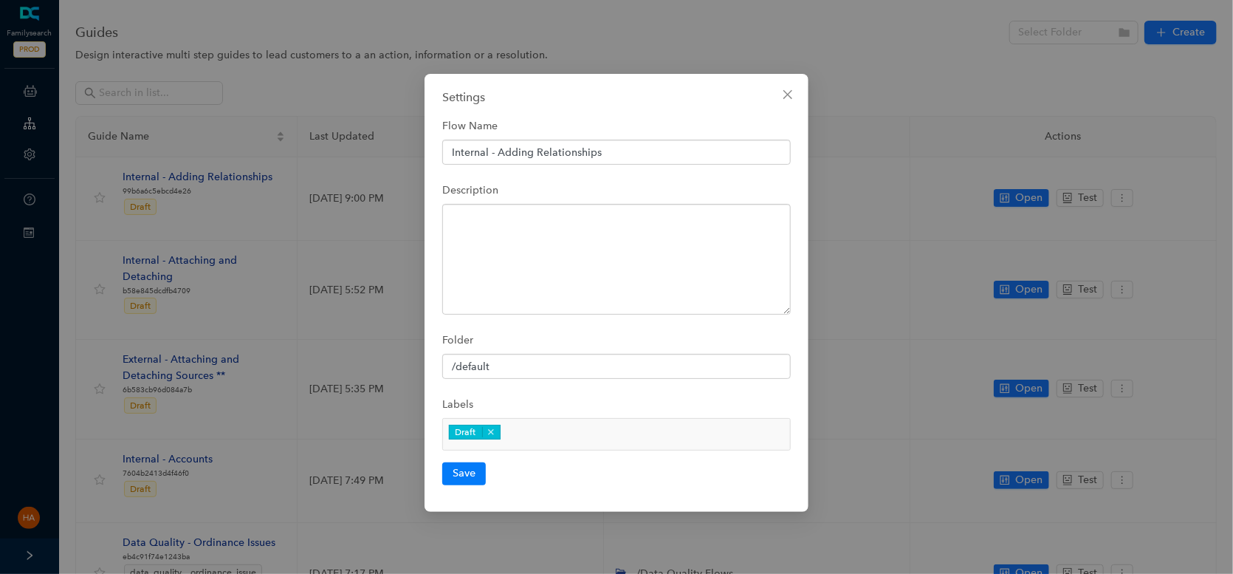
click at [788, 90] on icon "close" at bounding box center [788, 95] width 12 height 12
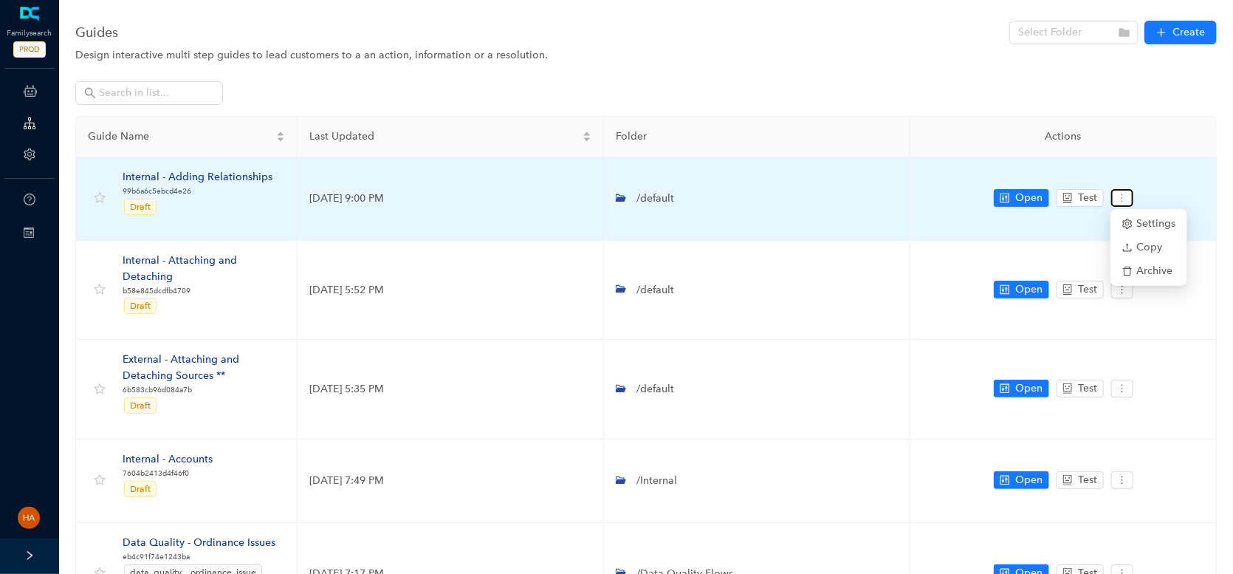
click at [1123, 199] on icon "more" at bounding box center [1122, 198] width 10 height 10
click at [1137, 221] on span "Settings" at bounding box center [1148, 224] width 53 height 16
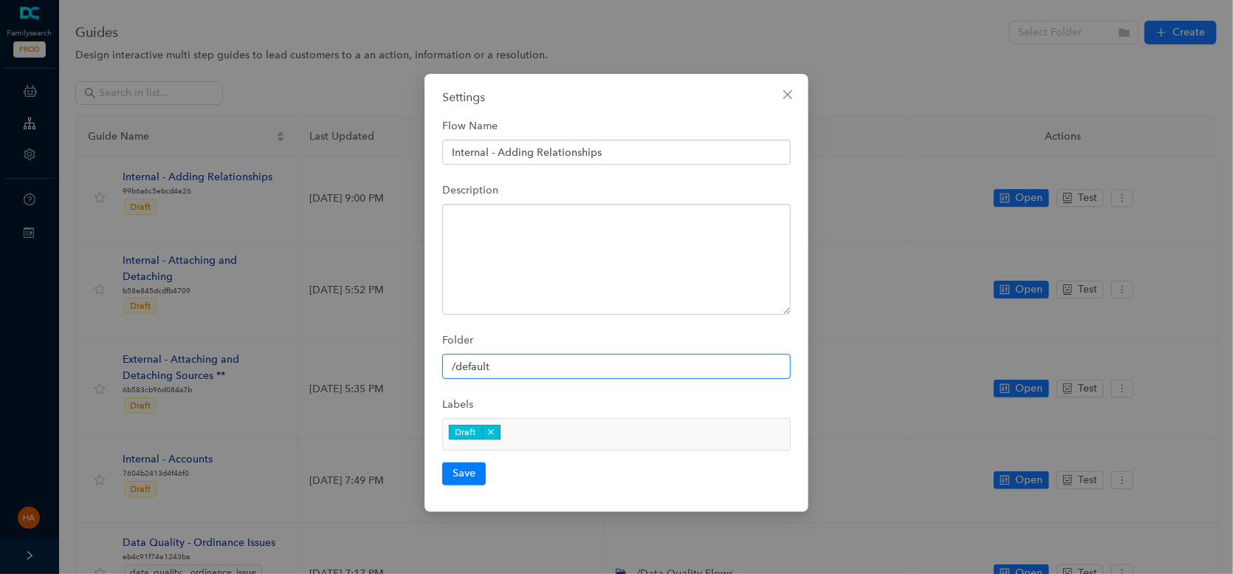
click at [462, 365] on input "/default" at bounding box center [616, 366] width 349 height 25
click at [789, 95] on icon "close" at bounding box center [788, 95] width 12 height 12
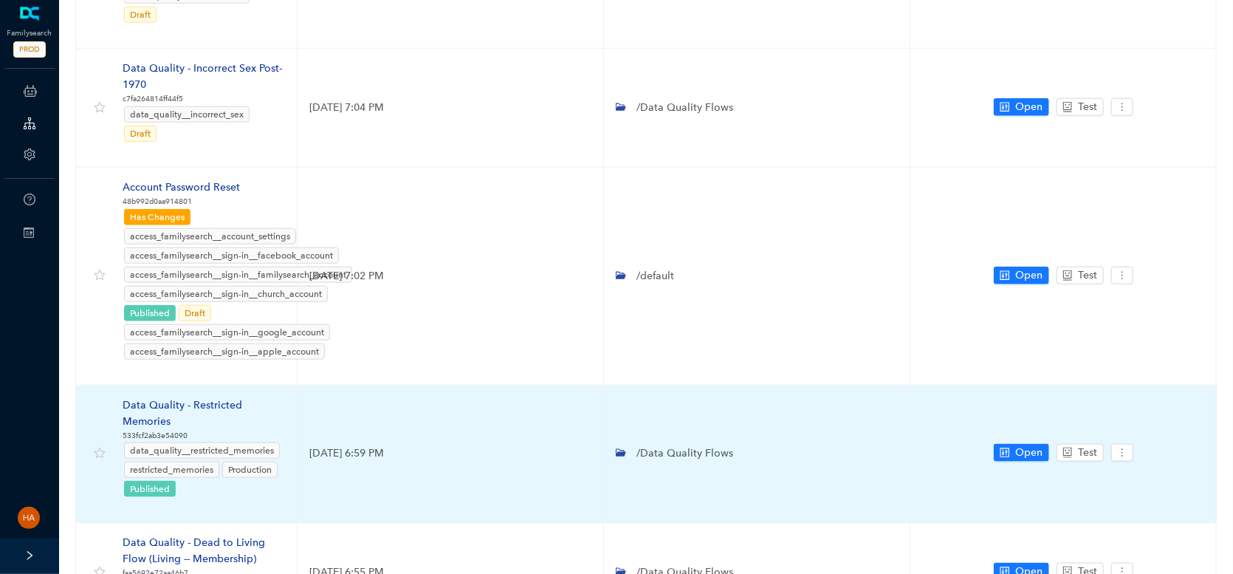
scroll to position [791, 0]
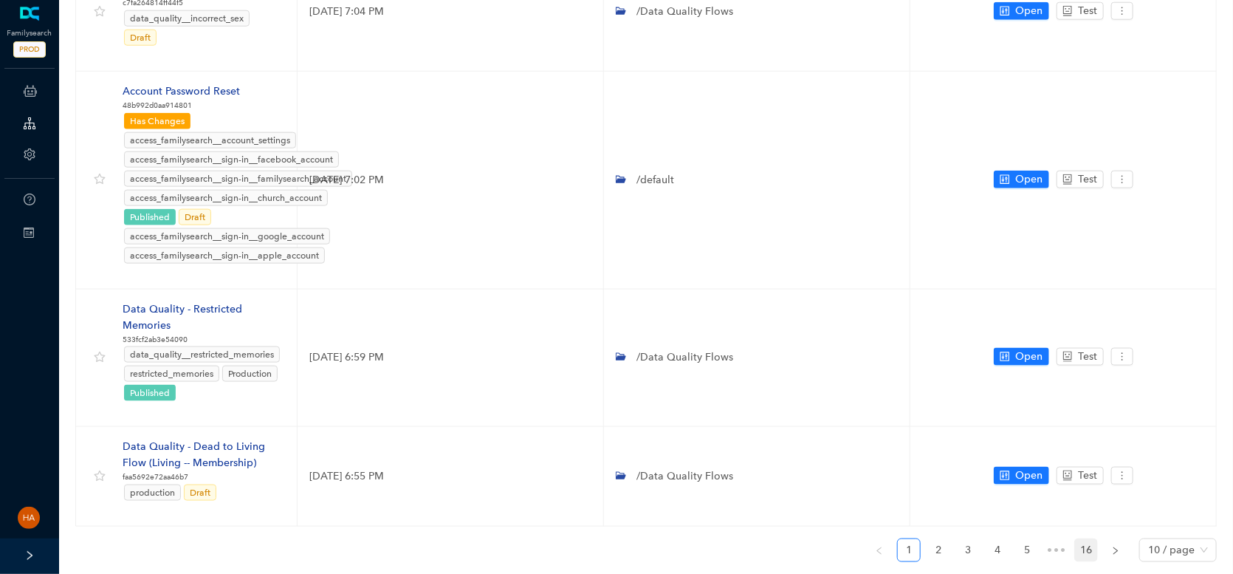
click at [1092, 539] on link "16" at bounding box center [1086, 550] width 22 height 22
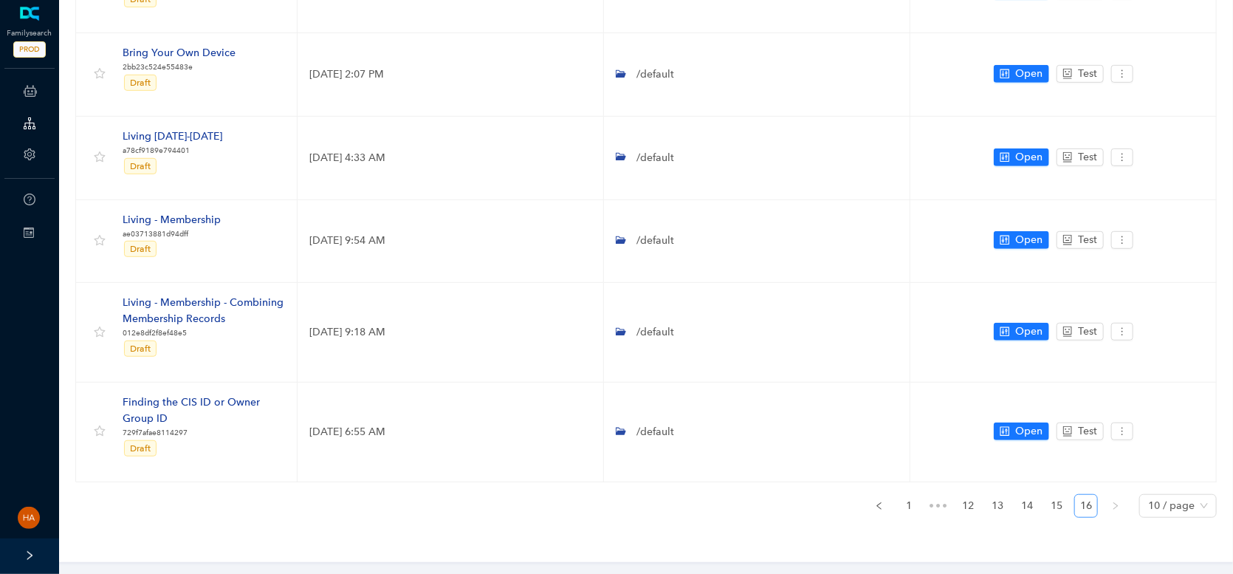
scroll to position [369, 0]
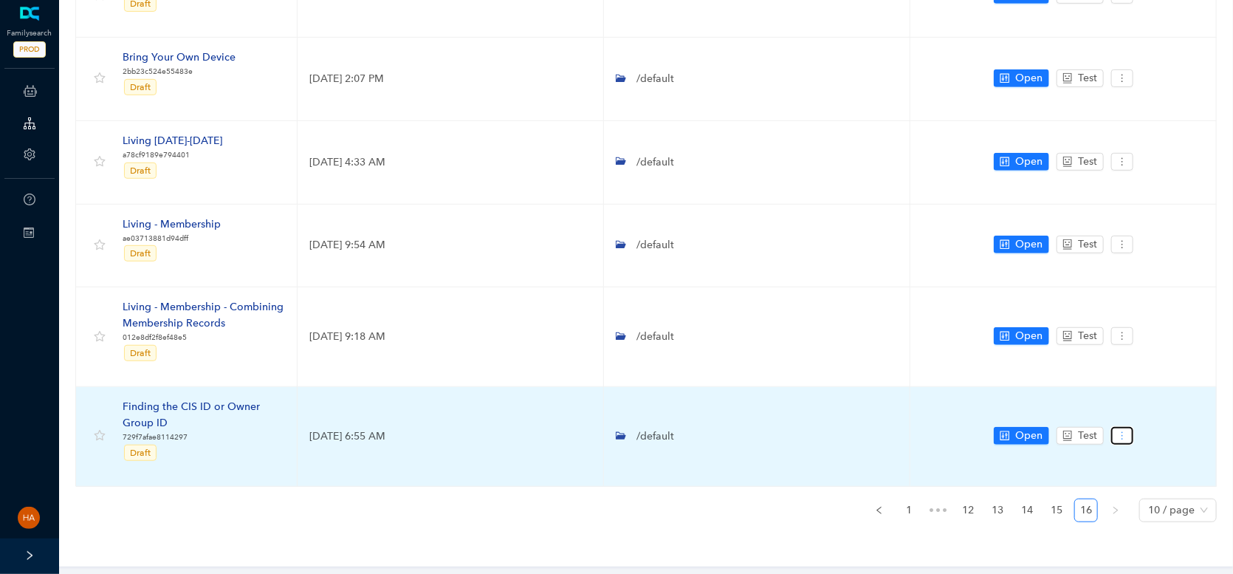
click at [1121, 431] on icon "more" at bounding box center [1122, 435] width 10 height 10
click at [1152, 481] on span "Copy" at bounding box center [1148, 483] width 53 height 16
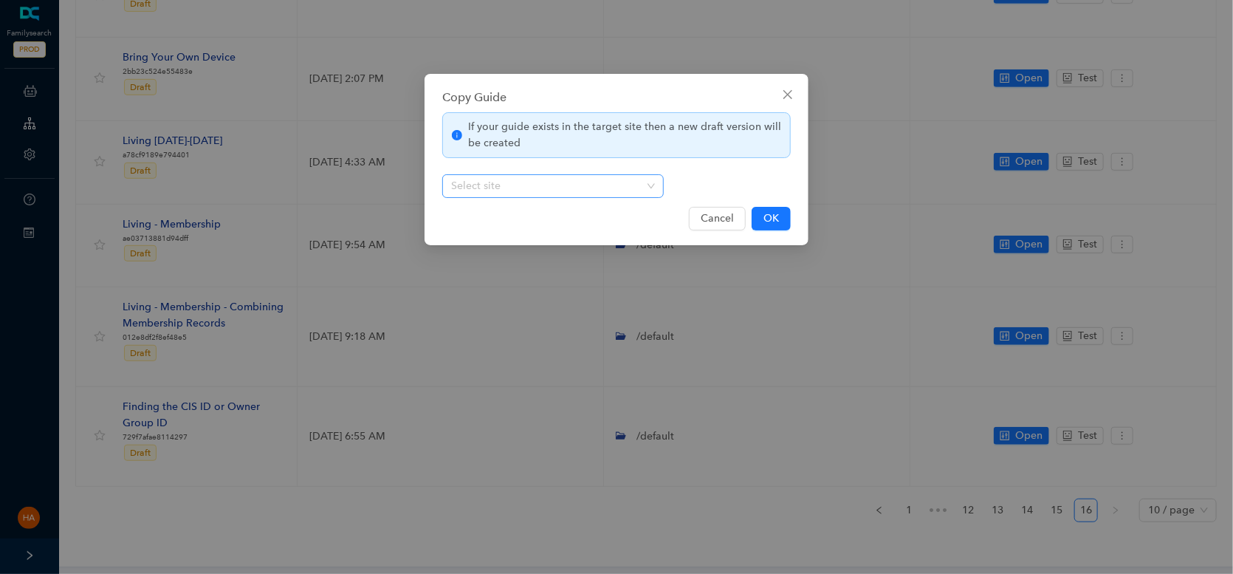
click at [622, 193] on input "search" at bounding box center [548, 186] width 195 height 22
click at [787, 92] on icon "close" at bounding box center [788, 95] width 12 height 12
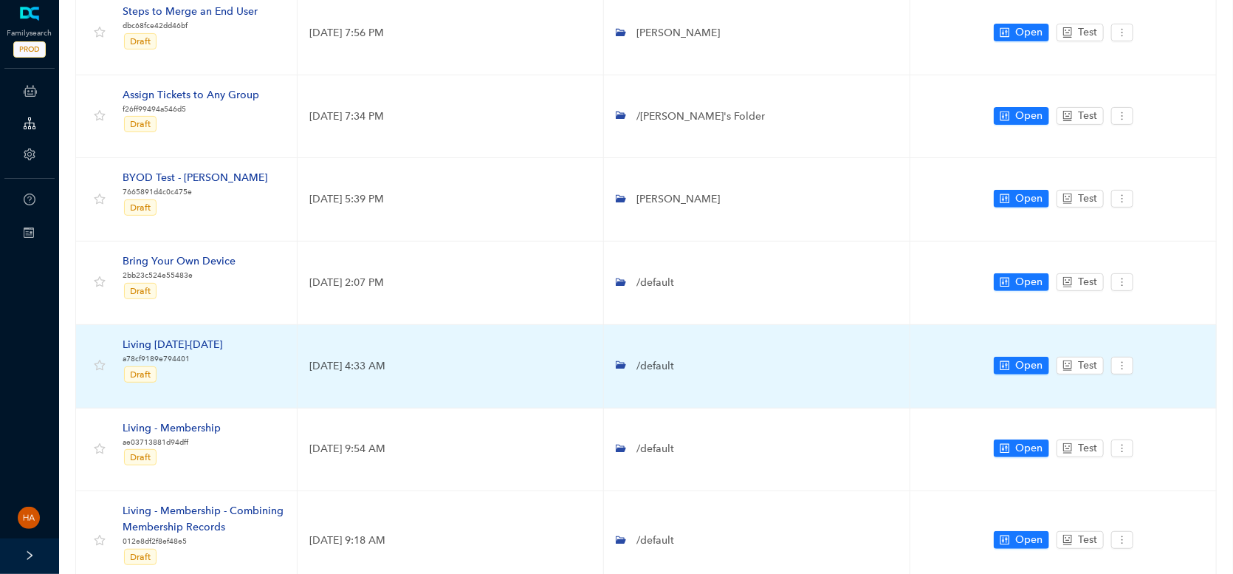
scroll to position [0, 0]
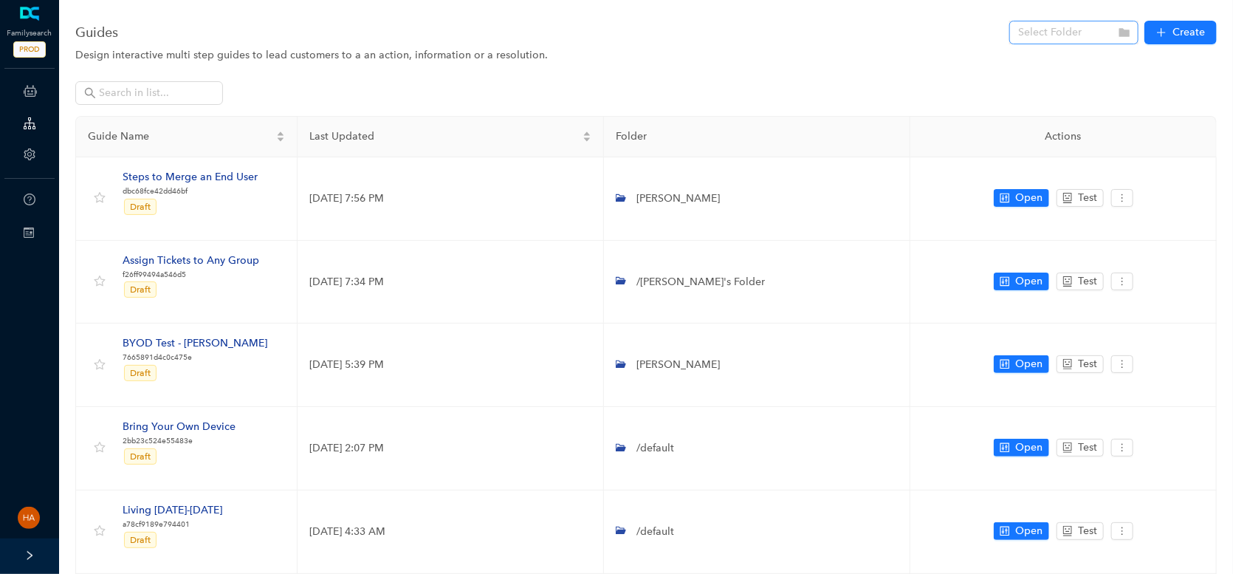
click at [1097, 33] on input "search" at bounding box center [1069, 32] width 103 height 22
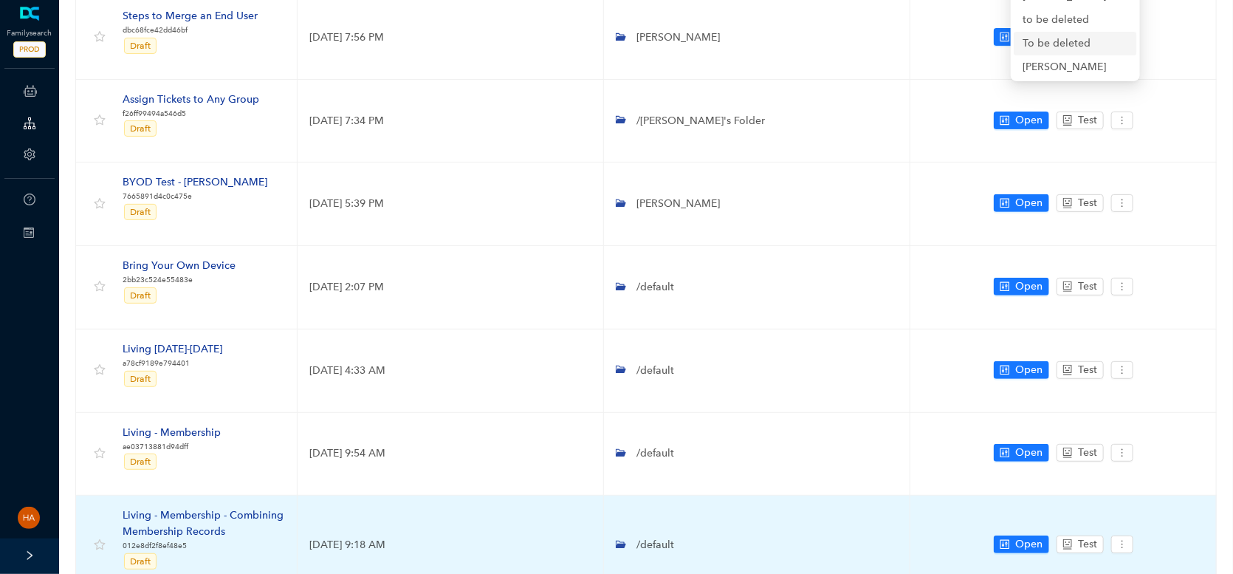
scroll to position [369, 0]
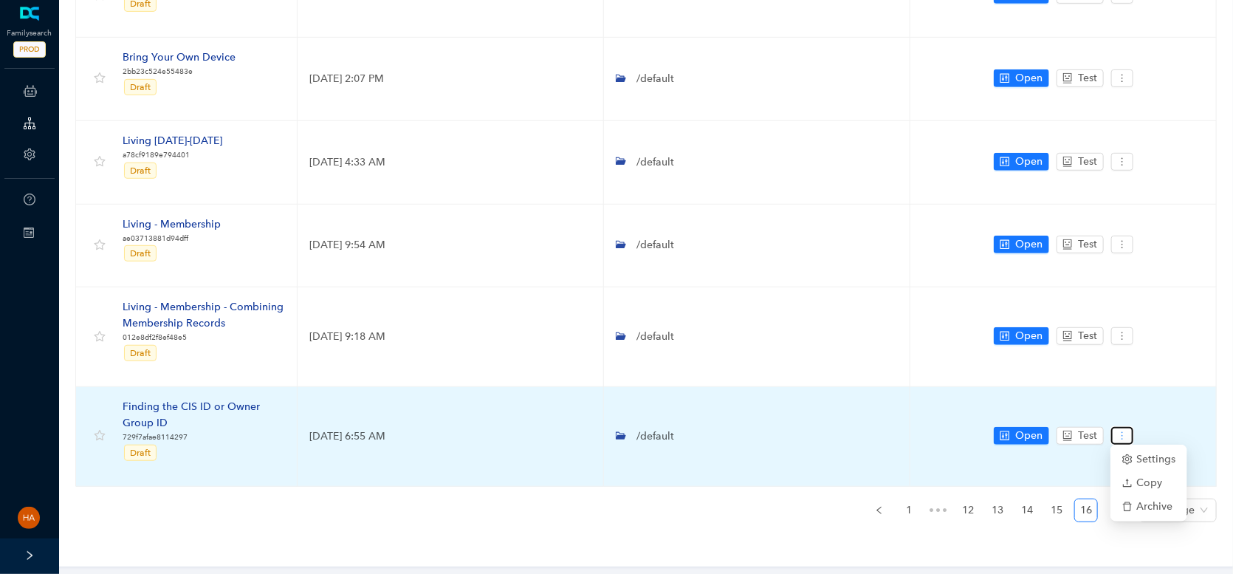
click at [1119, 430] on icon "more" at bounding box center [1122, 435] width 10 height 10
click at [1150, 464] on span "Settings" at bounding box center [1148, 459] width 53 height 16
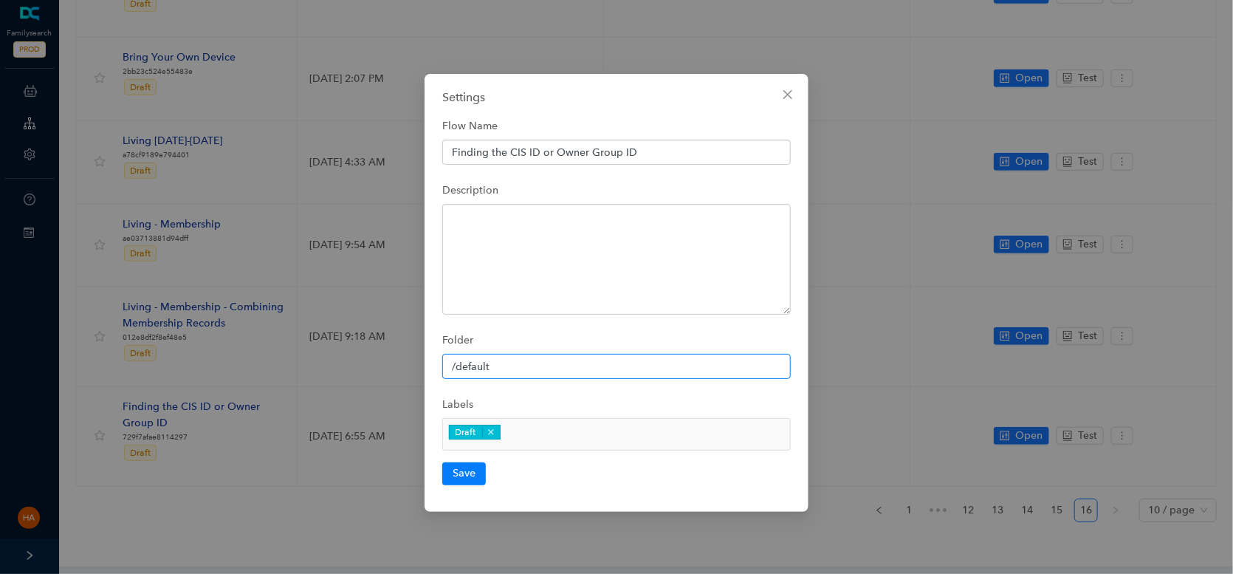
click at [479, 369] on input "/default" at bounding box center [616, 366] width 349 height 25
type input "/To be deleted"
click at [465, 473] on button "Save" at bounding box center [464, 473] width 44 height 22
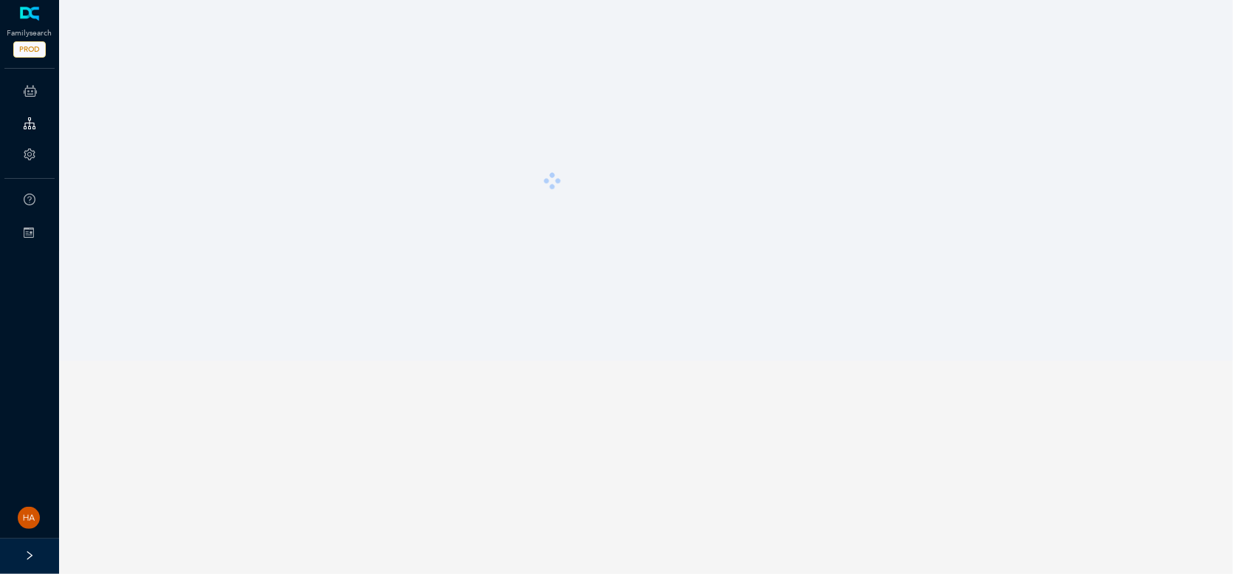
scroll to position [0, 0]
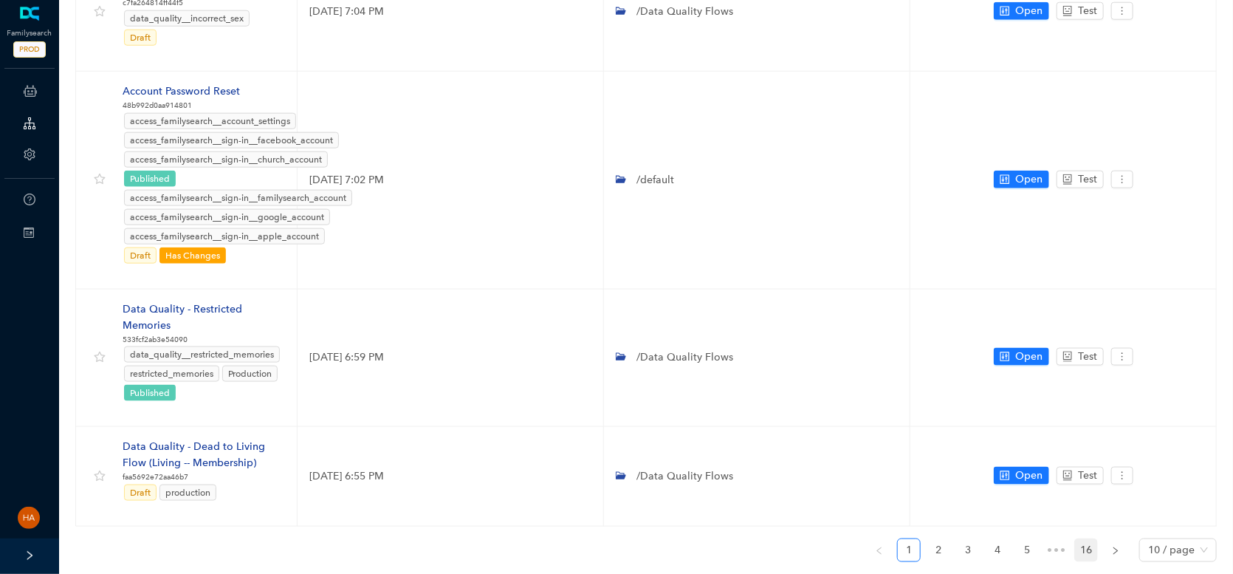
click at [1093, 539] on link "16" at bounding box center [1086, 550] width 22 height 22
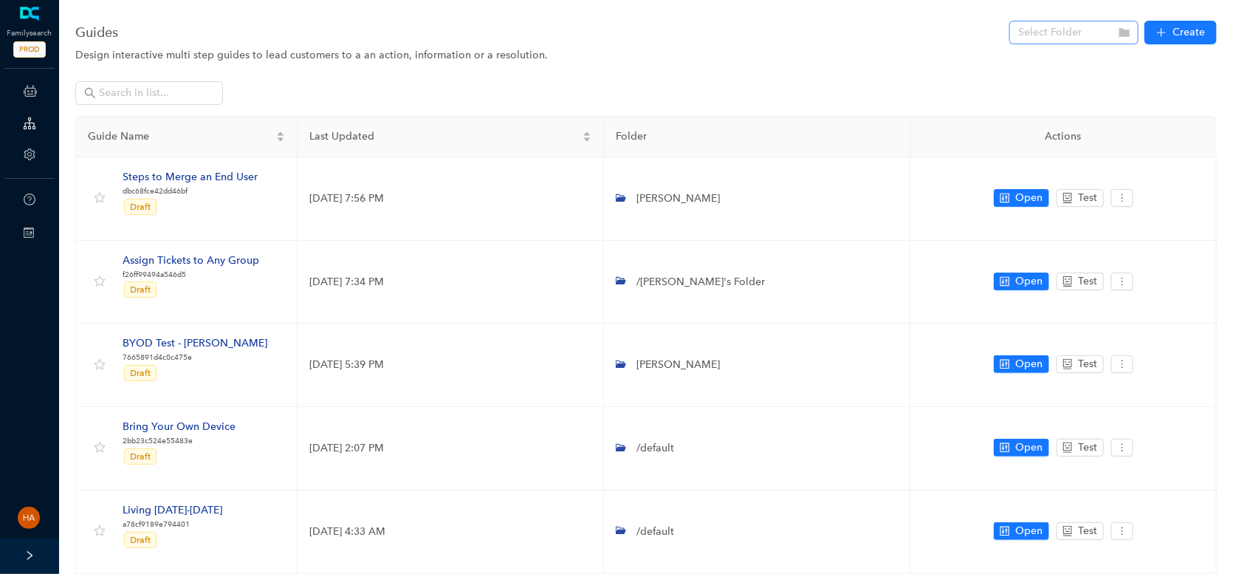
click at [1082, 36] on input "search" at bounding box center [1069, 32] width 103 height 22
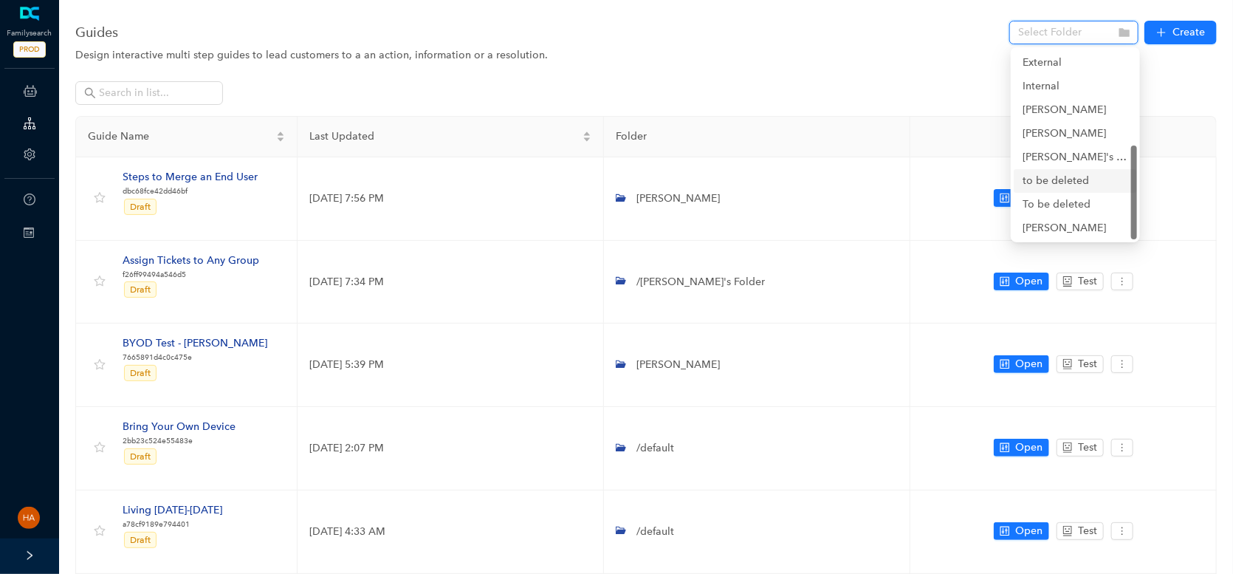
scroll to position [74, 0]
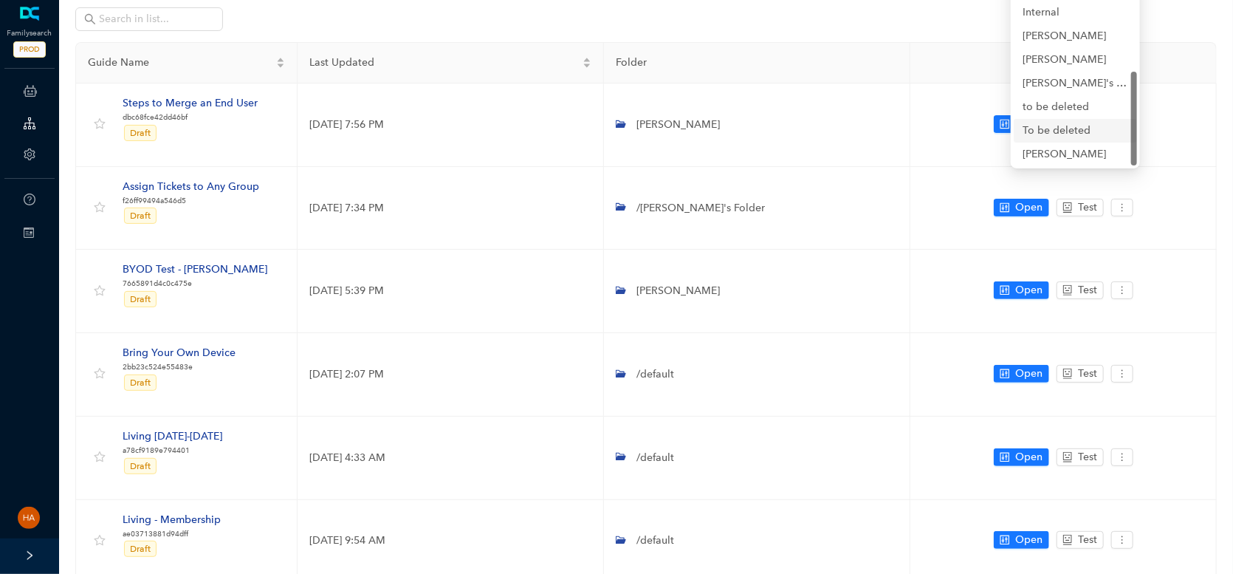
click at [1036, 131] on div "To be deleted" at bounding box center [1076, 131] width 106 height 16
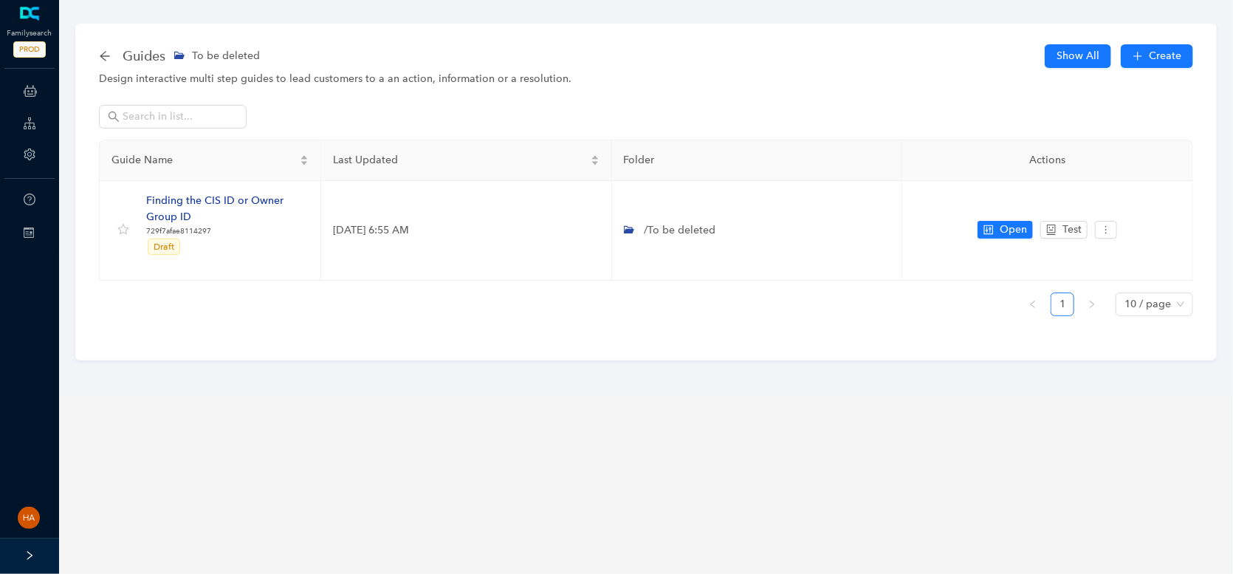
click at [112, 59] on div "Guides To be deleted" at bounding box center [184, 56] width 170 height 24
click at [100, 58] on icon "arrow-left" at bounding box center [105, 56] width 12 height 12
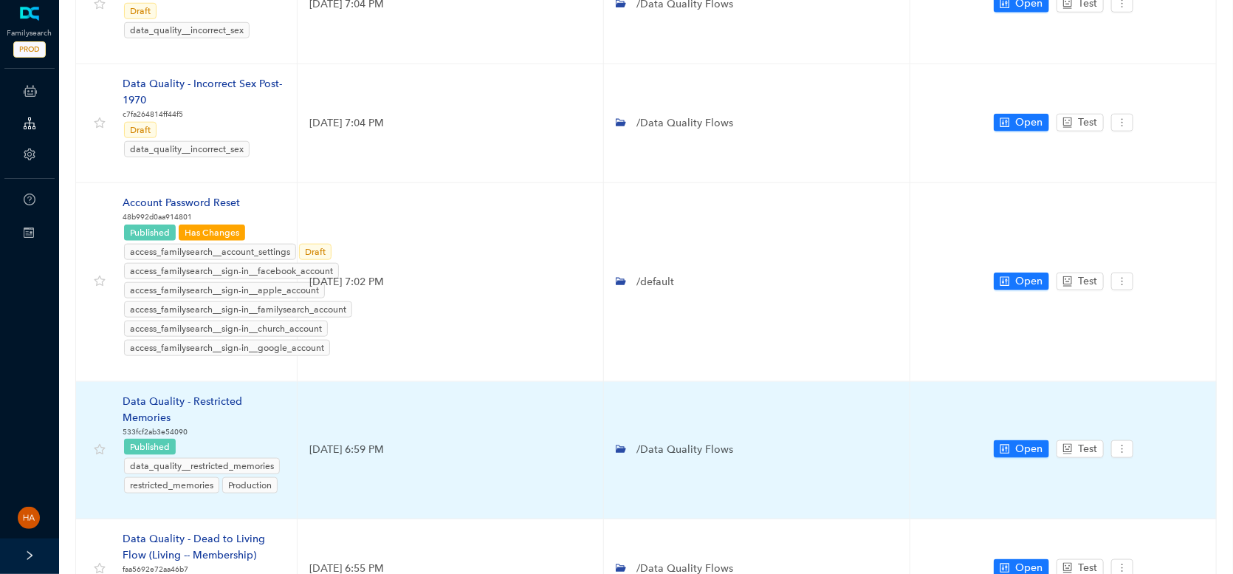
scroll to position [772, 0]
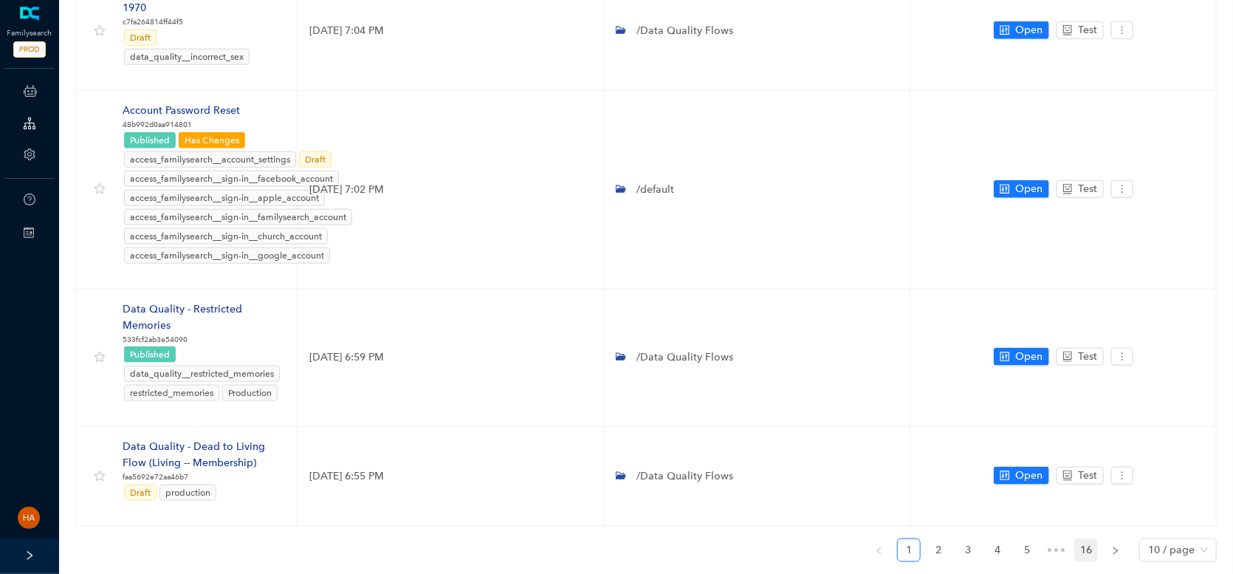
click at [1088, 539] on link "16" at bounding box center [1086, 550] width 22 height 22
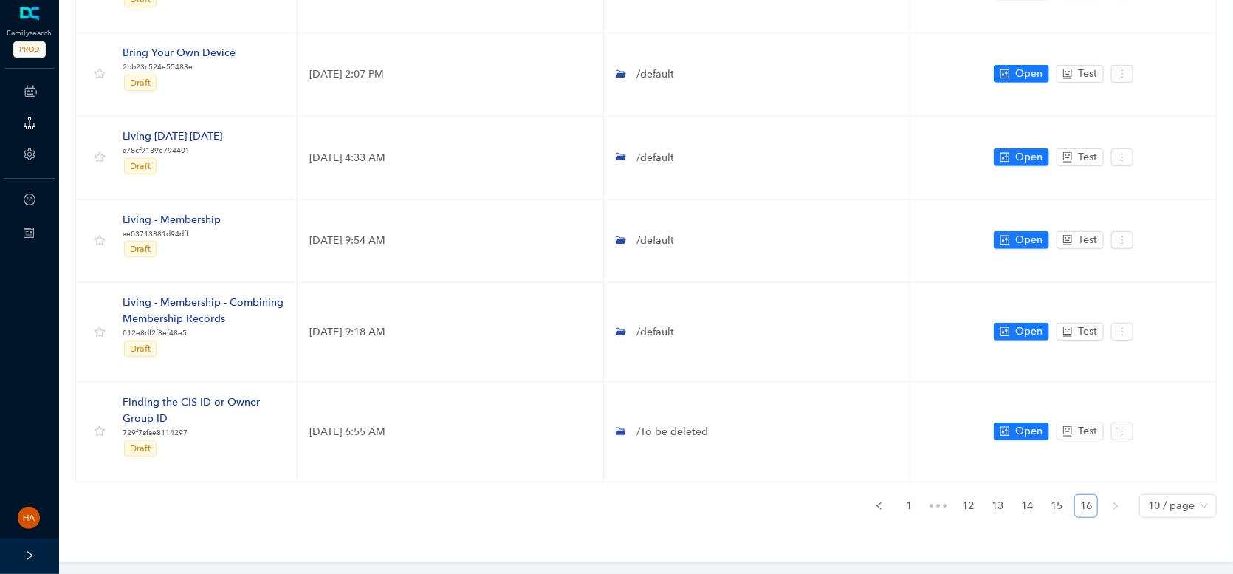
scroll to position [369, 0]
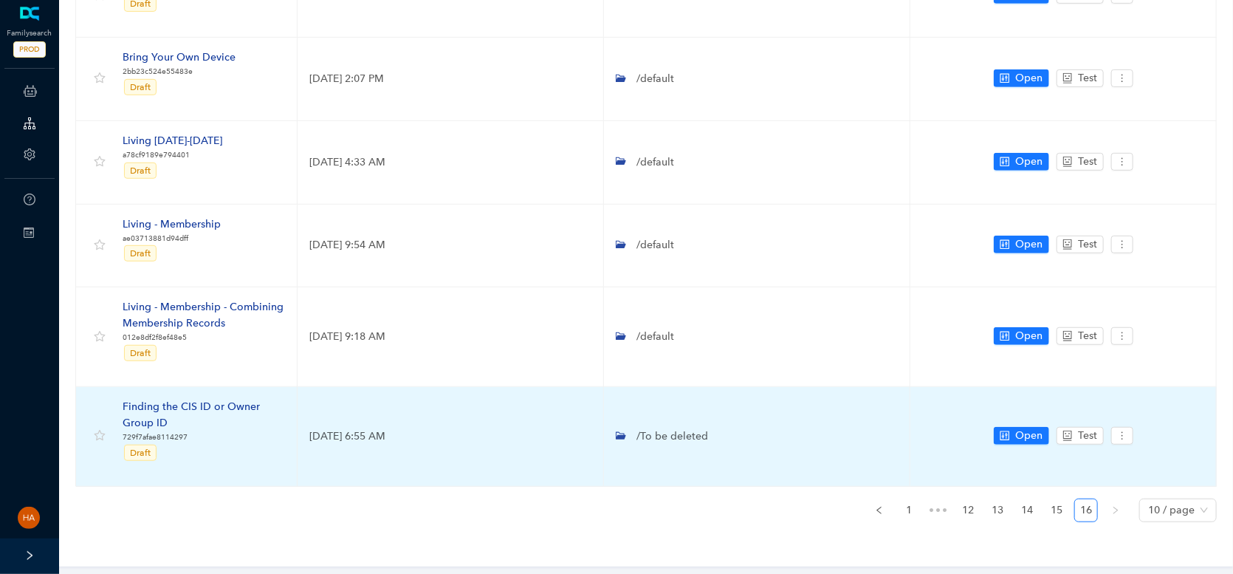
click at [645, 433] on span "/To be deleted" at bounding box center [671, 436] width 75 height 13
click at [625, 436] on td "/To be deleted" at bounding box center [757, 437] width 306 height 100
click at [622, 436] on icon "folder-open" at bounding box center [621, 434] width 10 height 7
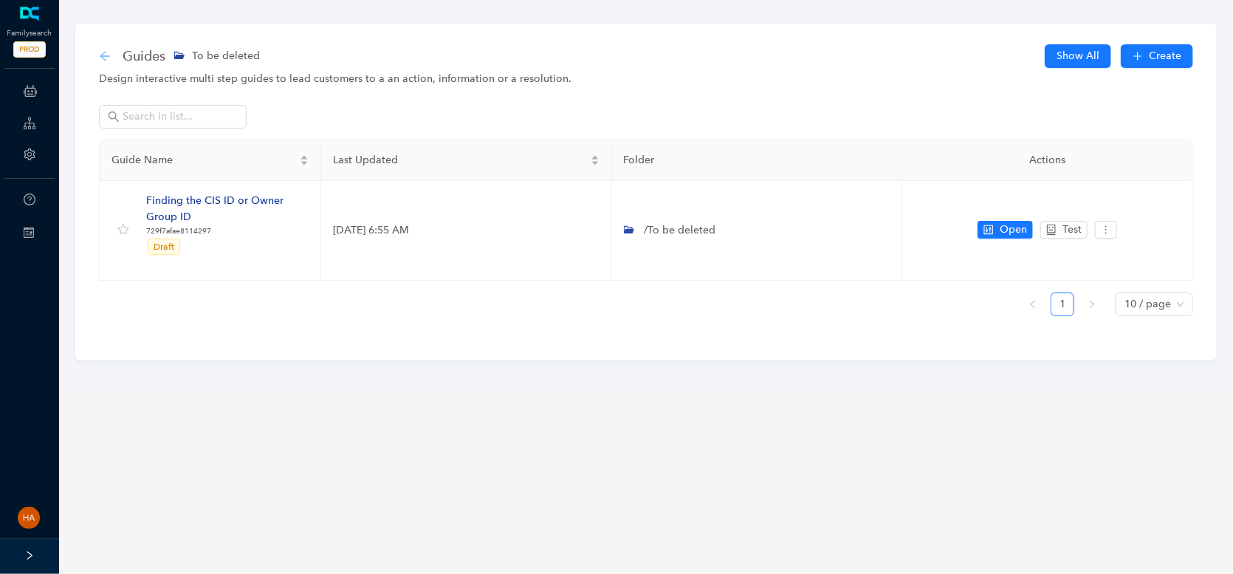
click at [106, 54] on icon "arrow-left" at bounding box center [105, 56] width 12 height 12
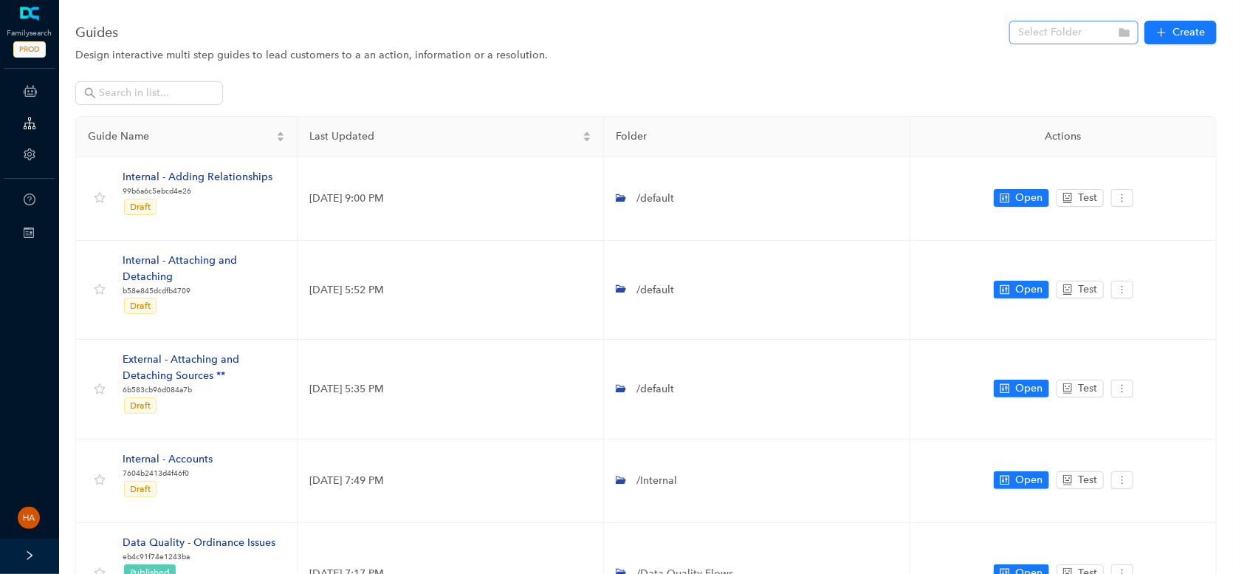
click at [1055, 43] on input "search" at bounding box center [1069, 32] width 103 height 22
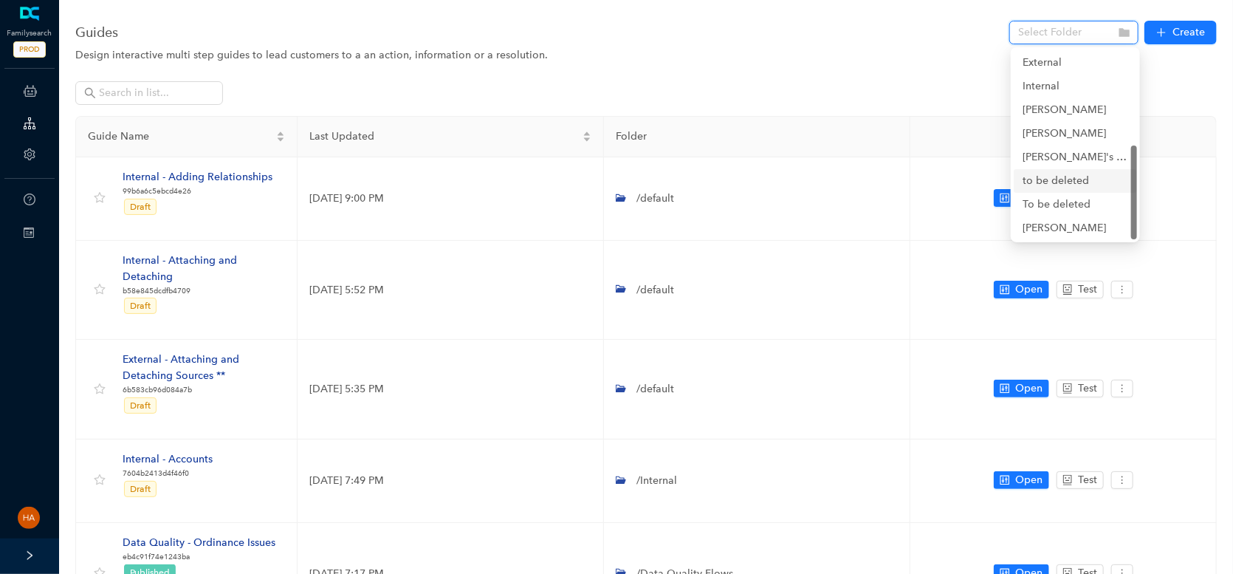
click at [1053, 180] on div "to be deleted" at bounding box center [1076, 181] width 106 height 16
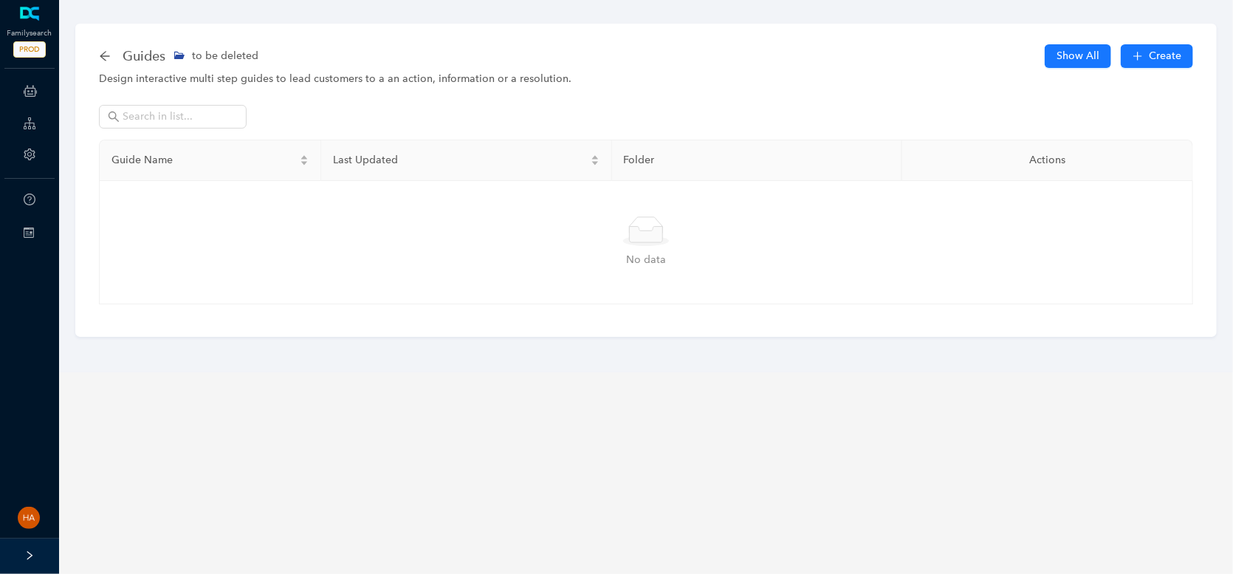
click at [1049, 162] on th "Actions" at bounding box center [1047, 160] width 291 height 41
click at [1045, 159] on th "Actions" at bounding box center [1047, 160] width 291 height 41
click at [1044, 196] on td "Simple Empty No data" at bounding box center [647, 242] width 1094 height 123
drag, startPoint x: 193, startPoint y: 50, endPoint x: 111, endPoint y: 55, distance: 82.9
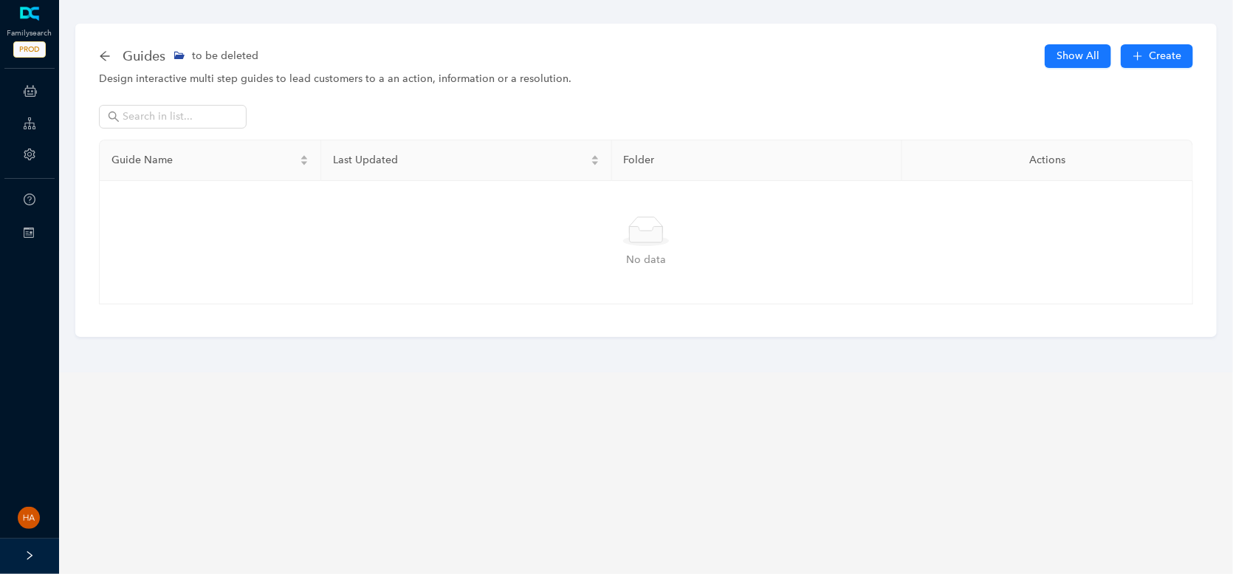
click at [111, 55] on div "Guides to be deleted" at bounding box center [183, 56] width 168 height 24
click at [105, 56] on icon "arrow-left" at bounding box center [105, 56] width 12 height 12
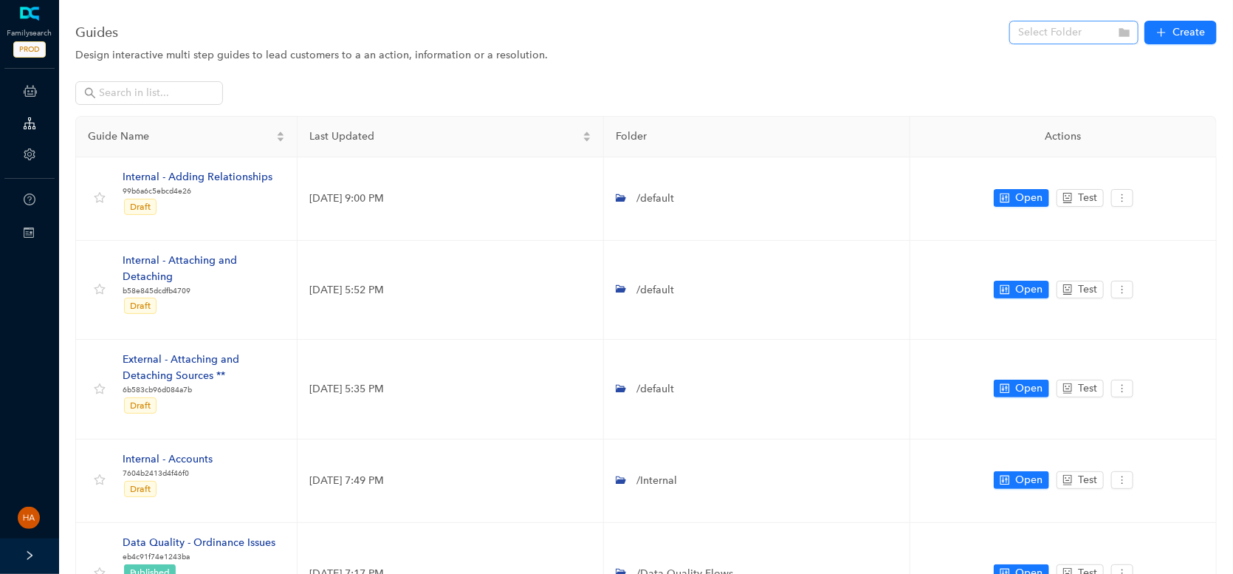
click at [1121, 32] on icon "folder" at bounding box center [1124, 32] width 10 height 9
click at [1122, 37] on icon "folder" at bounding box center [1125, 33] width 12 height 12
click at [1113, 35] on input "search" at bounding box center [1069, 32] width 103 height 22
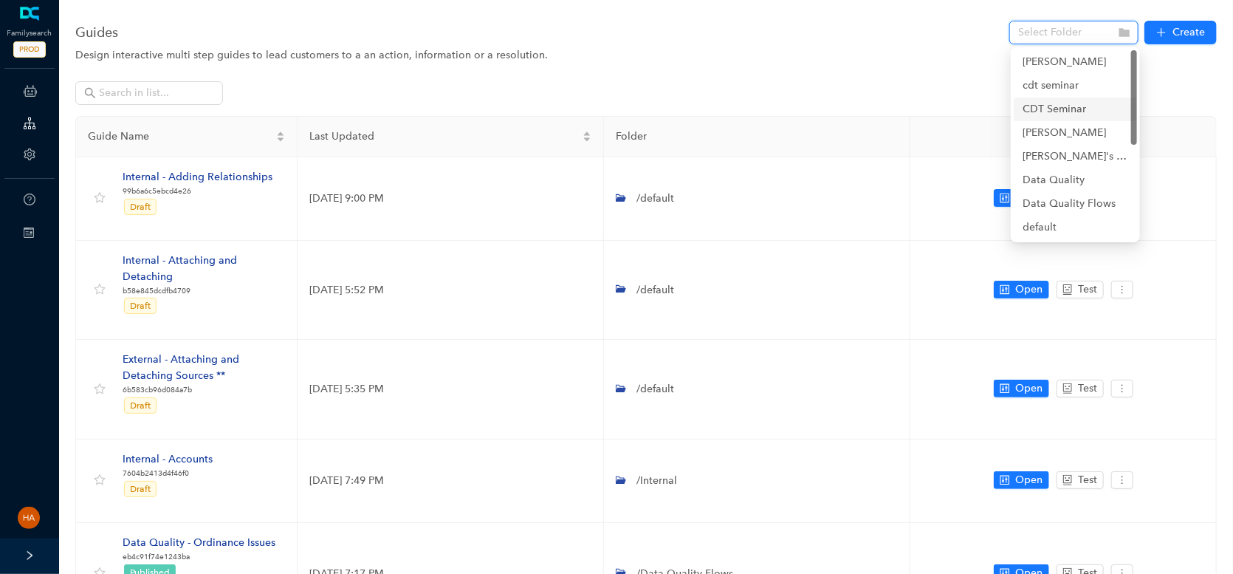
scroll to position [188, 0]
drag, startPoint x: 1042, startPoint y: 182, endPoint x: 1055, endPoint y: 179, distance: 13.6
drag, startPoint x: 1055, startPoint y: 179, endPoint x: 941, endPoint y: 81, distance: 150.2
click at [941, 81] on div at bounding box center [646, 98] width 1142 height 35
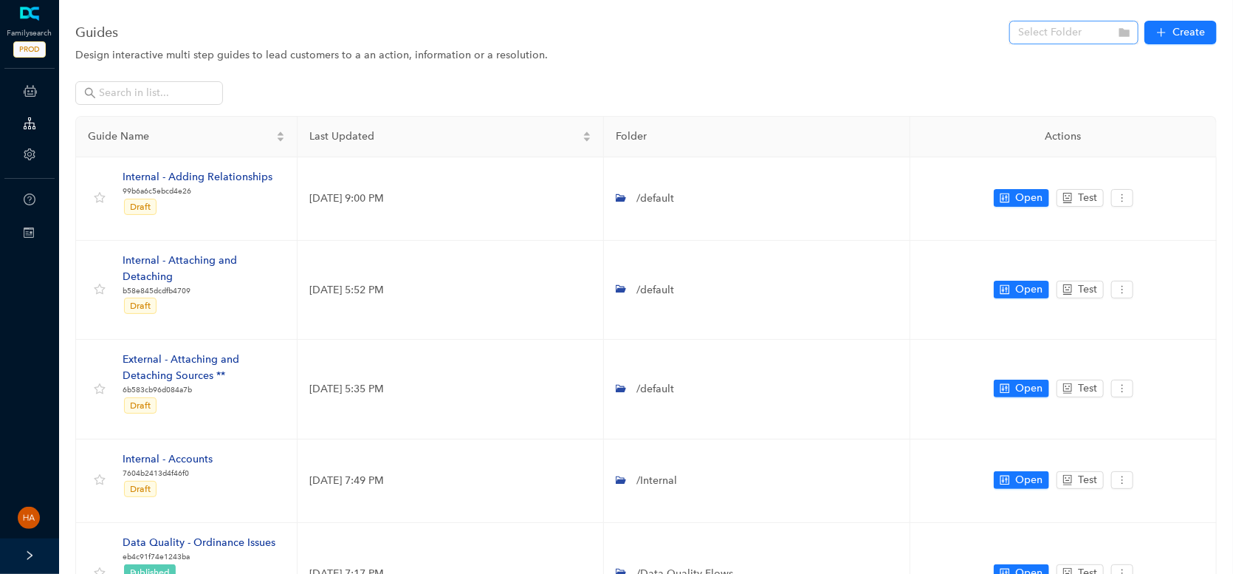
click at [1100, 38] on input "search" at bounding box center [1069, 32] width 103 height 22
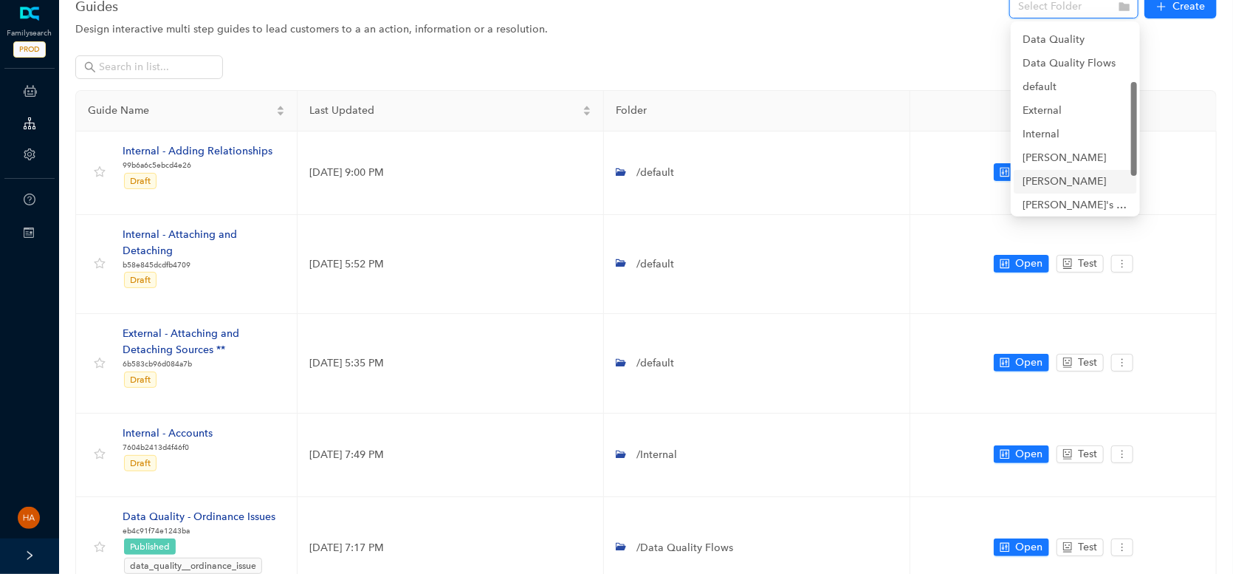
scroll to position [0, 0]
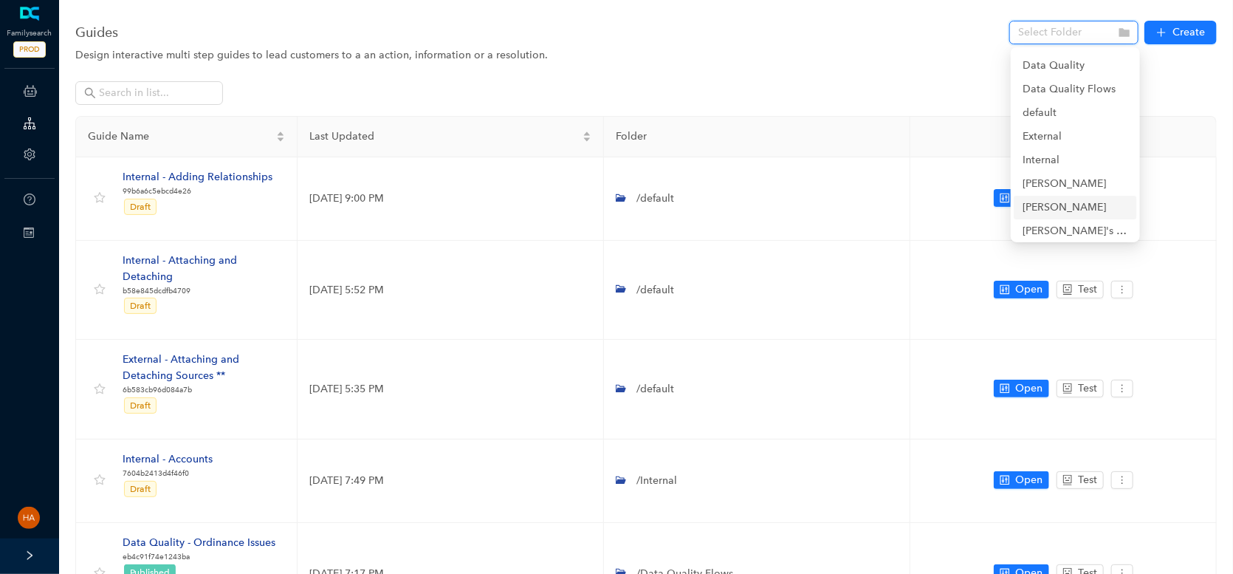
click at [888, 83] on div at bounding box center [646, 98] width 1142 height 35
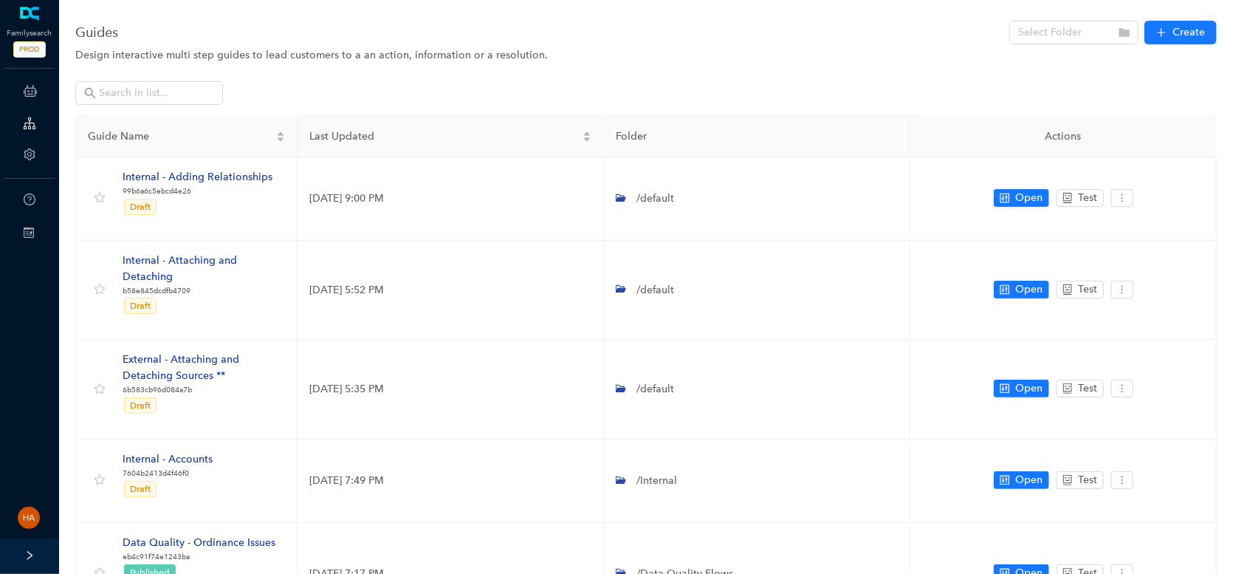
click at [626, 48] on div "Design interactive multi step guides to lead customers to a an action, informat…" at bounding box center [646, 55] width 1142 height 16
